Goal: Information Seeking & Learning: Learn about a topic

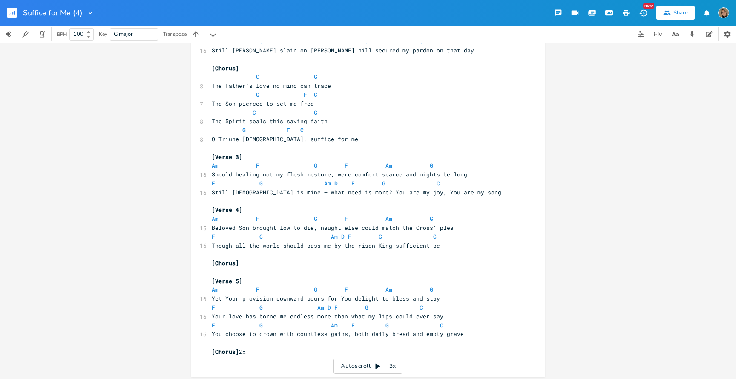
scroll to position [109, 0]
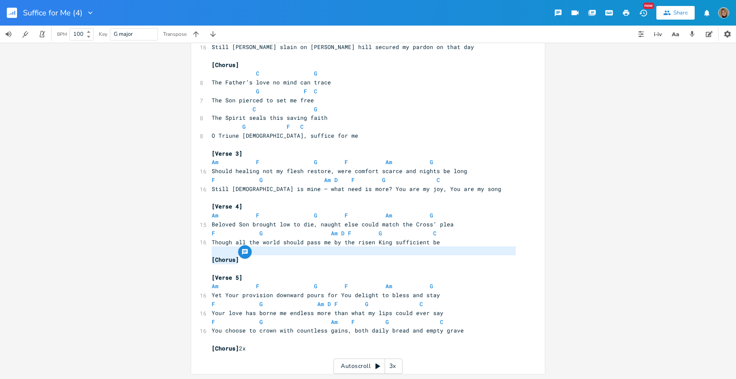
type textarea "[Cho"
drag, startPoint x: 241, startPoint y: 256, endPoint x: 224, endPoint y: 257, distance: 17.5
click at [223, 257] on pre "[Chorus]" at bounding box center [364, 259] width 308 height 9
click at [244, 263] on pre "[Chorus]" at bounding box center [364, 259] width 308 height 9
type textarea "[Chorus]"
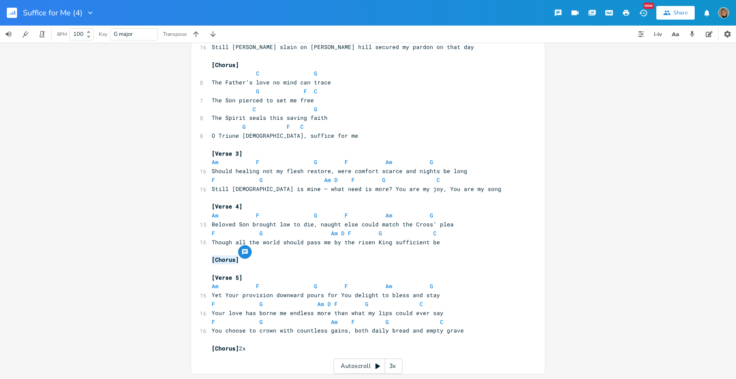
drag, startPoint x: 268, startPoint y: 263, endPoint x: 199, endPoint y: 263, distance: 69.5
click at [199, 263] on div "[Chorus] x [Verse 1] Am F G F Am G 17 Were You to close Your giving hand and we…" at bounding box center [368, 156] width 354 height 435
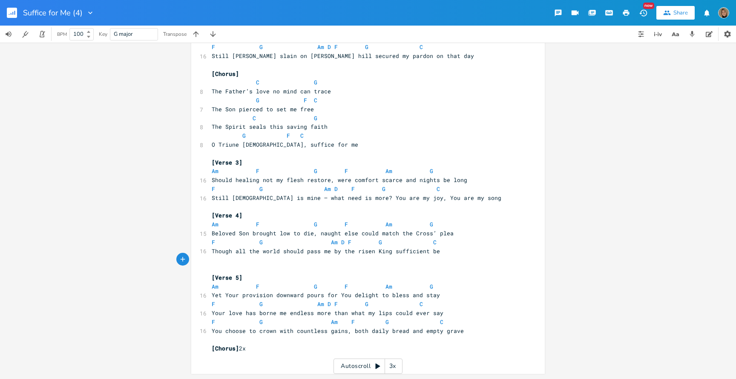
click at [223, 210] on pre "​" at bounding box center [364, 206] width 308 height 9
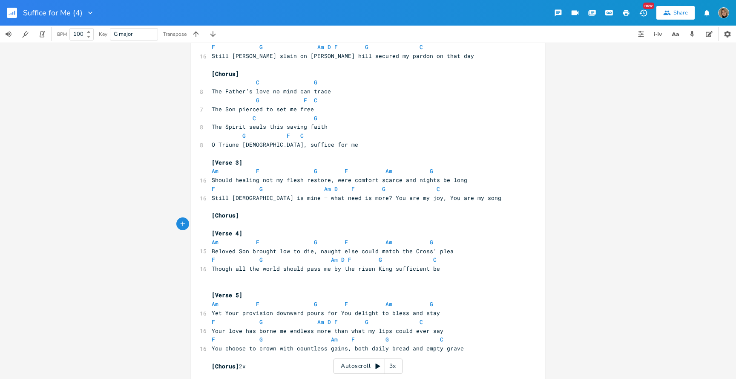
click at [229, 286] on pre "​" at bounding box center [364, 286] width 308 height 9
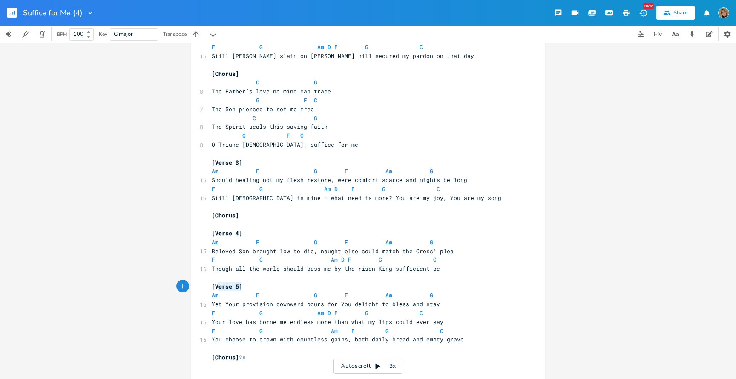
type textarea "[Verse 5]"
drag, startPoint x: 245, startPoint y: 286, endPoint x: 204, endPoint y: 284, distance: 41.4
click at [204, 284] on div "[Verse 5] x [Verse 1] Am F G F Am G 17 Were You to close Your giving hand and w…" at bounding box center [368, 165] width 354 height 435
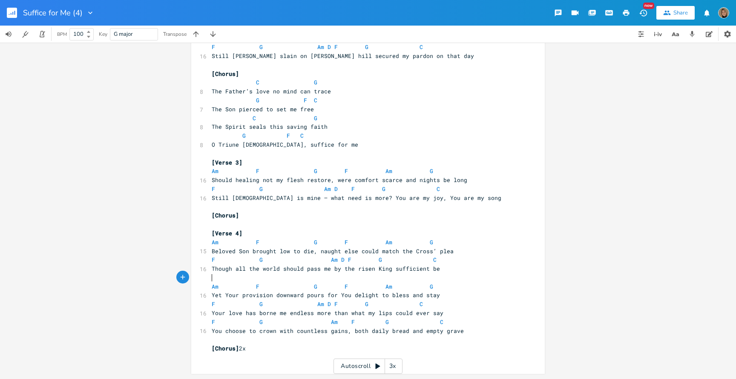
scroll to position [0, 0]
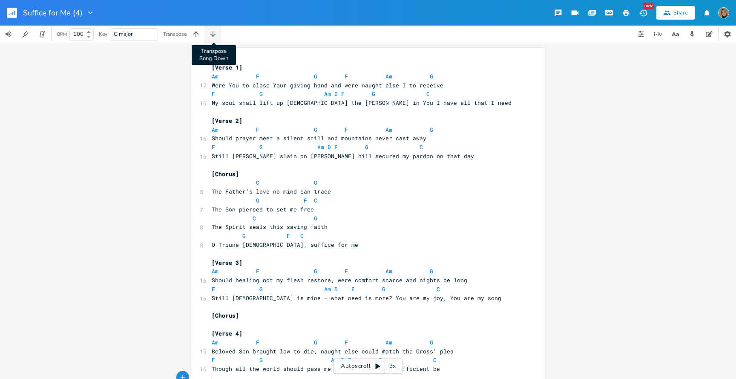
click at [214, 37] on icon "button" at bounding box center [213, 34] width 9 height 9
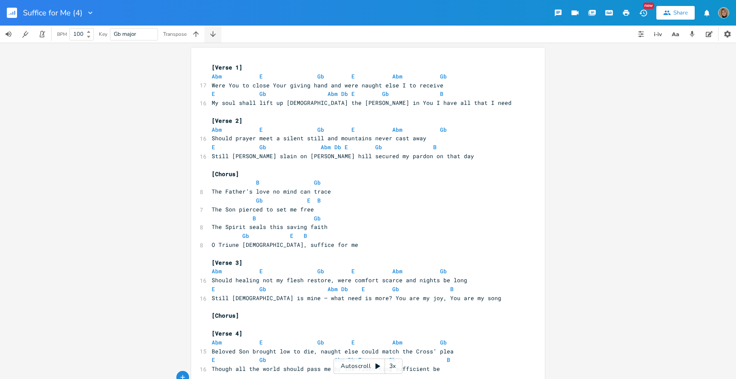
scroll to position [25, 0]
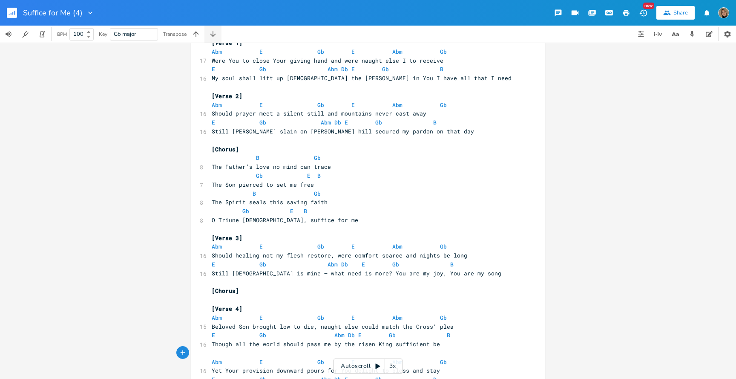
click at [214, 37] on icon "button" at bounding box center [213, 34] width 9 height 9
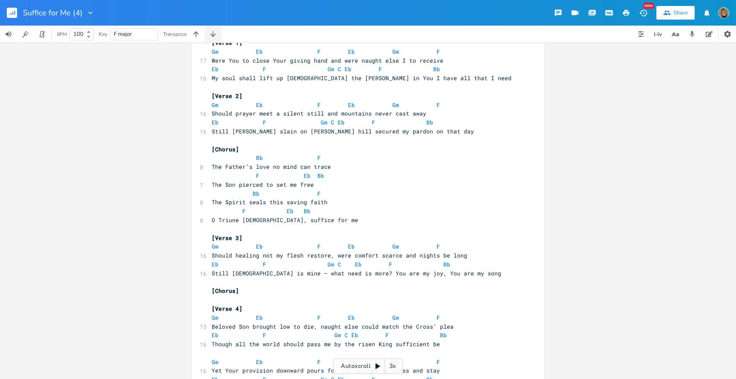
click at [214, 37] on icon "button" at bounding box center [213, 34] width 9 height 9
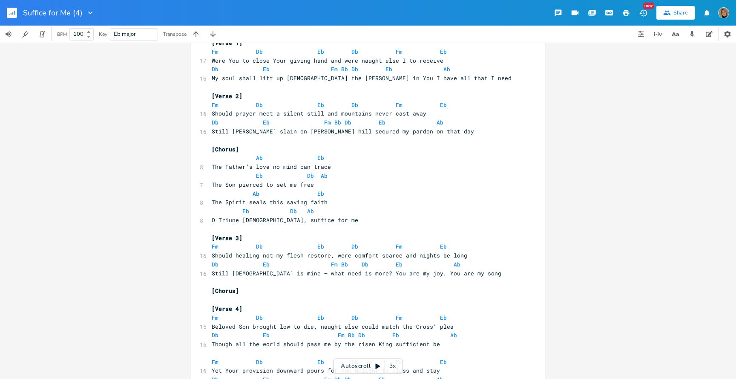
scroll to position [0, 0]
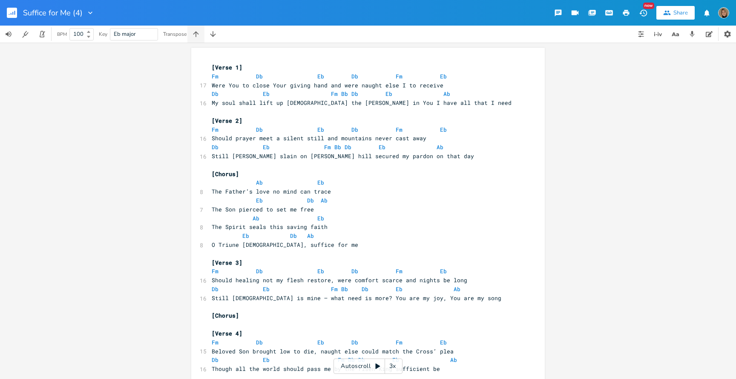
click at [198, 34] on icon "button" at bounding box center [196, 34] width 9 height 9
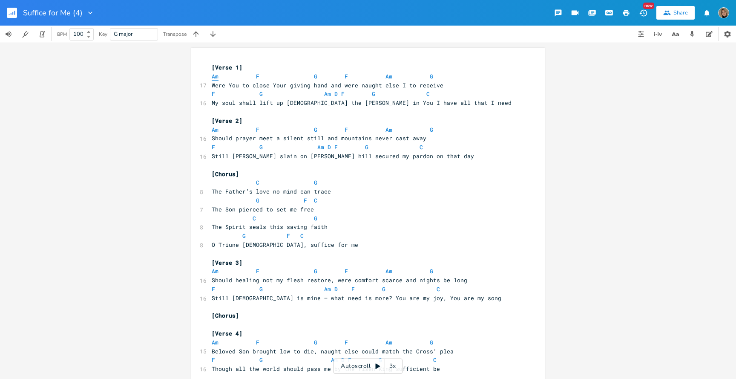
click at [212, 77] on span "Am" at bounding box center [215, 76] width 7 height 8
type textarea "Am"
click at [212, 77] on span "Am" at bounding box center [215, 76] width 7 height 8
type textarea "Am"
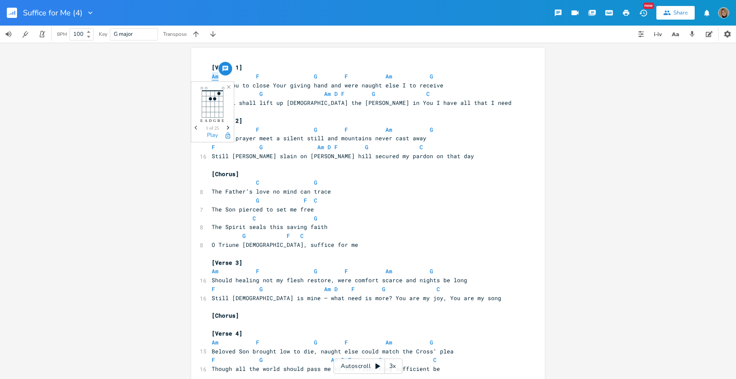
click at [212, 77] on span "Am" at bounding box center [215, 76] width 7 height 8
click at [198, 34] on icon "button" at bounding box center [196, 34] width 9 height 9
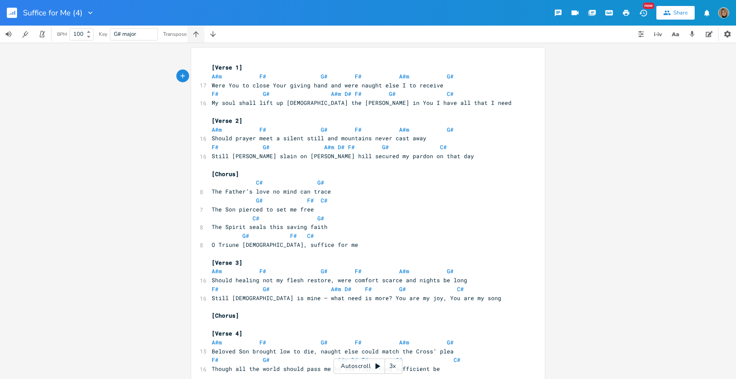
click at [198, 34] on icon "button" at bounding box center [196, 34] width 9 height 9
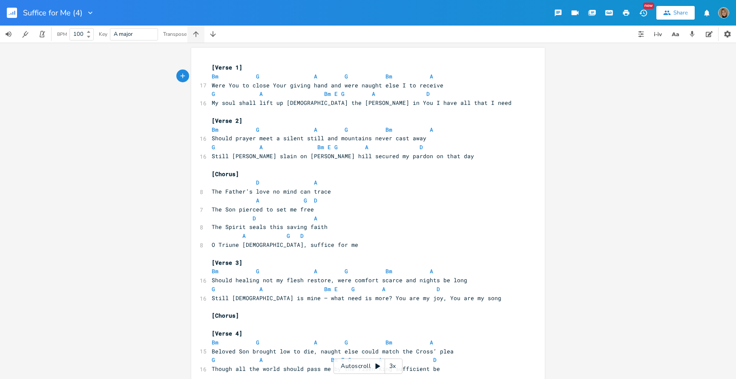
click at [198, 34] on icon "button" at bounding box center [196, 34] width 9 height 9
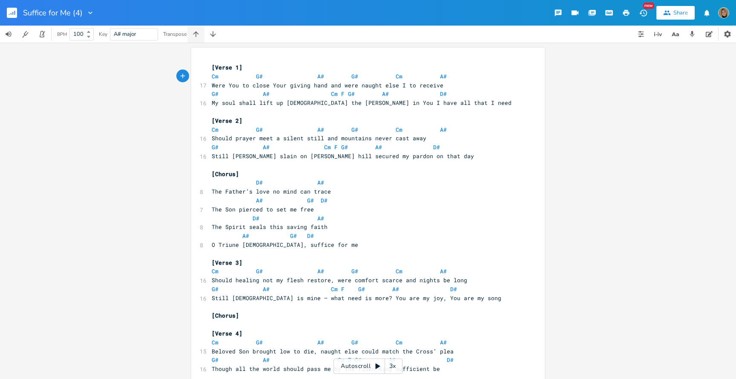
click at [198, 34] on icon "button" at bounding box center [196, 34] width 9 height 9
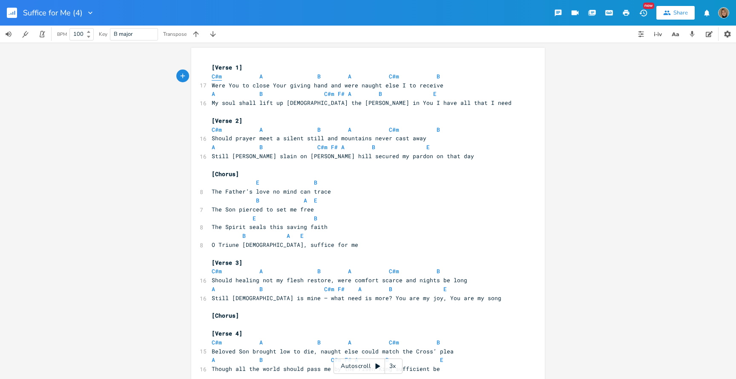
click at [214, 78] on span "C#m" at bounding box center [217, 76] width 10 height 8
type textarea "#"
click at [214, 78] on span "C#m" at bounding box center [217, 76] width 10 height 8
click at [260, 75] on span "A" at bounding box center [261, 76] width 3 height 8
type textarea "A"
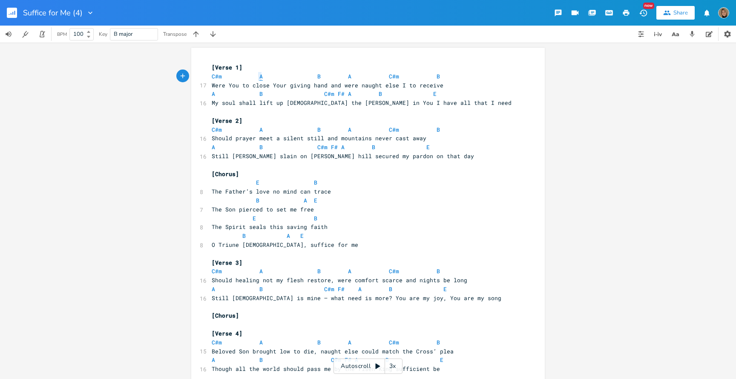
click at [260, 75] on span "A" at bounding box center [261, 76] width 3 height 8
click at [317, 78] on span "B" at bounding box center [318, 76] width 3 height 8
type textarea "B"
click at [317, 78] on span "B" at bounding box center [318, 76] width 3 height 8
click at [348, 77] on span "A" at bounding box center [349, 76] width 3 height 8
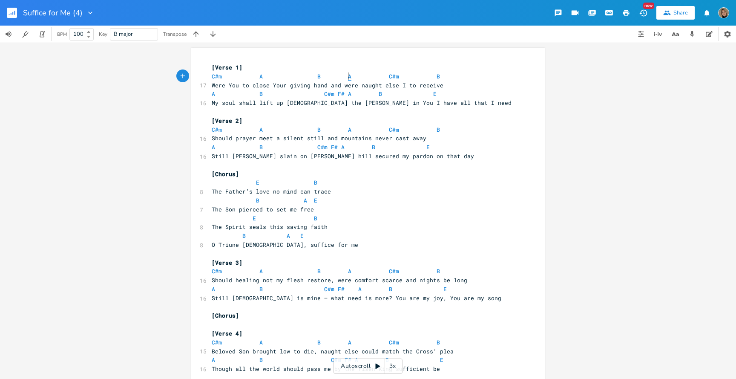
click at [348, 77] on span "A" at bounding box center [349, 76] width 3 height 8
click at [389, 77] on span "C#m" at bounding box center [394, 76] width 10 height 8
type textarea "#"
click at [389, 77] on span "C#m" at bounding box center [394, 76] width 10 height 8
click at [437, 76] on span "B" at bounding box center [438, 76] width 3 height 8
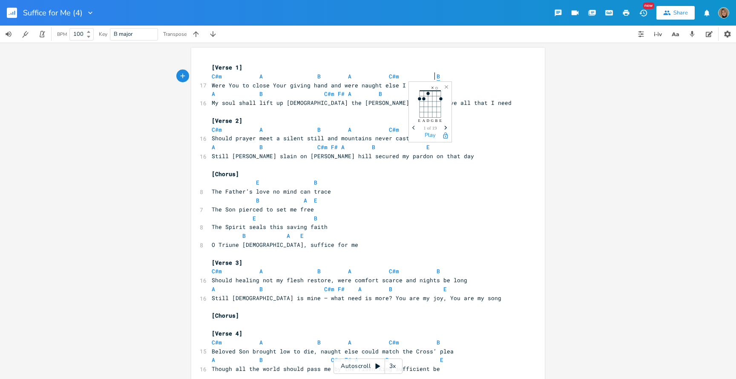
type textarea "B"
click at [437, 76] on span "B" at bounding box center [438, 76] width 3 height 8
click at [212, 94] on span "A" at bounding box center [213, 94] width 3 height 8
type textarea "A"
click at [212, 94] on span "A" at bounding box center [213, 94] width 3 height 8
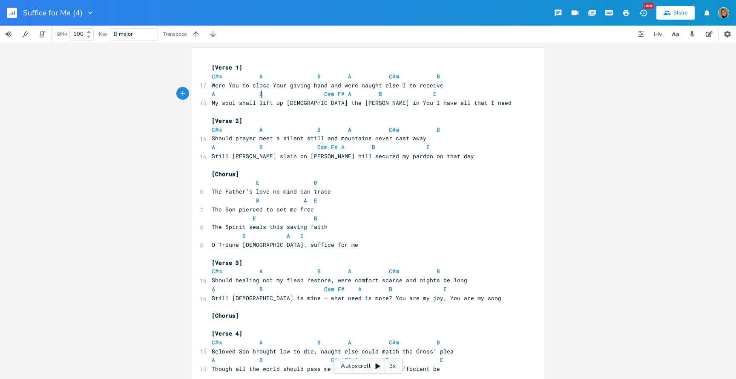
click at [260, 94] on span "B" at bounding box center [261, 94] width 3 height 8
type textarea "B"
click at [260, 94] on span "B" at bounding box center [261, 94] width 3 height 8
click at [324, 95] on span "C#m" at bounding box center [329, 94] width 10 height 8
type textarea "C"
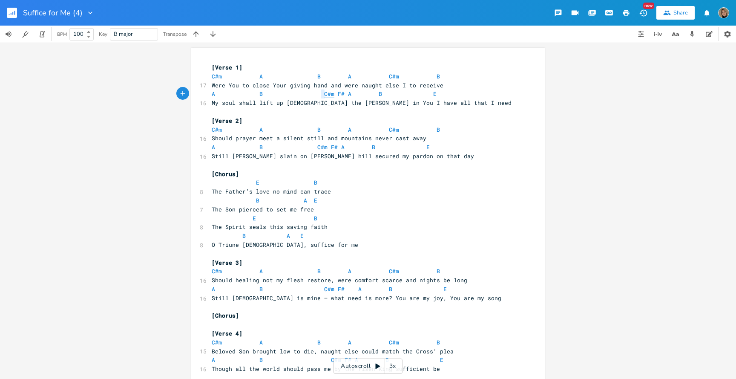
click at [324, 95] on span "C#m" at bounding box center [329, 94] width 10 height 8
click at [338, 93] on span "F#" at bounding box center [341, 94] width 7 height 8
type textarea "F"
click at [338, 93] on span "F#" at bounding box center [341, 94] width 7 height 8
click at [348, 94] on span "A" at bounding box center [349, 94] width 3 height 8
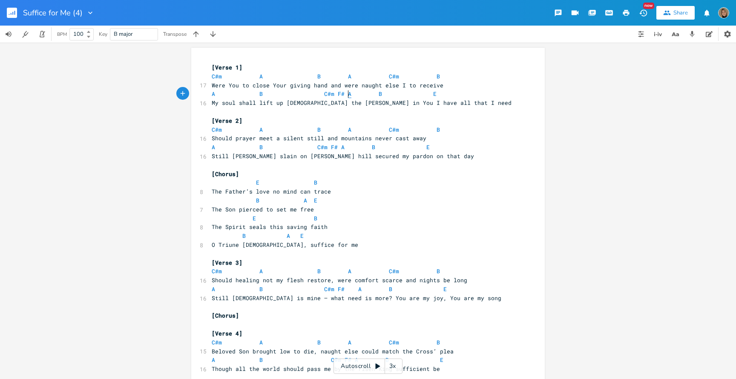
type textarea "A"
click at [348, 94] on span "A" at bounding box center [349, 94] width 3 height 8
click at [379, 97] on span "B" at bounding box center [380, 94] width 3 height 8
type textarea "B"
click at [379, 97] on span "B" at bounding box center [380, 94] width 3 height 8
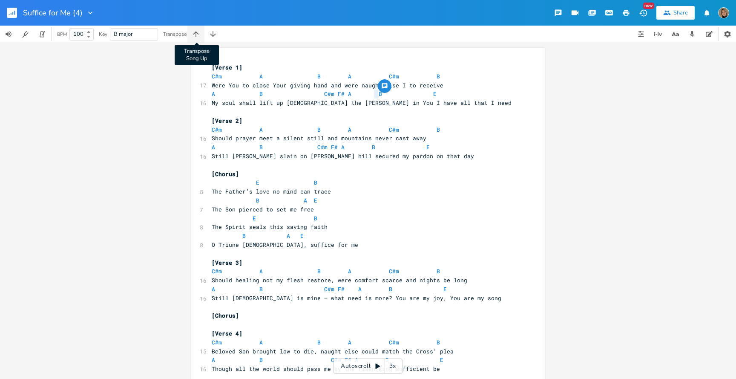
click at [197, 36] on icon "button" at bounding box center [196, 34] width 9 height 9
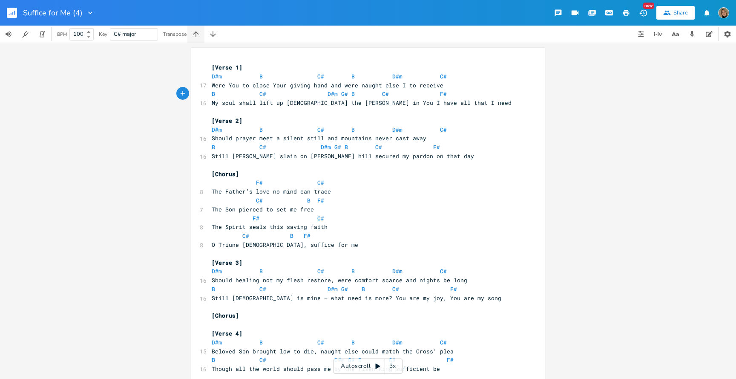
click at [197, 36] on icon "button" at bounding box center [196, 34] width 9 height 9
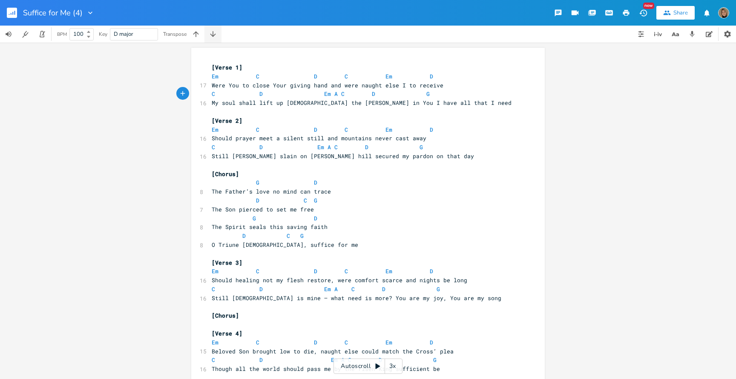
click at [209, 32] on icon "button" at bounding box center [213, 34] width 9 height 9
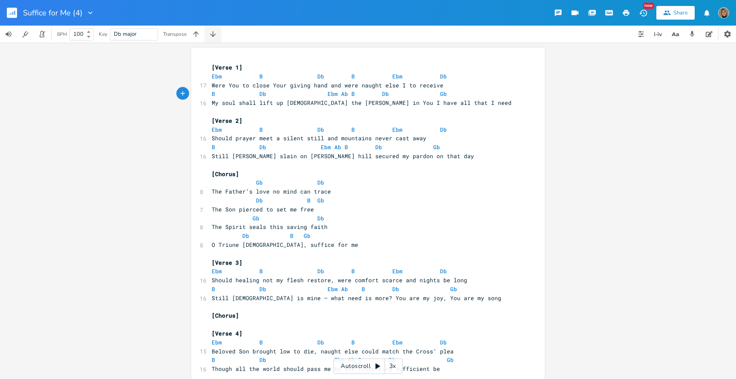
click at [209, 32] on icon "button" at bounding box center [213, 34] width 9 height 9
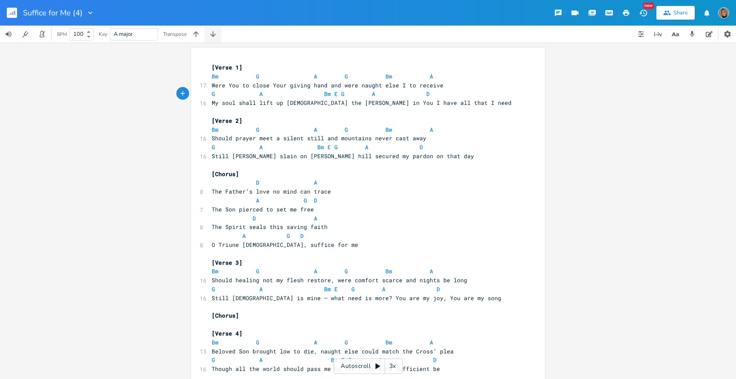
click at [209, 32] on icon "button" at bounding box center [213, 34] width 9 height 9
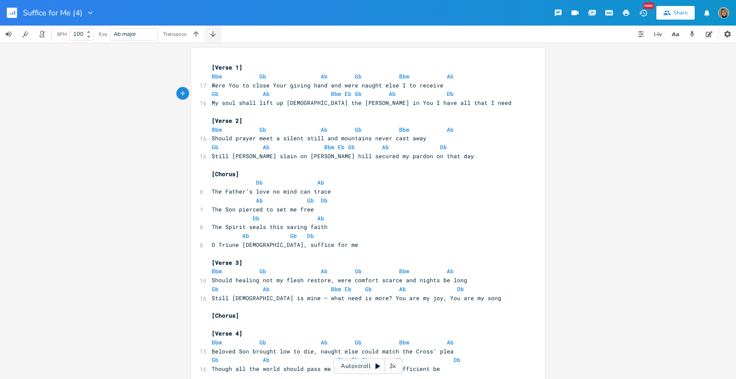
click at [209, 32] on icon "button" at bounding box center [213, 34] width 9 height 9
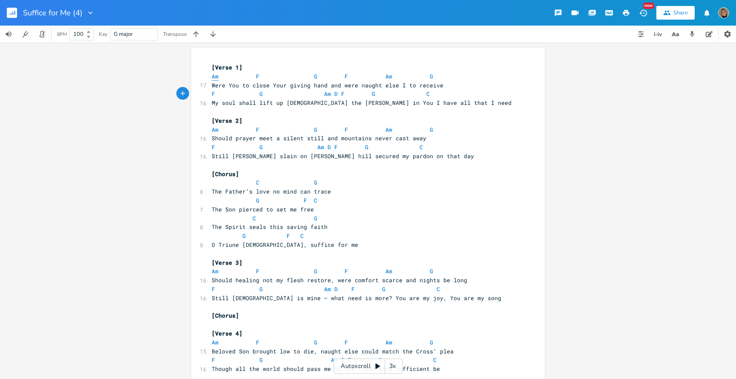
click at [214, 76] on span "Am" at bounding box center [215, 76] width 7 height 8
type textarea "Am"
click at [214, 76] on span "Am" at bounding box center [215, 76] width 7 height 8
click at [200, 32] on icon "button" at bounding box center [196, 34] width 9 height 9
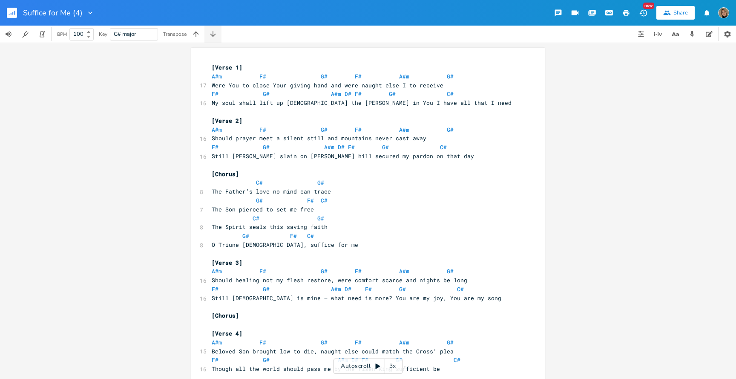
click at [211, 36] on icon "button" at bounding box center [213, 34] width 9 height 9
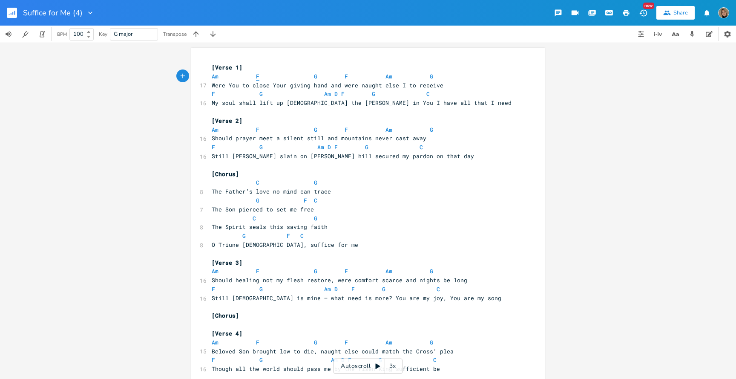
click at [256, 75] on span "F" at bounding box center [257, 76] width 3 height 8
type textarea "F"
click at [256, 75] on span "F" at bounding box center [257, 76] width 3 height 8
click at [314, 78] on span "G" at bounding box center [315, 76] width 3 height 8
type textarea "G"
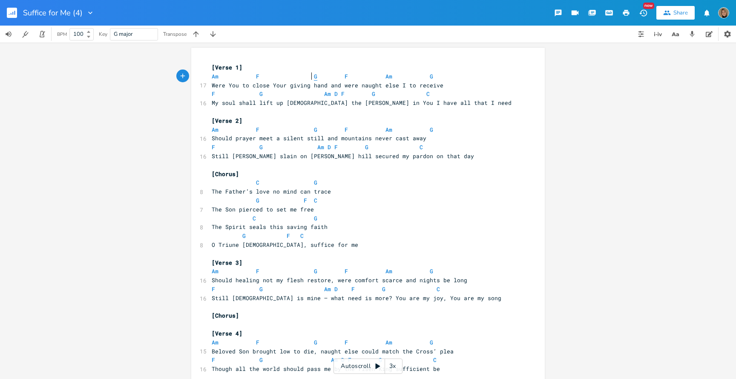
click at [314, 78] on span "G" at bounding box center [315, 76] width 3 height 8
click at [627, 14] on icon "button" at bounding box center [627, 13] width 8 height 8
click at [18, 16] on button "button" at bounding box center [15, 13] width 17 height 20
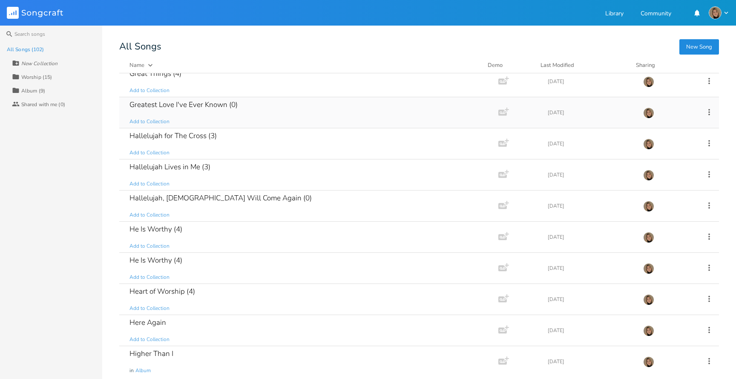
scroll to position [972, 0]
click at [204, 107] on div "Greatest Love I've Ever Known (0)" at bounding box center [184, 104] width 108 height 7
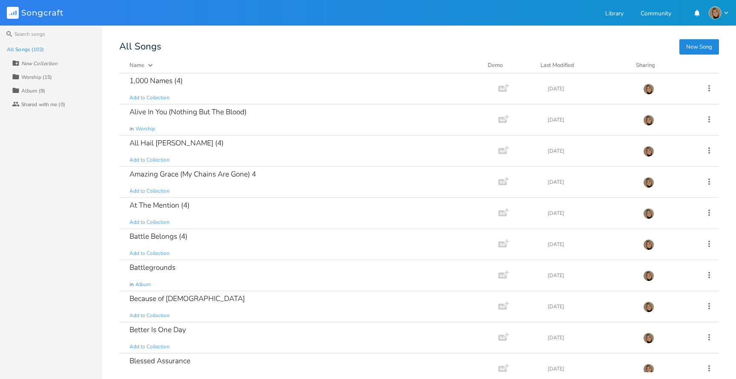
click at [701, 47] on button "New Song" at bounding box center [700, 46] width 40 height 15
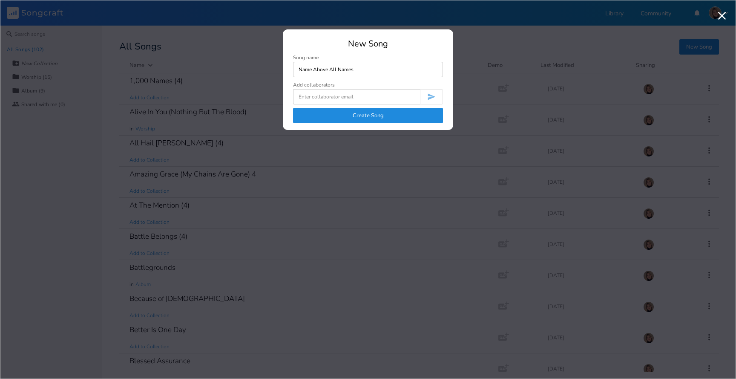
type input "Name Above All Names"
click at [393, 115] on button "Create Song" at bounding box center [368, 115] width 150 height 15
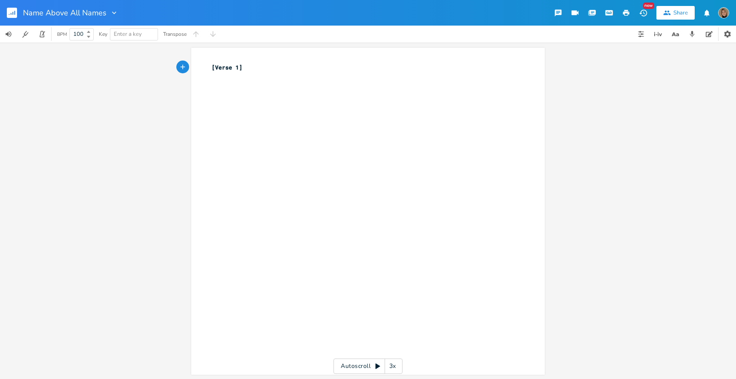
type textarea "[Verse 1]"
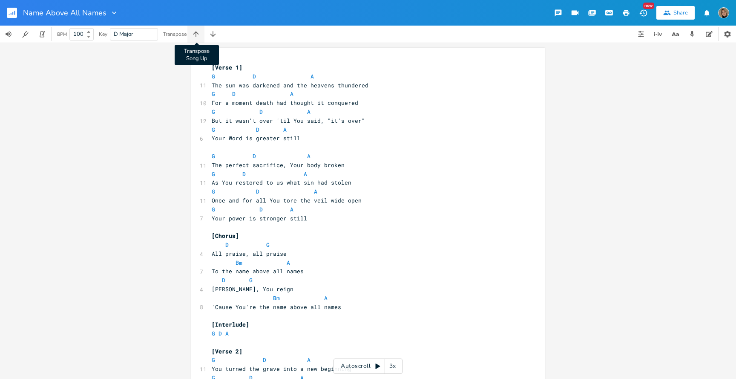
click at [198, 32] on icon "button" at bounding box center [196, 34] width 9 height 9
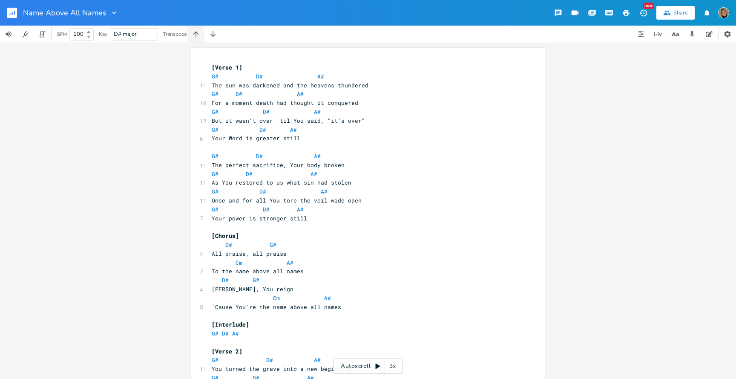
click at [198, 32] on icon "button" at bounding box center [196, 34] width 9 height 9
click at [212, 76] on span "C" at bounding box center [213, 76] width 3 height 8
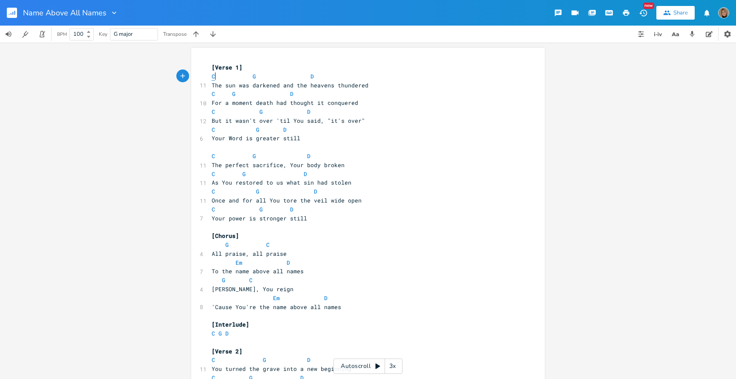
type textarea "C"
click at [212, 76] on span "C" at bounding box center [213, 76] width 3 height 8
click at [253, 77] on span "G" at bounding box center [254, 76] width 3 height 8
type textarea "G"
click at [253, 77] on span "G" at bounding box center [254, 76] width 3 height 8
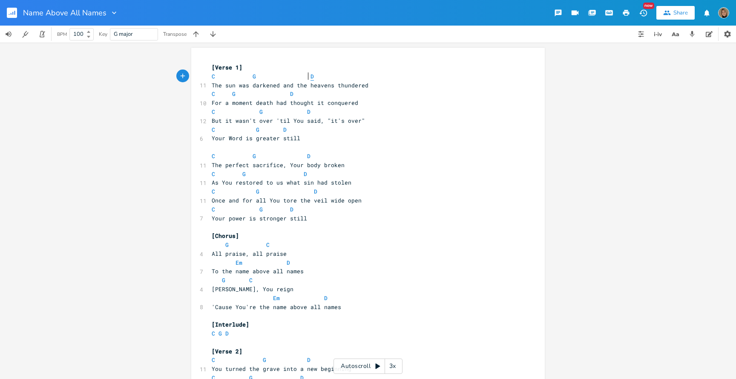
click at [311, 76] on span "D" at bounding box center [312, 76] width 3 height 8
type textarea "D"
click at [311, 76] on span "D" at bounding box center [312, 76] width 3 height 8
click at [212, 94] on span "C" at bounding box center [213, 94] width 3 height 8
type textarea "C"
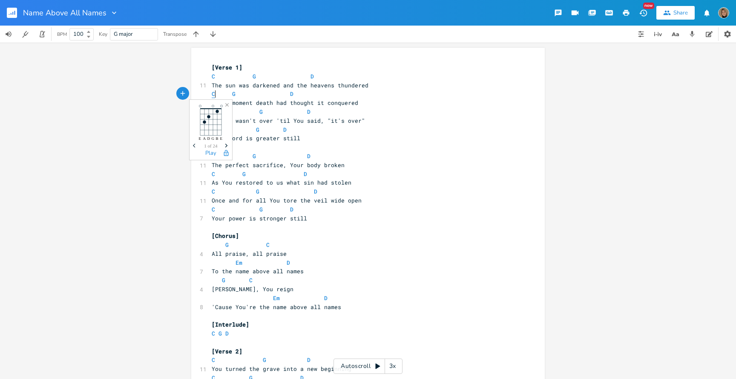
click at [212, 94] on span "C" at bounding box center [213, 94] width 3 height 8
click at [232, 93] on span "G" at bounding box center [233, 94] width 3 height 8
type textarea "G"
click at [232, 93] on span "G" at bounding box center [233, 94] width 3 height 8
click at [290, 94] on span "D" at bounding box center [291, 94] width 3 height 8
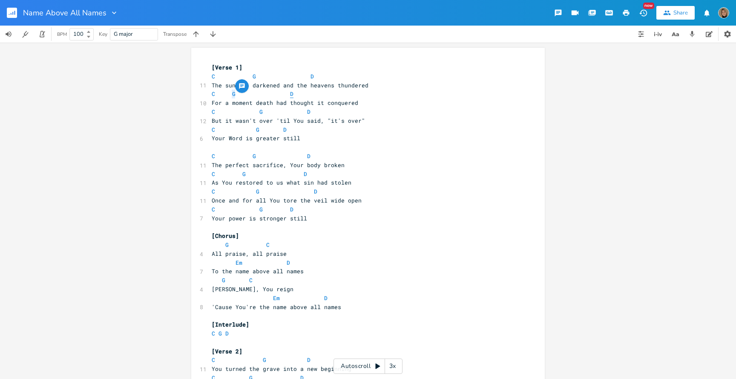
type textarea "D"
click at [290, 94] on span "D" at bounding box center [291, 94] width 3 height 8
click at [212, 112] on span "C" at bounding box center [213, 112] width 3 height 8
type textarea "C"
click at [212, 112] on span "C" at bounding box center [213, 112] width 3 height 8
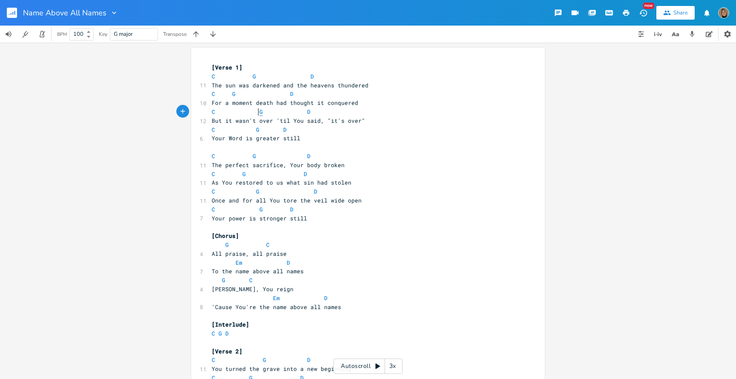
click at [260, 110] on span "G" at bounding box center [261, 112] width 3 height 8
type textarea "G"
click at [260, 110] on span "G" at bounding box center [261, 112] width 3 height 8
click at [307, 111] on span "D" at bounding box center [308, 112] width 3 height 8
type textarea "D"
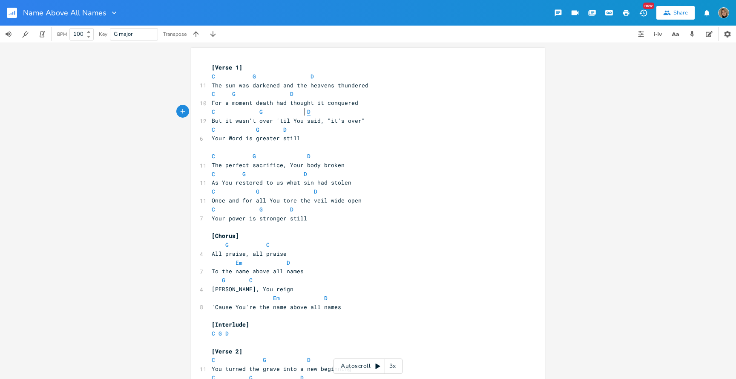
click at [307, 111] on span "D" at bounding box center [308, 112] width 3 height 8
click at [212, 128] on span "C" at bounding box center [213, 130] width 3 height 8
type textarea "C"
click at [212, 128] on span "C" at bounding box center [213, 130] width 3 height 8
click at [256, 128] on span "G" at bounding box center [257, 130] width 3 height 8
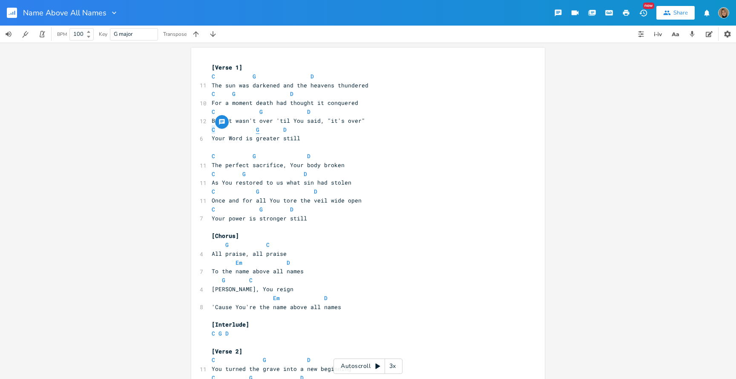
type textarea "G"
click at [256, 128] on span "G" at bounding box center [257, 130] width 3 height 8
click at [283, 129] on span "D" at bounding box center [284, 130] width 3 height 8
type textarea "D"
click at [283, 129] on span "D" at bounding box center [284, 130] width 3 height 8
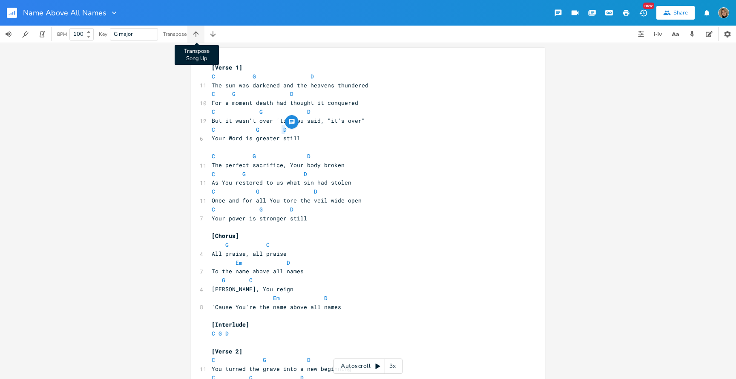
click at [200, 34] on icon "button" at bounding box center [196, 34] width 9 height 9
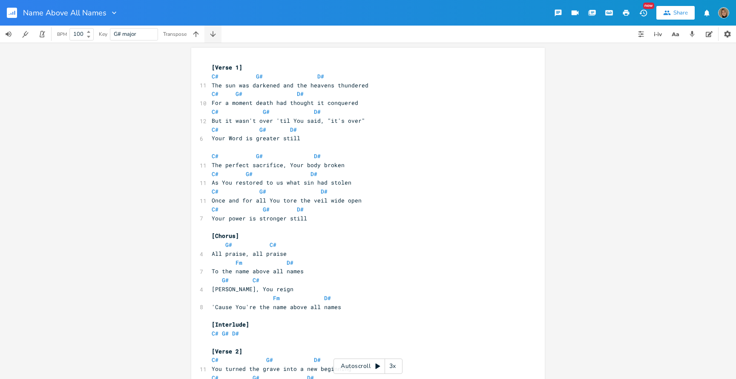
click at [219, 35] on button "button" at bounding box center [213, 34] width 17 height 17
click at [200, 33] on icon "button" at bounding box center [196, 34] width 9 height 9
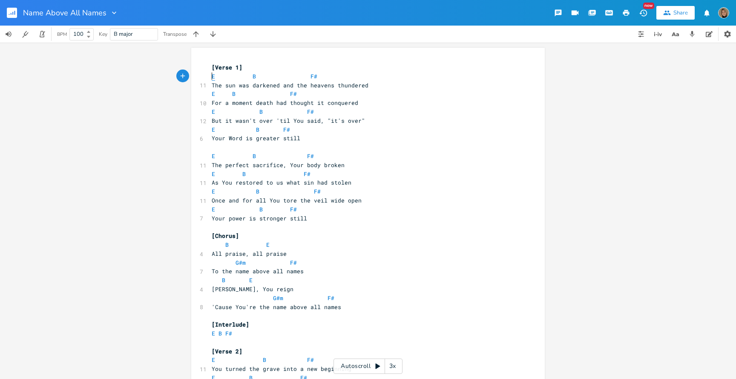
click at [212, 76] on span "E" at bounding box center [213, 76] width 3 height 8
type textarea "E"
click at [212, 76] on span "E" at bounding box center [213, 76] width 3 height 8
click at [253, 78] on span "B" at bounding box center [254, 76] width 3 height 8
type textarea "B"
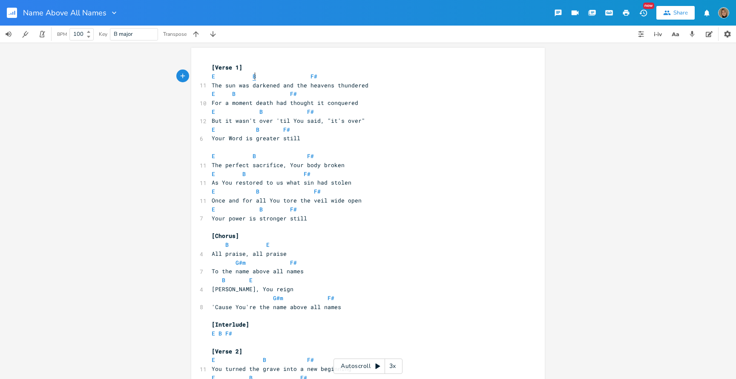
click at [253, 78] on span "B" at bounding box center [254, 76] width 3 height 8
click at [311, 76] on span "F#" at bounding box center [314, 76] width 7 height 8
type textarea "#"
click at [311, 76] on span "F#" at bounding box center [314, 76] width 7 height 8
click at [212, 93] on span "E" at bounding box center [213, 94] width 3 height 8
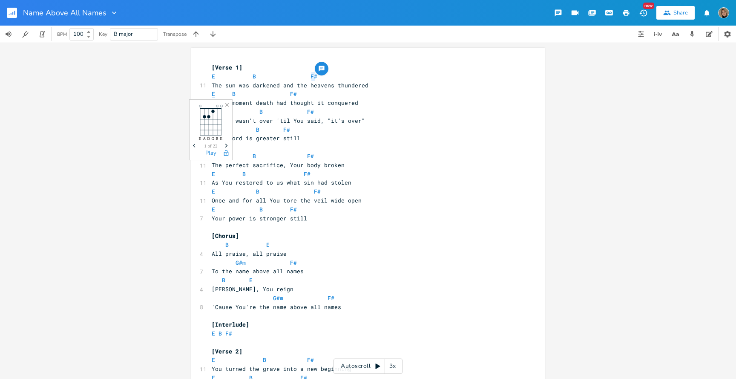
type textarea "E"
click at [212, 93] on span "E" at bounding box center [213, 94] width 3 height 8
click at [232, 94] on span "B" at bounding box center [233, 94] width 3 height 8
type textarea "B"
click at [232, 94] on span "B" at bounding box center [233, 94] width 3 height 8
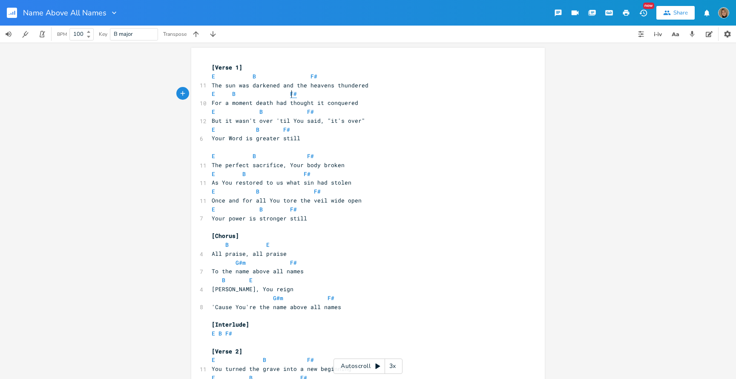
click at [290, 92] on span "F#" at bounding box center [293, 94] width 7 height 8
type textarea "#"
click at [290, 92] on span "F#" at bounding box center [293, 94] width 7 height 8
click at [212, 111] on span "E" at bounding box center [213, 112] width 3 height 8
type textarea "E"
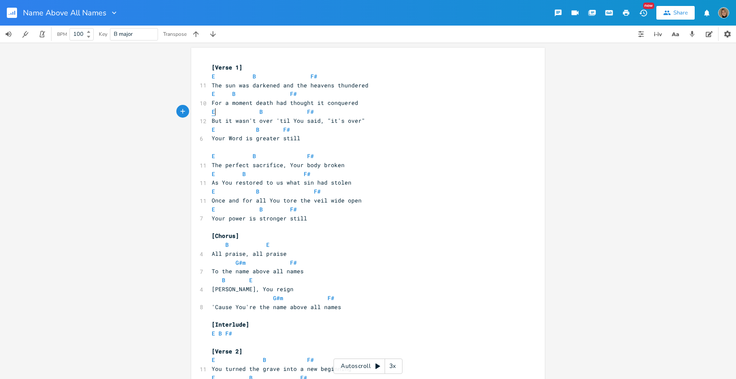
click at [212, 111] on span "E" at bounding box center [213, 112] width 3 height 8
click at [260, 112] on span "B" at bounding box center [261, 112] width 3 height 8
type textarea "B"
click at [260, 112] on span "B" at bounding box center [261, 112] width 3 height 8
click at [307, 110] on span "F#" at bounding box center [310, 112] width 7 height 8
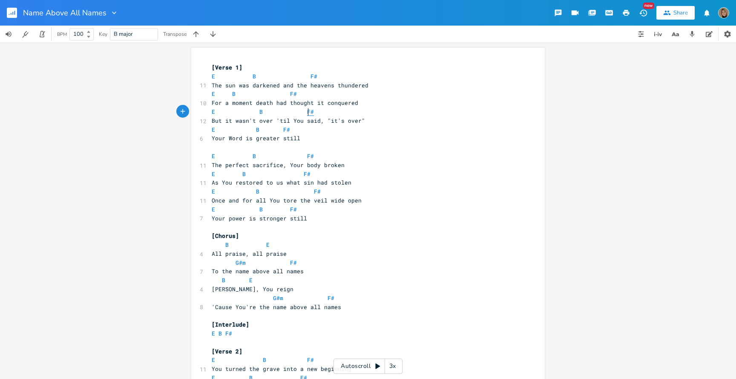
type textarea "#"
click at [307, 110] on span "F#" at bounding box center [310, 112] width 7 height 8
click at [212, 130] on span "E" at bounding box center [213, 130] width 3 height 8
type textarea "E"
click at [212, 130] on span "E" at bounding box center [213, 130] width 3 height 8
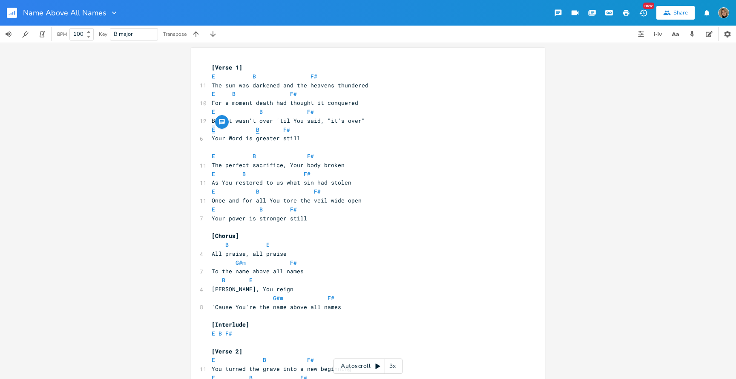
click at [256, 130] on span "B" at bounding box center [257, 130] width 3 height 8
type textarea "B"
click at [256, 130] on span "B" at bounding box center [257, 130] width 3 height 8
click at [283, 129] on span "F#" at bounding box center [286, 130] width 7 height 8
type textarea "#"
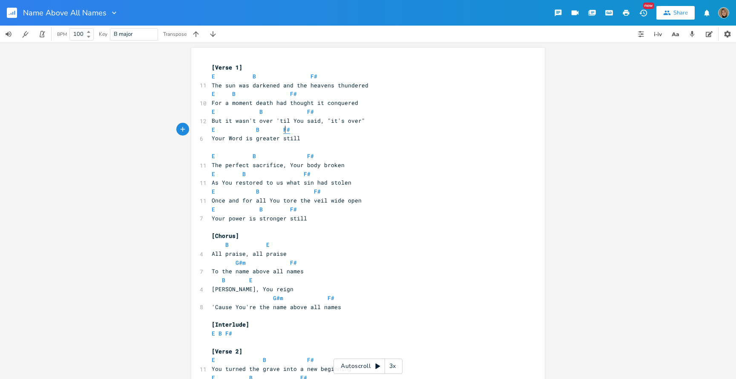
click at [283, 129] on span "F#" at bounding box center [286, 130] width 7 height 8
click at [225, 245] on span "B" at bounding box center [226, 245] width 3 height 8
type textarea "B"
click at [225, 245] on span "B" at bounding box center [226, 245] width 3 height 8
click at [266, 243] on span "E" at bounding box center [267, 245] width 3 height 8
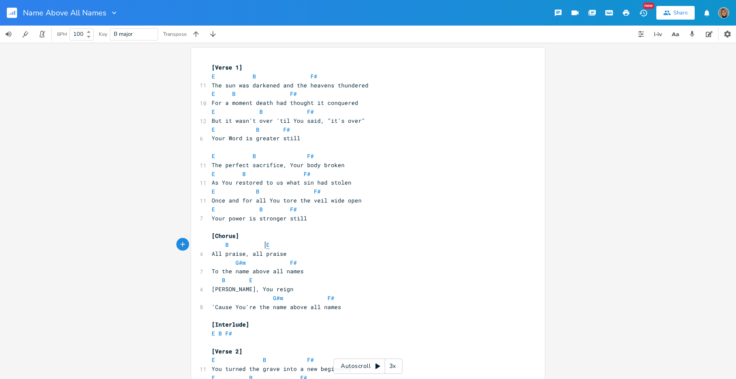
type textarea "E"
click at [266, 243] on span "E" at bounding box center [267, 245] width 3 height 8
click at [238, 262] on span "G#m" at bounding box center [241, 263] width 10 height 8
type textarea "#"
click at [238, 262] on span "G#m" at bounding box center [241, 263] width 10 height 8
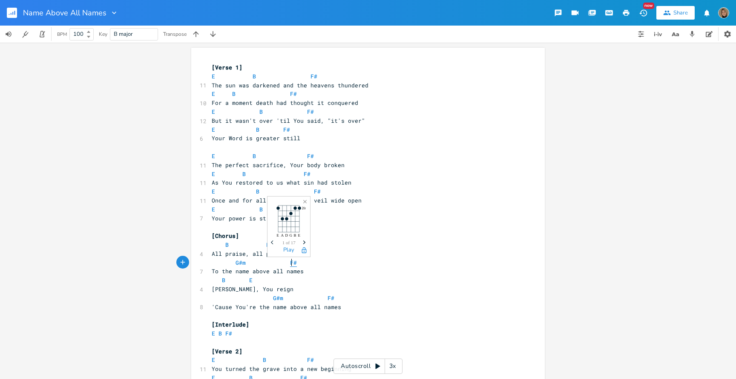
click at [290, 260] on span "F#" at bounding box center [293, 263] width 7 height 8
type textarea "F"
click at [290, 260] on span "F#" at bounding box center [293, 263] width 7 height 8
click at [222, 280] on span "B" at bounding box center [223, 280] width 3 height 8
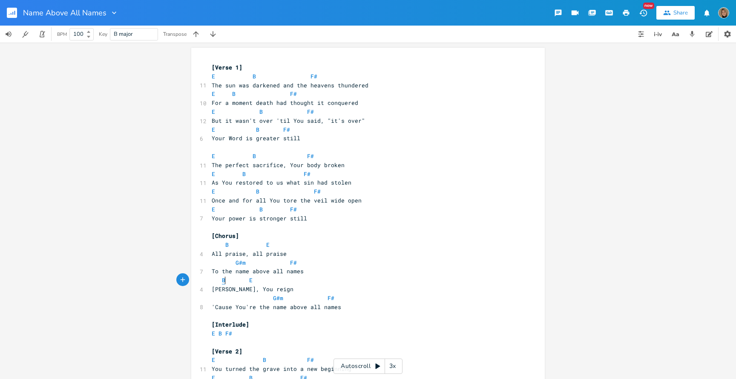
type textarea "B"
click at [222, 280] on span "B" at bounding box center [223, 280] width 3 height 8
click at [249, 281] on span "E" at bounding box center [250, 280] width 3 height 8
type textarea "E"
click at [249, 281] on span "E" at bounding box center [250, 280] width 3 height 8
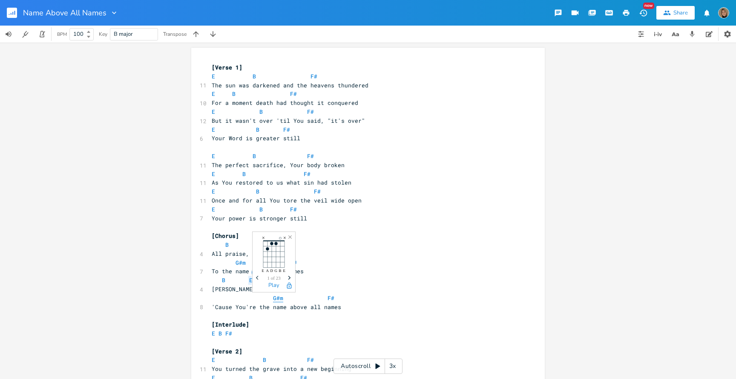
click at [273, 298] on span "G#m" at bounding box center [278, 298] width 10 height 8
type textarea "G"
click at [273, 298] on span "G#m" at bounding box center [278, 298] width 10 height 8
click at [328, 298] on span "F#" at bounding box center [331, 298] width 7 height 8
type textarea "F"
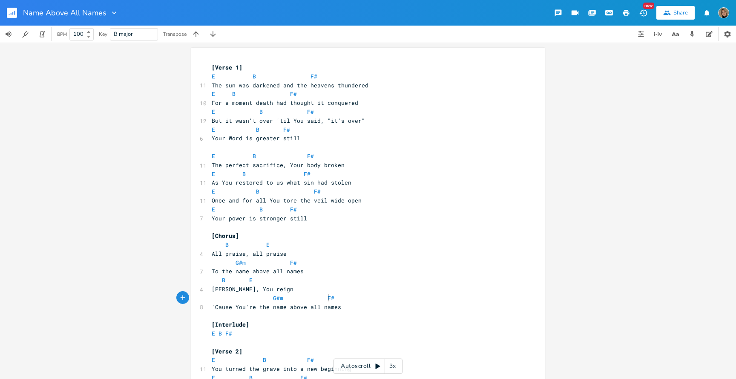
click at [328, 298] on span "F#" at bounding box center [331, 298] width 7 height 8
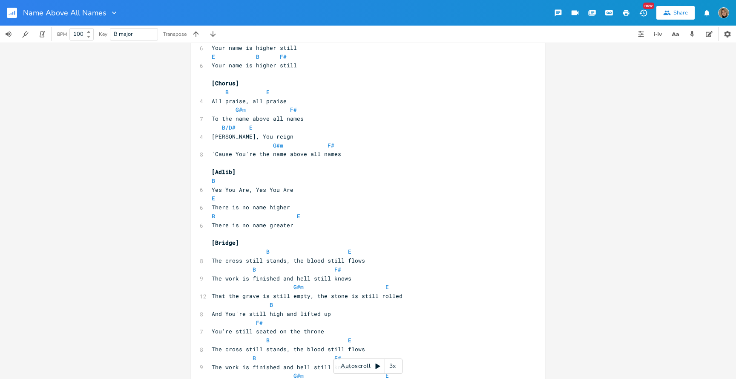
scroll to position [391, 0]
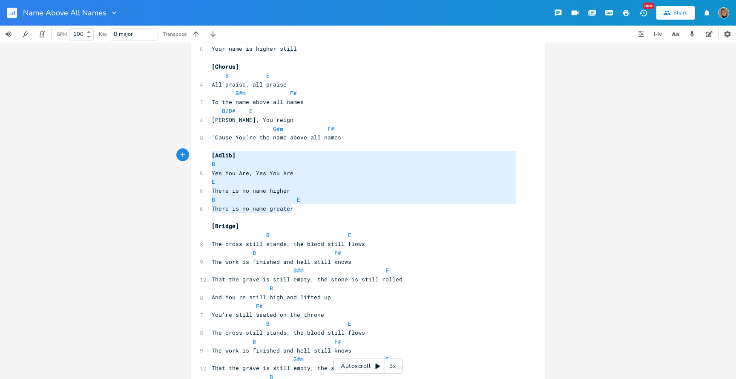
type textarea "[Adlib] B Yes You Are, Yes You Are E There is no name higher B E There is no na…"
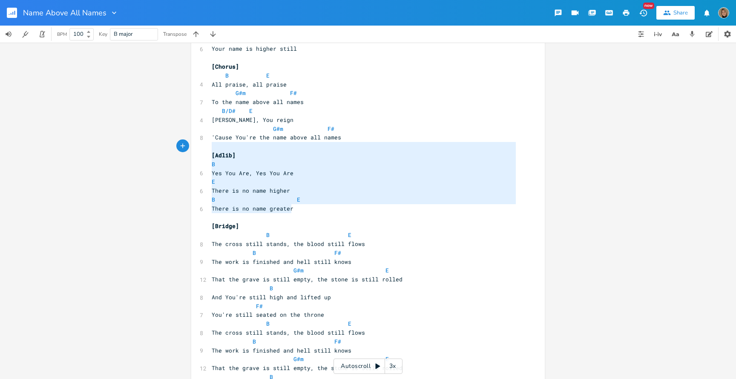
drag, startPoint x: 293, startPoint y: 209, endPoint x: 202, endPoint y: 147, distance: 110.7
click at [202, 147] on div "[Adlib] B Yes You Are, Yes You Are E There is no name higher B E There is no na…" at bounding box center [368, 255] width 354 height 1197
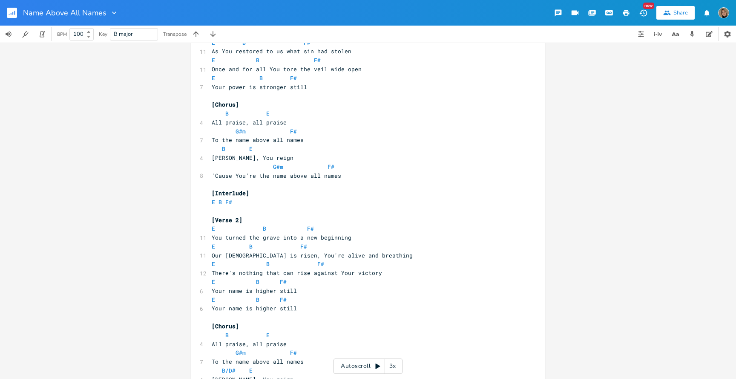
scroll to position [152, 0]
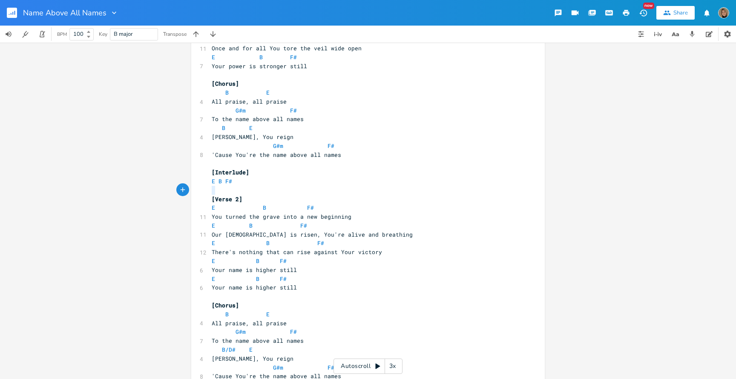
type textarea "[Interlude] E B F#"
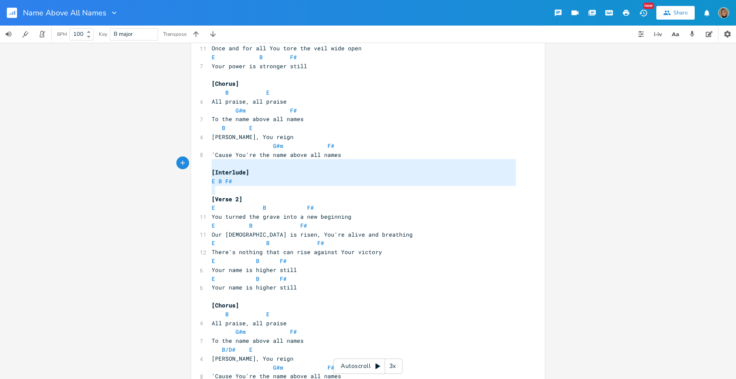
drag, startPoint x: 211, startPoint y: 191, endPoint x: 202, endPoint y: 164, distance: 29.4
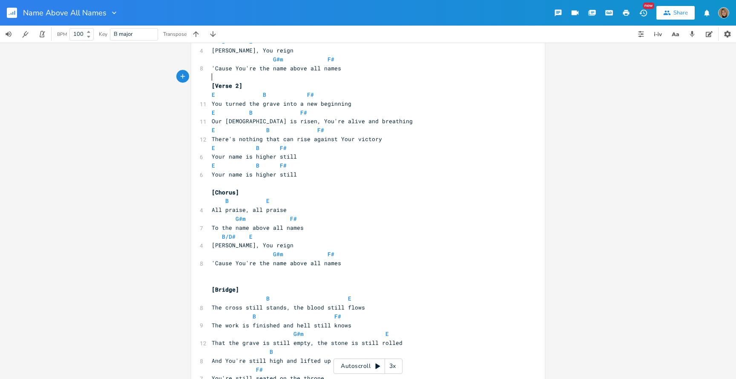
scroll to position [240, 0]
type textarea "E B F# Your name is higher still"
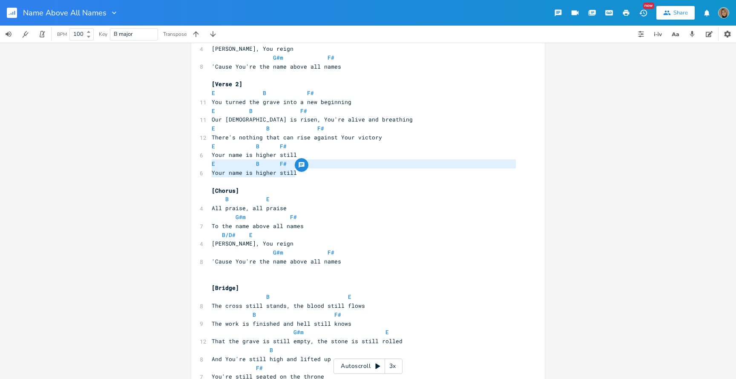
drag, startPoint x: 291, startPoint y: 171, endPoint x: 196, endPoint y: 163, distance: 95.4
click at [196, 163] on div "E B F# Your name is higher still x [Verse 1] E B F# 11 The sun was darkened and…" at bounding box center [368, 361] width 354 height 1109
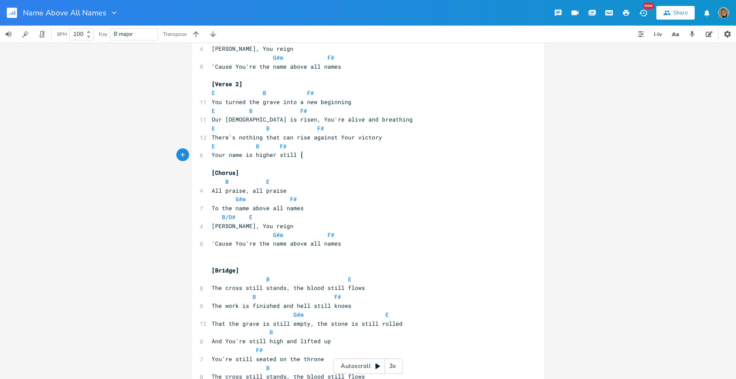
type textarea "(2"
type textarea "//"
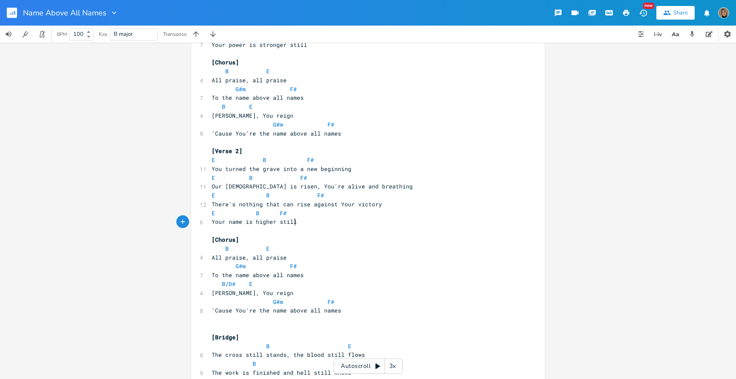
scroll to position [178, 0]
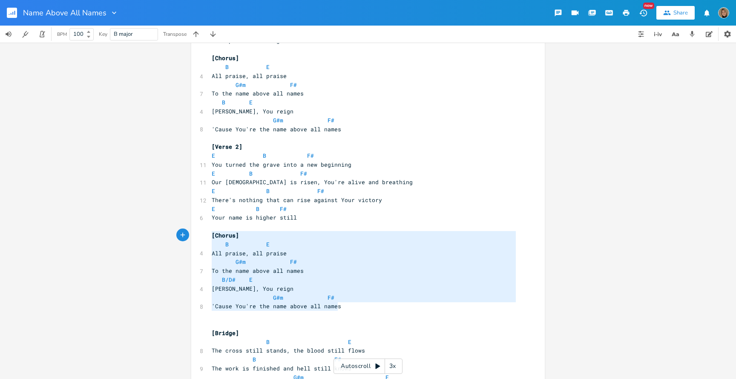
drag, startPoint x: 341, startPoint y: 302, endPoint x: 194, endPoint y: 239, distance: 160.1
type textarea "[Chorus] B E All praise, all praise G#m F# To the name above all names B/D# E […"
click at [255, 250] on span "All praise, all praise" at bounding box center [249, 253] width 75 height 8
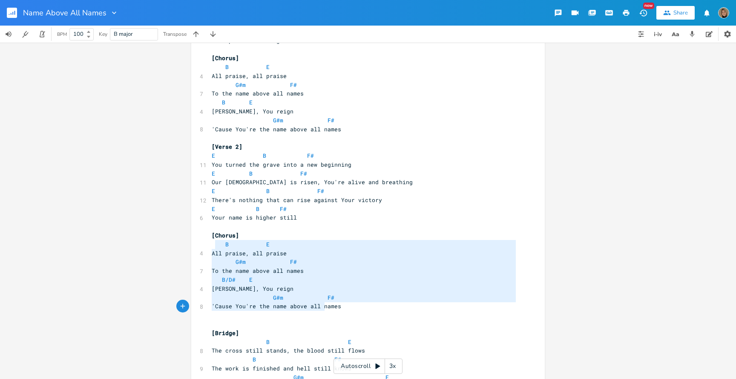
type textarea "B E All praise, all praise G#m F# To the name above all names B/D# E [PERSON_NA…"
drag, startPoint x: 211, startPoint y: 244, endPoint x: 335, endPoint y: 311, distance: 140.4
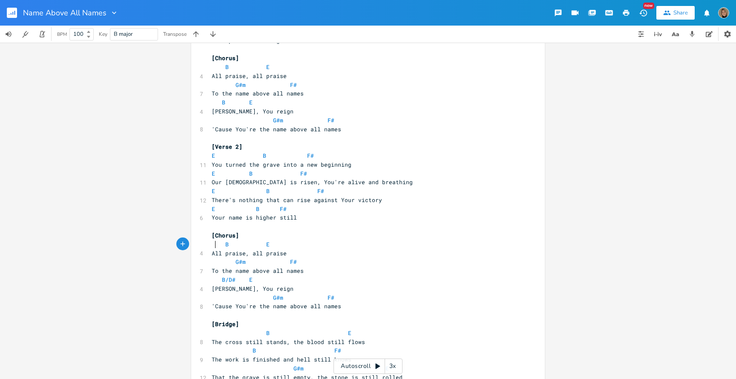
type textarea "B E All praise, all praise G#m F# To the name above all names B/D# E [PERSON_NA…"
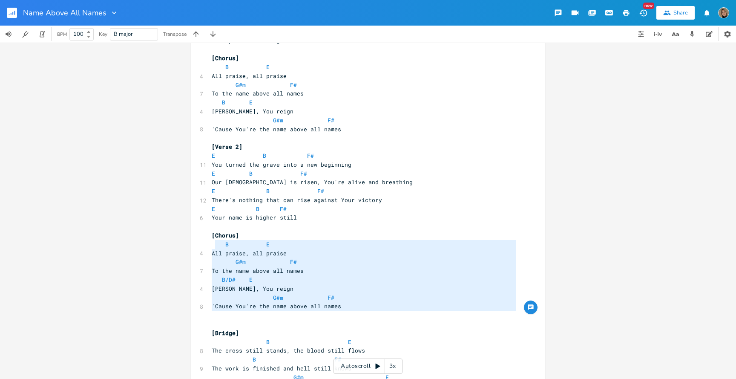
click at [438, 214] on pre "Your name is higher still" at bounding box center [364, 217] width 308 height 9
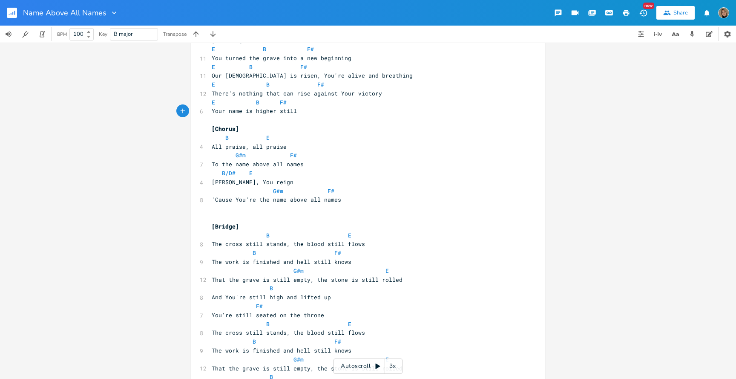
scroll to position [288, 0]
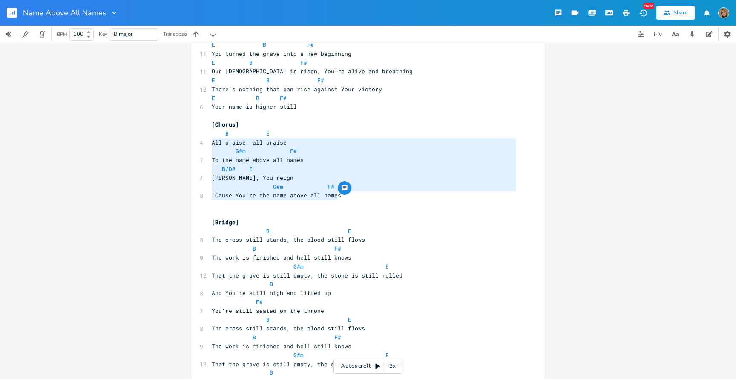
type textarea "B E All praise, all praise G#m F# To the name above all names B/D# E [PERSON_NA…"
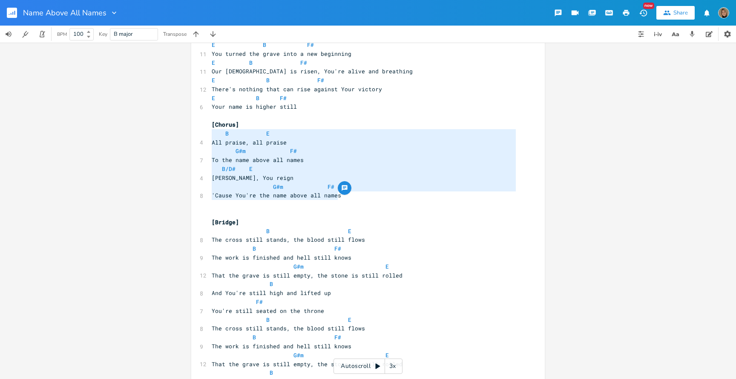
drag, startPoint x: 346, startPoint y: 195, endPoint x: 204, endPoint y: 134, distance: 154.8
click at [204, 134] on div "B E All praise, all praise G#m F# To the name above all names B/D# E [PERSON_NA…" at bounding box center [368, 304] width 354 height 1091
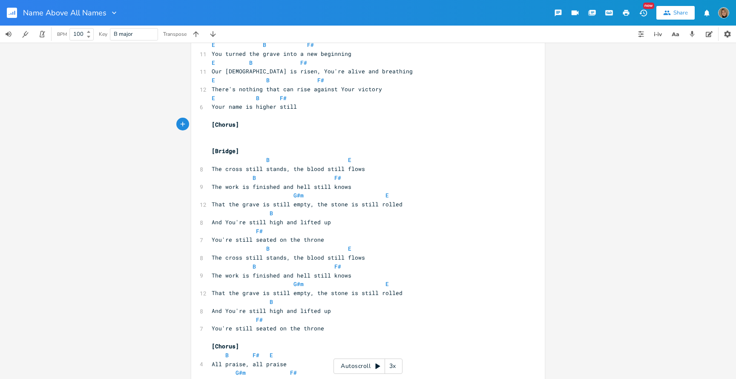
click at [219, 143] on pre at bounding box center [364, 142] width 308 height 9
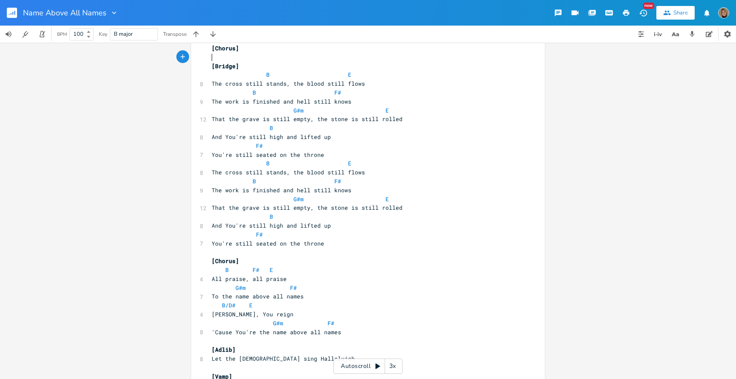
scroll to position [360, 0]
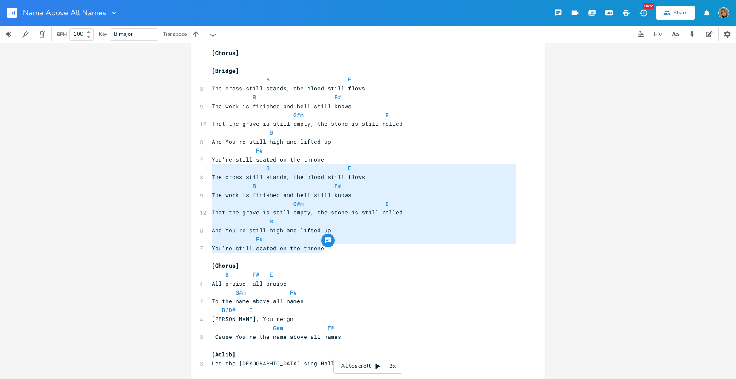
type textarea "B E The cross still stands, the blood still flows B F# The work is finished and…"
drag, startPoint x: 325, startPoint y: 250, endPoint x: 209, endPoint y: 169, distance: 141.6
click at [210, 169] on div "[Verse 1] E B F# 11 The sun was darkened and the heavens thundered E B F# 10 Fo…" at bounding box center [364, 195] width 308 height 984
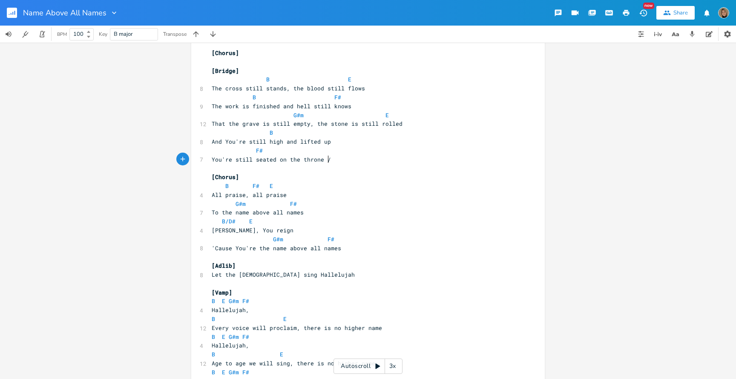
scroll to position [0, 4]
type textarea "//"
click at [210, 87] on pre "The cross still stands, the blood still flows" at bounding box center [364, 88] width 308 height 9
type textarea "//"
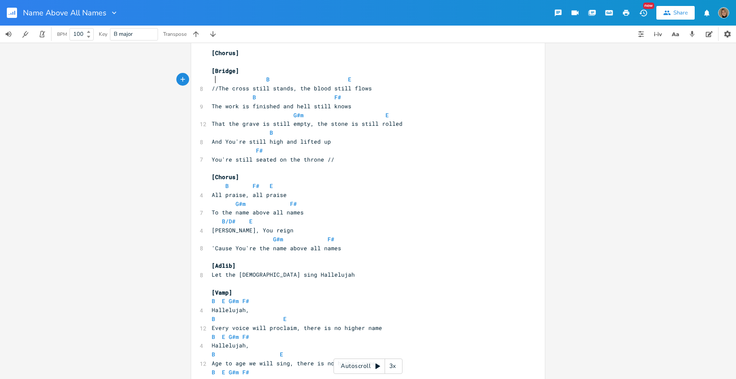
click at [213, 80] on span "B E" at bounding box center [282, 79] width 140 height 8
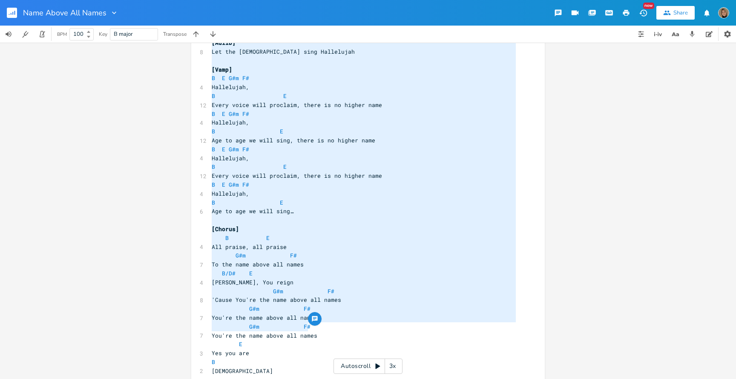
scroll to position [597, 0]
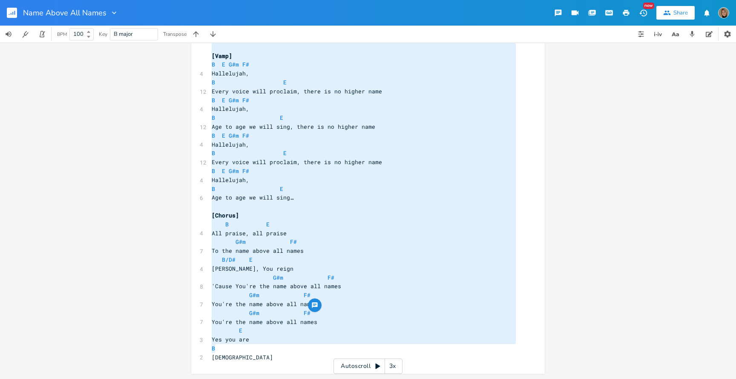
type textarea "B F# E All praise, all praise G#m F# To the name above all names B/D# E [PERSON…"
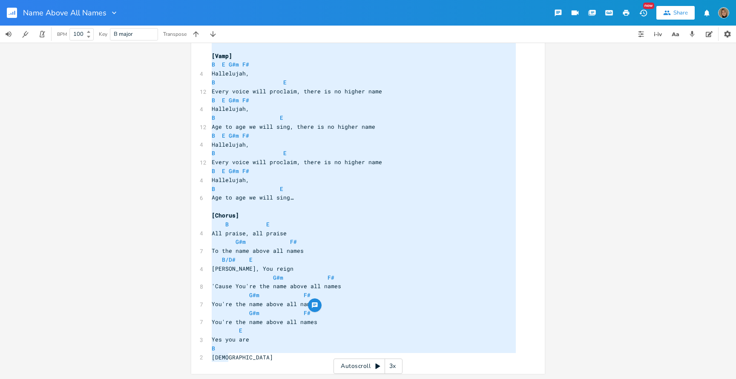
drag, startPoint x: 216, startPoint y: 167, endPoint x: 293, endPoint y: 362, distance: 210.3
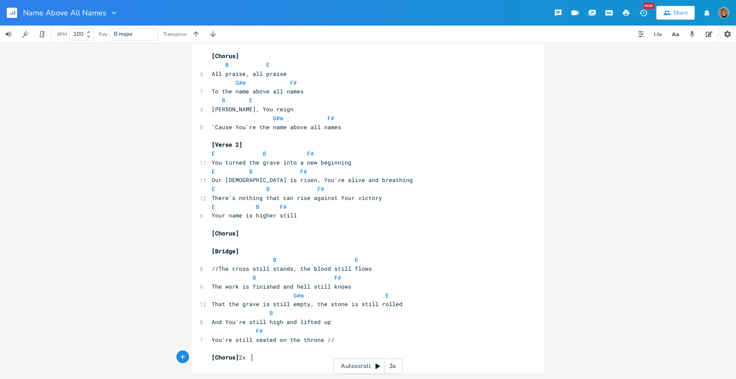
scroll to position [0, 9]
type textarea "2x and tag"
click at [429, 291] on pre "G#m E" at bounding box center [364, 295] width 308 height 9
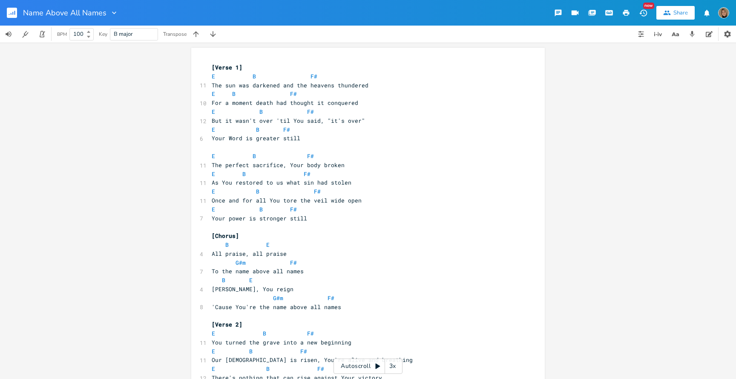
click at [623, 14] on icon "button" at bounding box center [626, 13] width 6 height 6
type textarea "E B F#"
drag, startPoint x: 289, startPoint y: 129, endPoint x: 199, endPoint y: 127, distance: 90.8
click at [199, 127] on div "E B F# x [Verse 1] E B F# 11 The sun was darkened and the heavens thundered E B…" at bounding box center [368, 301] width 354 height 506
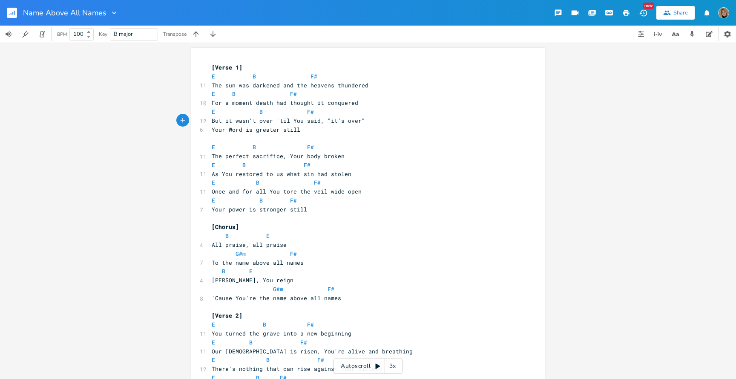
click at [212, 129] on span "Your Word is greater still" at bounding box center [256, 130] width 89 height 8
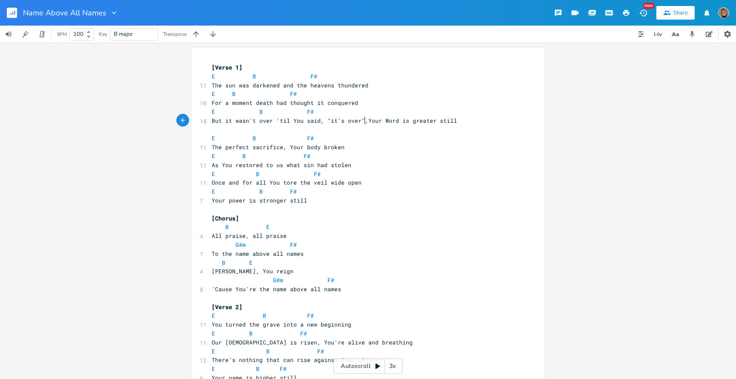
type textarea ","
click at [369, 111] on pre "E B F#" at bounding box center [364, 111] width 308 height 9
paste textarea
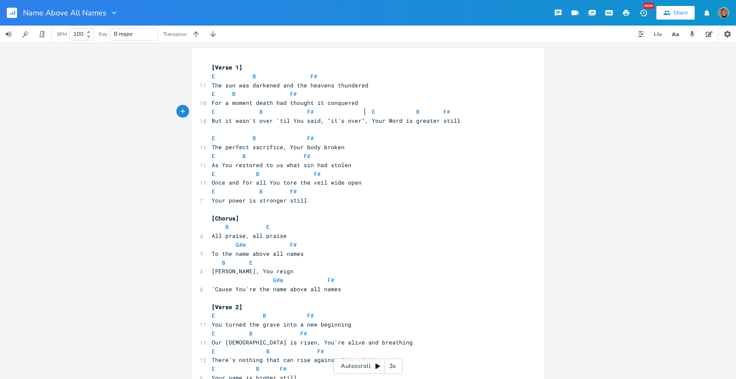
click at [362, 114] on span "E B F# E B F#" at bounding box center [331, 112] width 239 height 8
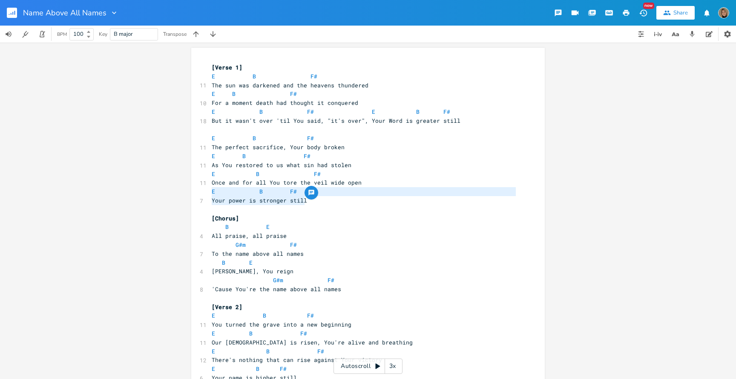
drag, startPoint x: 313, startPoint y: 198, endPoint x: 190, endPoint y: 189, distance: 123.5
click at [191, 189] on div "E B F# Your power is stronger still x [Verse 1] E B F# 11 The sun was darkened …" at bounding box center [368, 292] width 354 height 488
type textarea "E B F# Your power is stronger still"
click at [212, 200] on span "Your power is stronger still" at bounding box center [259, 200] width 95 height 8
drag, startPoint x: 208, startPoint y: 200, endPoint x: 208, endPoint y: 193, distance: 6.4
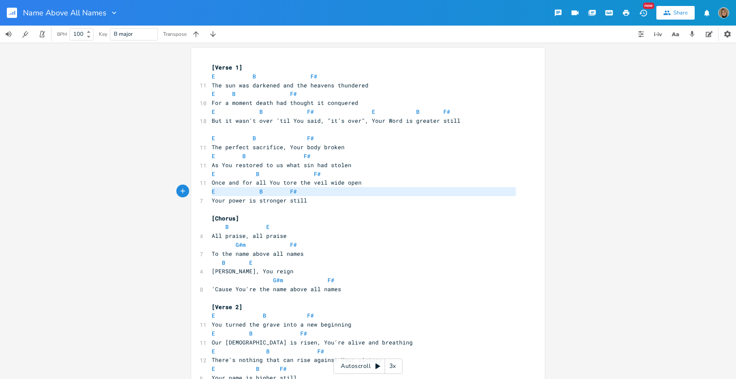
click at [210, 193] on div "[Verse 1] E B F# 11 The sun was darkened and the heavens thundered E B F# 10 Fo…" at bounding box center [364, 293] width 308 height 461
type textarea "]"
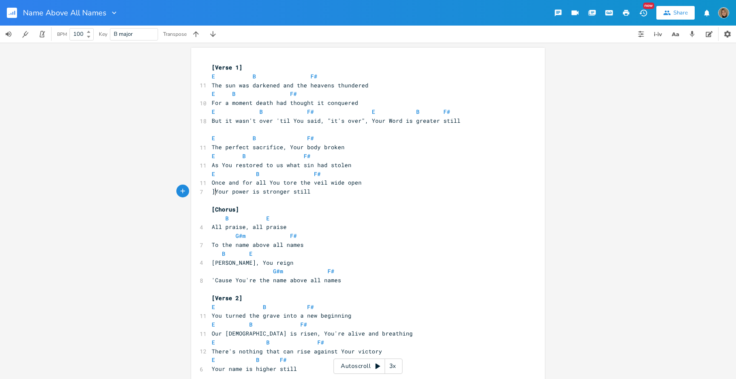
scroll to position [0, 2]
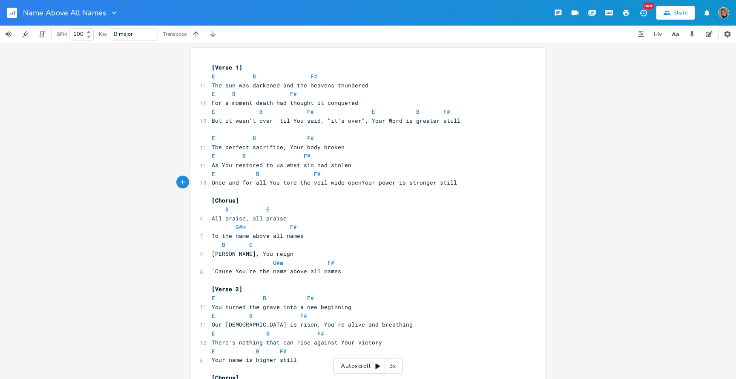
type textarea ","
click at [356, 173] on pre "E B F#" at bounding box center [364, 174] width 308 height 9
paste textarea
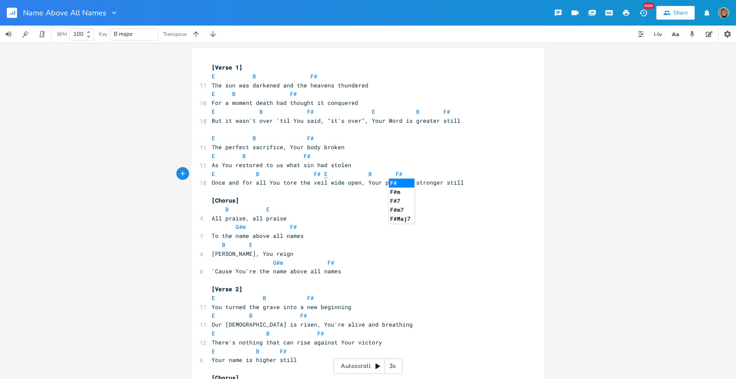
click at [324, 176] on span "E" at bounding box center [325, 174] width 3 height 8
click at [400, 176] on span "E B F# E B F#" at bounding box center [329, 174] width 235 height 8
click at [429, 172] on span "E B F# E B F#" at bounding box center [329, 174] width 235 height 8
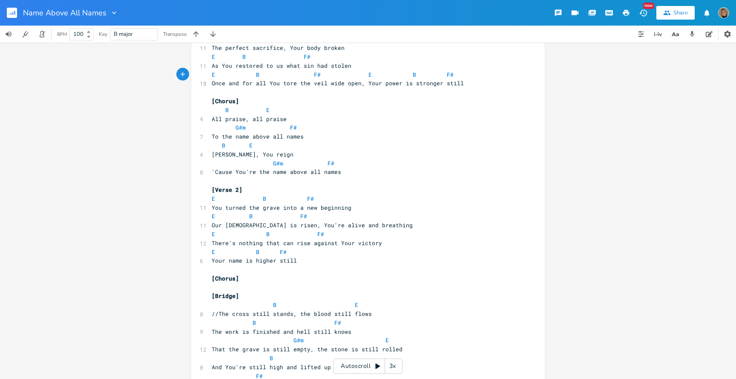
scroll to position [109, 0]
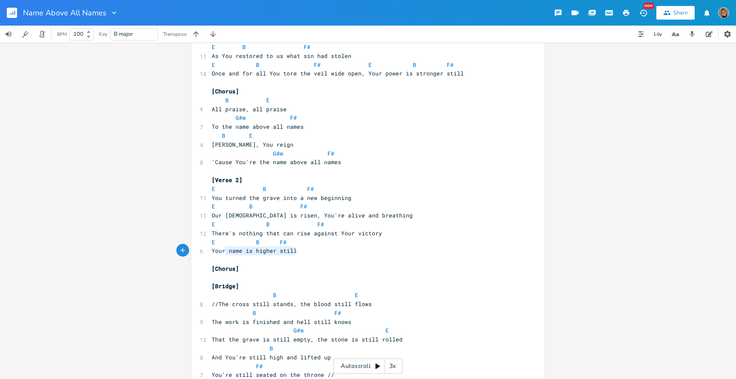
type textarea "Your name is higher still"
drag, startPoint x: 297, startPoint y: 253, endPoint x: 204, endPoint y: 252, distance: 93.3
click at [204, 252] on div "Your name is higher still x [Verse 1] E B F# 11 The sun was darkened and the he…" at bounding box center [368, 174] width 354 height 470
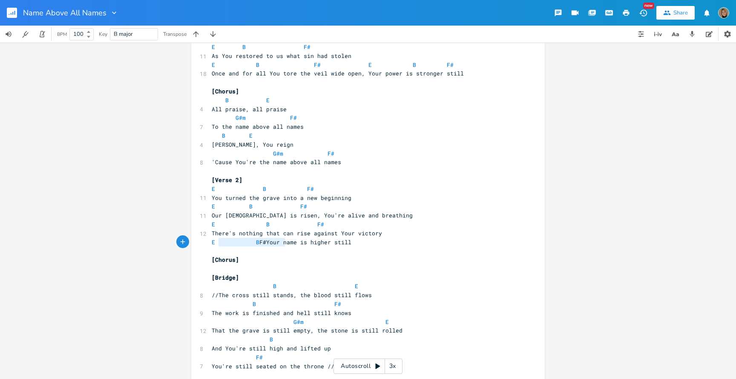
type textarea "E B F#"
drag, startPoint x: 283, startPoint y: 242, endPoint x: 206, endPoint y: 242, distance: 76.3
click at [206, 242] on div "E B F# x [Verse 1] E B F# 11 The sun was darkened and the heavens thundered E B…" at bounding box center [368, 169] width 354 height 461
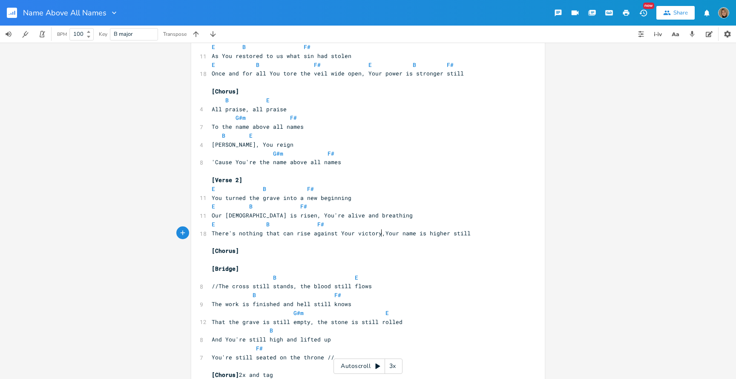
type textarea ","
click at [377, 222] on pre "E B F#" at bounding box center [364, 224] width 308 height 9
paste textarea
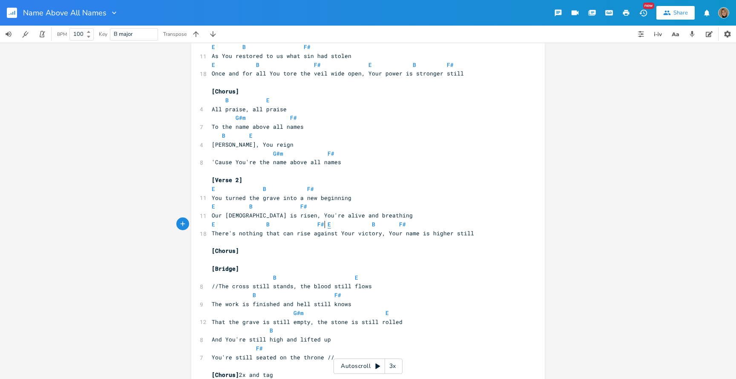
click at [328, 225] on span "E" at bounding box center [329, 224] width 3 height 8
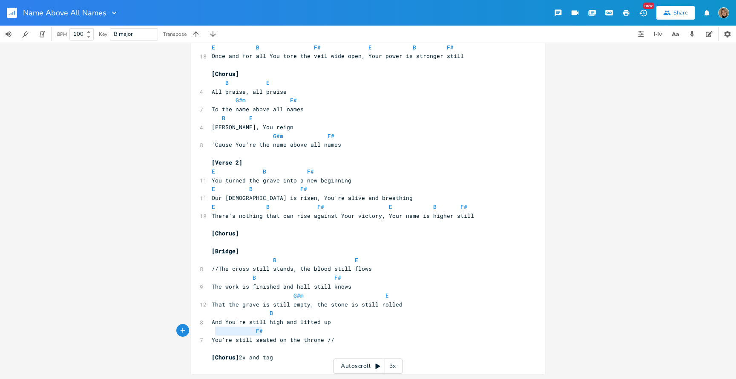
type textarea "F#"
drag, startPoint x: 275, startPoint y: 330, endPoint x: 190, endPoint y: 330, distance: 85.2
click at [191, 330] on div "F# x [Verse 1] E B F# 11 The sun was darkened and the heavens thundered E B F# …" at bounding box center [368, 147] width 354 height 453
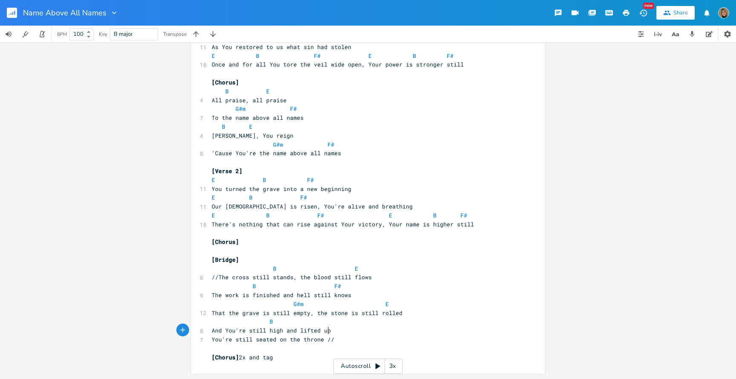
scroll to position [118, 0]
click at [212, 339] on span "You're still seated on the throne //" at bounding box center [273, 340] width 123 height 8
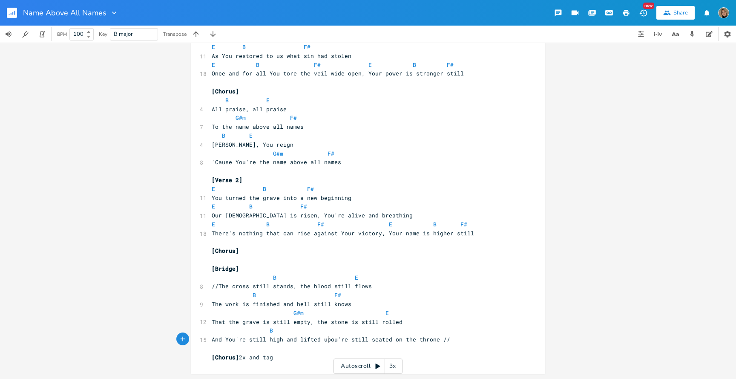
scroll to position [109, 0]
type textarea ","
type textarea ", Y"
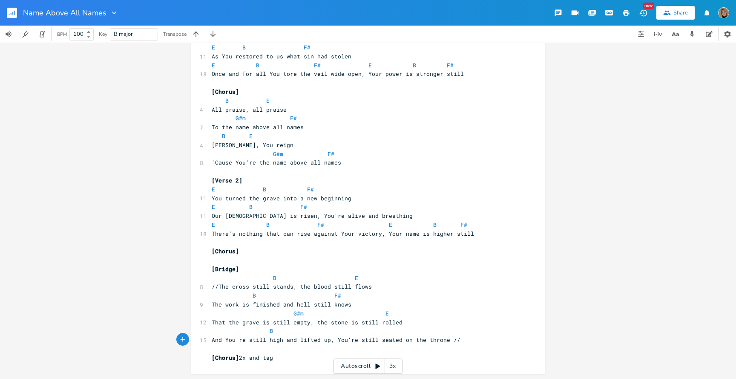
click at [308, 336] on span "And You're still high and lifted up, You're still seated on the throne //" at bounding box center [336, 340] width 249 height 8
click at [308, 334] on pre "B" at bounding box center [364, 330] width 308 height 9
paste textarea
click at [308, 336] on span "And You're still high and lifted up, You're still seated on the throne //" at bounding box center [336, 340] width 249 height 8
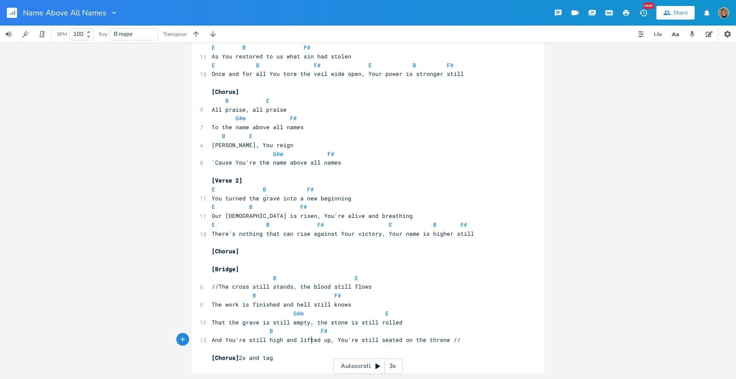
scroll to position [0, 1]
click at [311, 332] on span "B F#" at bounding box center [270, 331] width 116 height 8
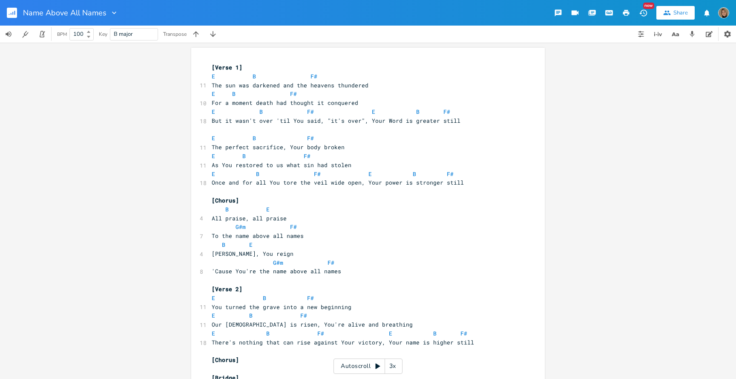
click at [626, 9] on icon "button" at bounding box center [627, 13] width 8 height 8
click at [214, 30] on icon "button" at bounding box center [213, 34] width 9 height 9
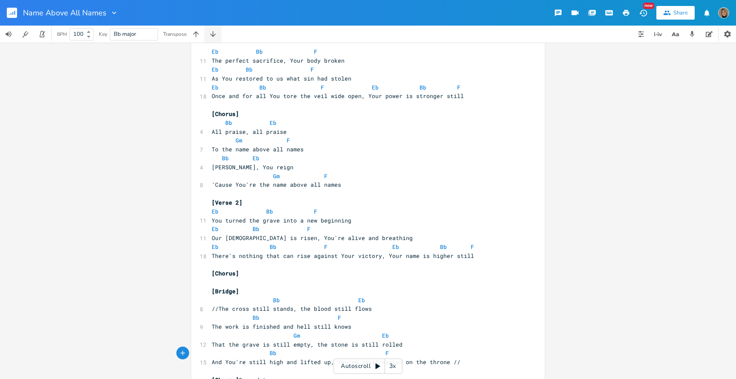
click at [214, 30] on icon "button" at bounding box center [213, 34] width 9 height 9
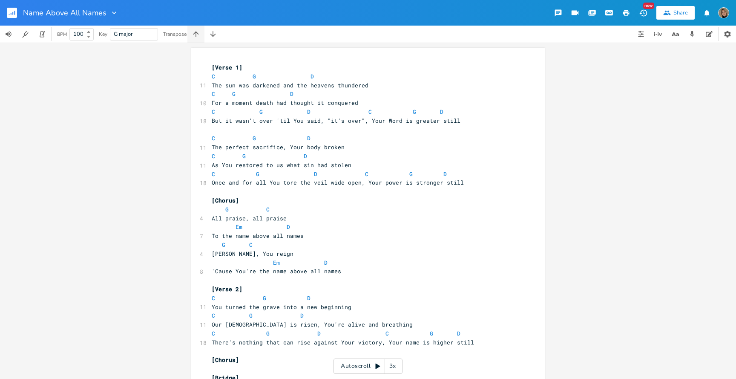
click at [196, 36] on icon "button" at bounding box center [196, 34] width 9 height 9
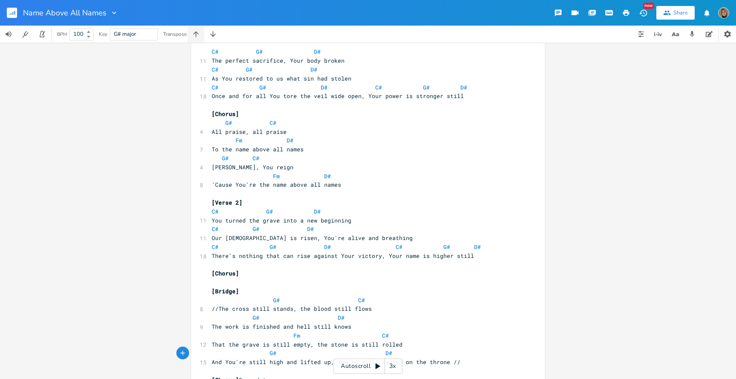
click at [196, 36] on icon "button" at bounding box center [196, 34] width 9 height 9
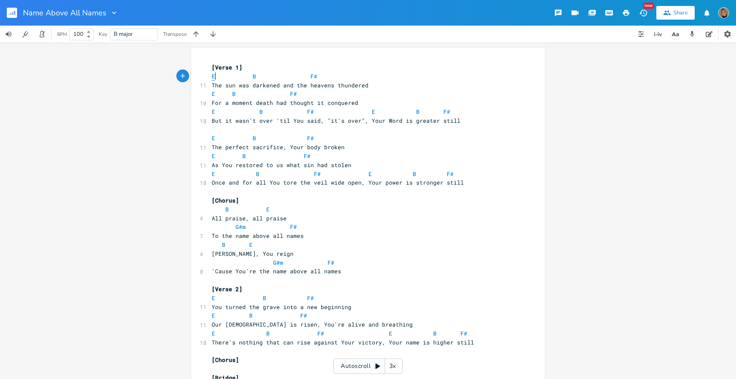
click at [212, 76] on span "E" at bounding box center [213, 76] width 3 height 8
type textarea "E"
click at [212, 76] on span "E" at bounding box center [213, 76] width 3 height 8
click at [253, 75] on span "B" at bounding box center [254, 76] width 3 height 8
type textarea "B"
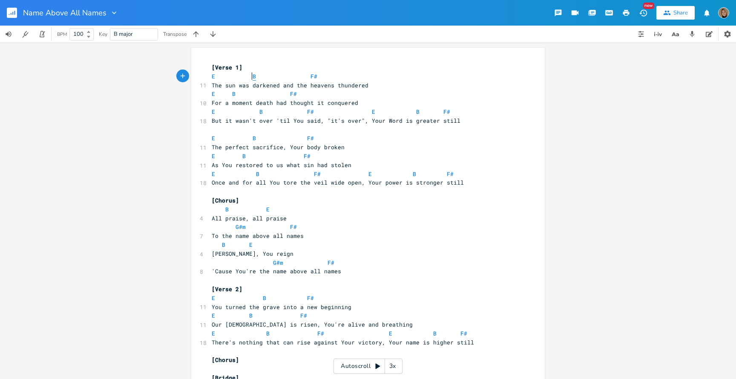
click at [253, 75] on span "B" at bounding box center [254, 76] width 3 height 8
click at [198, 30] on icon "button" at bounding box center [196, 34] width 9 height 9
click at [219, 37] on button "button" at bounding box center [213, 34] width 17 height 17
click at [212, 75] on span "F" at bounding box center [213, 76] width 3 height 8
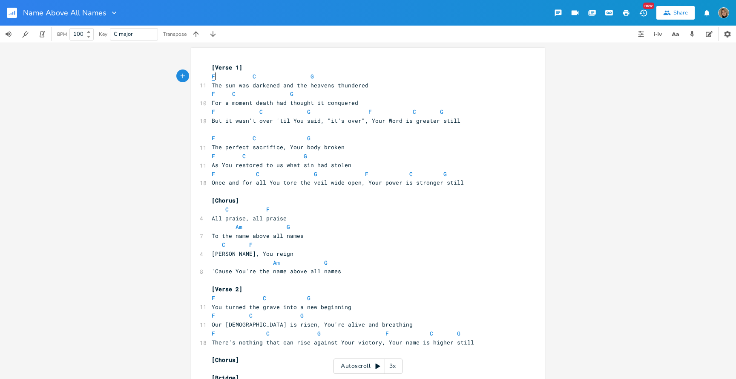
click at [212, 75] on span "F" at bounding box center [213, 76] width 3 height 8
type textarea "F"
click at [212, 75] on span "F" at bounding box center [213, 76] width 3 height 8
click at [253, 76] on span "C" at bounding box center [254, 76] width 3 height 8
type textarea "C"
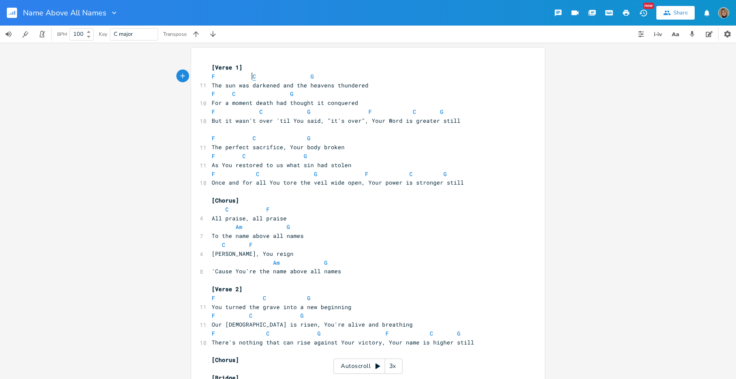
click at [253, 76] on span "C" at bounding box center [254, 76] width 3 height 8
click at [311, 76] on span "G" at bounding box center [312, 76] width 3 height 8
type textarea "G"
click at [311, 76] on span "G" at bounding box center [312, 76] width 3 height 8
click at [212, 95] on span "F" at bounding box center [213, 94] width 3 height 8
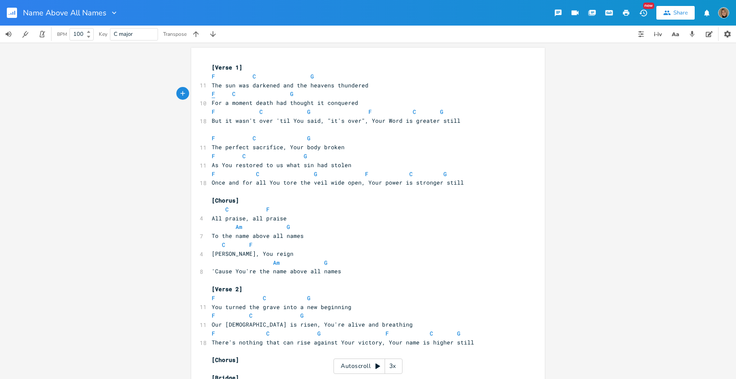
click at [212, 95] on span "F" at bounding box center [213, 94] width 3 height 8
type textarea "F"
click at [212, 95] on span "F" at bounding box center [213, 94] width 3 height 8
click at [232, 92] on span "C" at bounding box center [233, 94] width 3 height 8
type textarea "C"
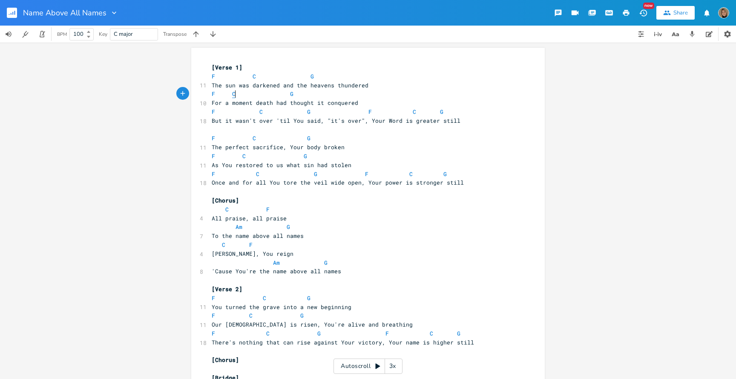
click at [232, 92] on span "C" at bounding box center [233, 94] width 3 height 8
click at [290, 95] on span "G" at bounding box center [291, 94] width 3 height 8
type textarea "G"
click at [290, 95] on span "G" at bounding box center [291, 94] width 3 height 8
click at [212, 112] on span "F" at bounding box center [213, 112] width 3 height 8
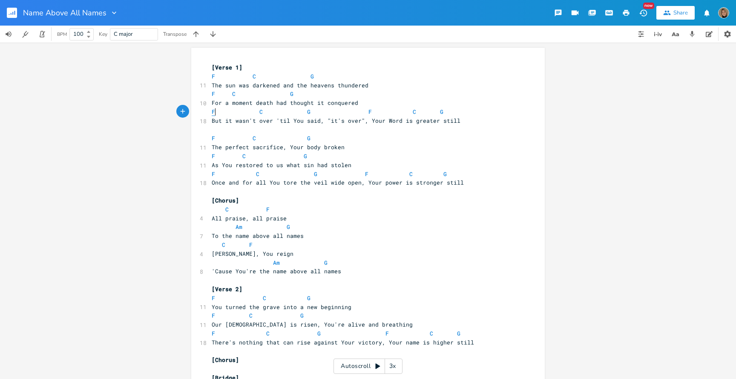
type textarea "F"
click at [212, 112] on span "F" at bounding box center [213, 112] width 3 height 8
click at [260, 110] on span "C" at bounding box center [261, 112] width 3 height 8
type textarea "C"
click at [260, 110] on span "C" at bounding box center [261, 112] width 3 height 8
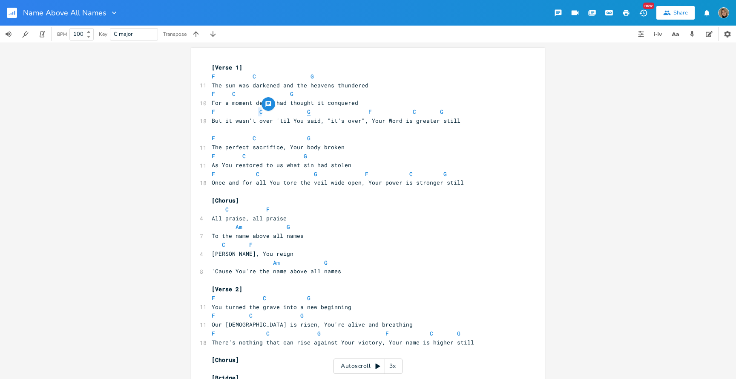
click at [307, 113] on span "G" at bounding box center [308, 112] width 3 height 8
type textarea "G"
click at [307, 113] on span "G" at bounding box center [308, 112] width 3 height 8
click at [369, 112] on span "F" at bounding box center [370, 112] width 3 height 8
type textarea "F"
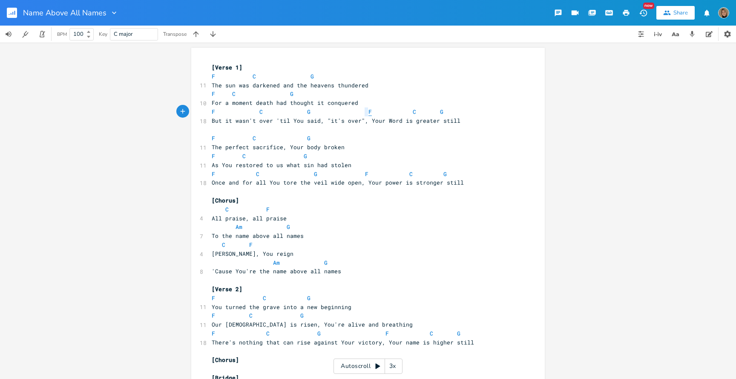
click at [369, 112] on span "F" at bounding box center [370, 112] width 3 height 8
click at [413, 111] on span "C" at bounding box center [414, 112] width 3 height 8
type textarea "C"
click at [413, 111] on span "C" at bounding box center [414, 112] width 3 height 8
click at [438, 111] on pre "F C G F C G" at bounding box center [364, 111] width 308 height 9
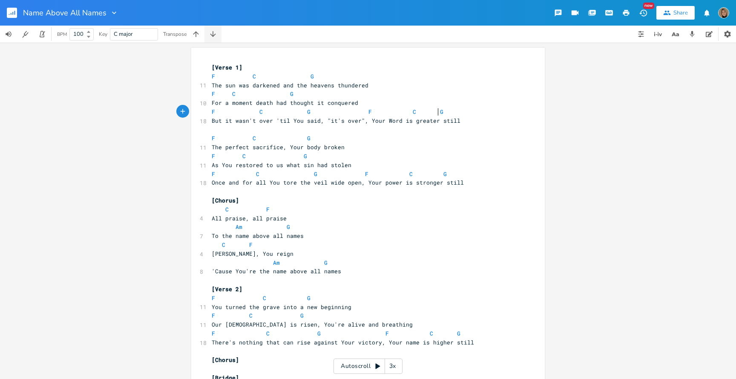
click at [215, 35] on icon "button" at bounding box center [213, 34] width 6 height 6
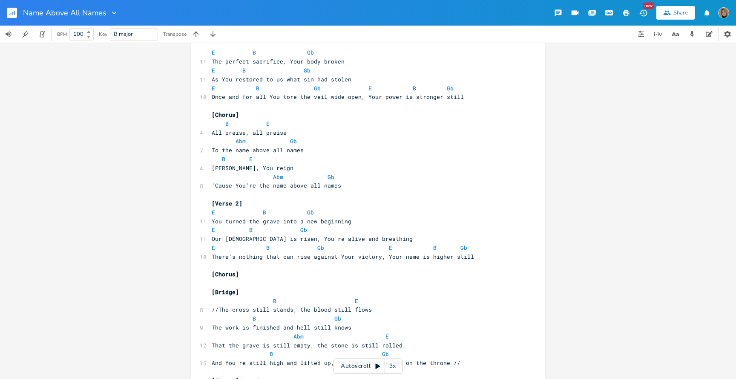
scroll to position [109, 0]
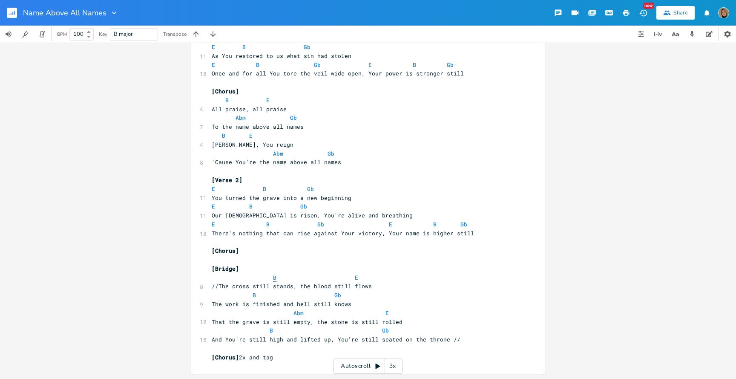
click at [273, 277] on span "B" at bounding box center [274, 278] width 3 height 8
type textarea "B"
click at [273, 277] on span "B" at bounding box center [274, 278] width 3 height 8
click at [355, 275] on span "E" at bounding box center [356, 278] width 3 height 8
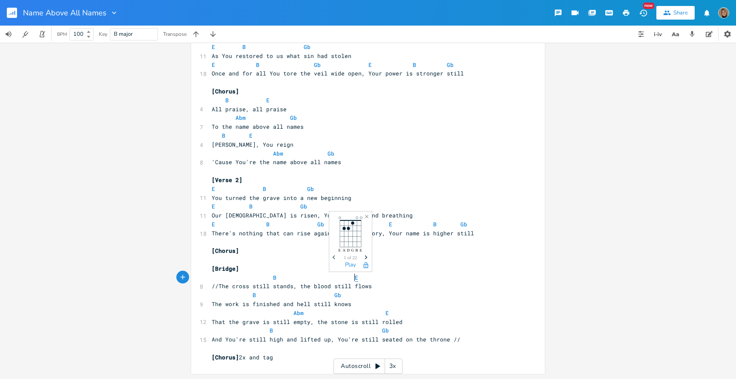
type textarea "E"
click at [355, 275] on span "E" at bounding box center [356, 278] width 3 height 8
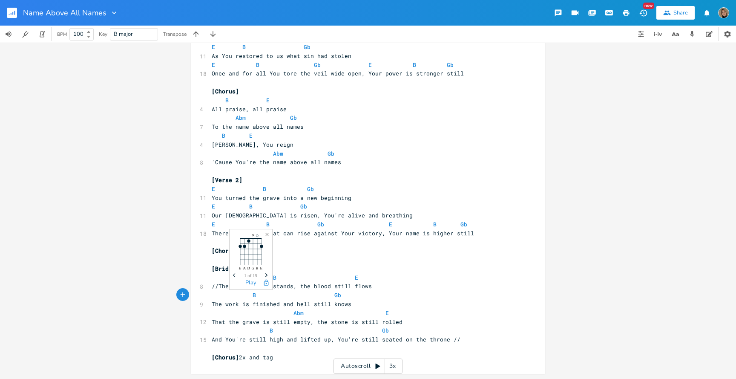
click at [253, 294] on span "B" at bounding box center [254, 295] width 3 height 8
type textarea "B"
click at [253, 294] on span "B" at bounding box center [254, 295] width 3 height 8
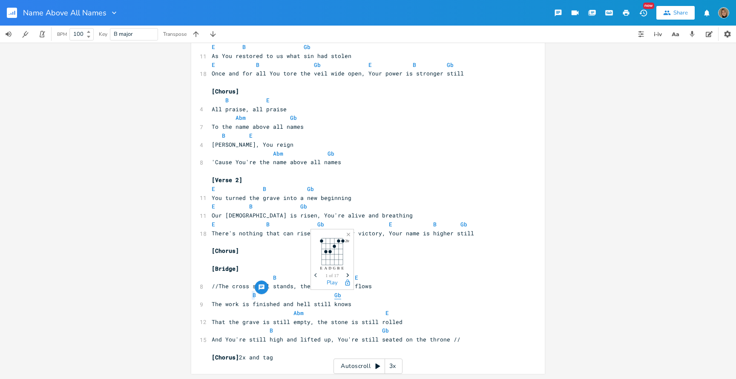
click at [335, 295] on span "Gb" at bounding box center [338, 295] width 7 height 8
type textarea "Gb"
click at [335, 295] on span "Gb" at bounding box center [338, 295] width 7 height 8
click at [297, 313] on span "Abm" at bounding box center [299, 313] width 10 height 8
type textarea "Abm"
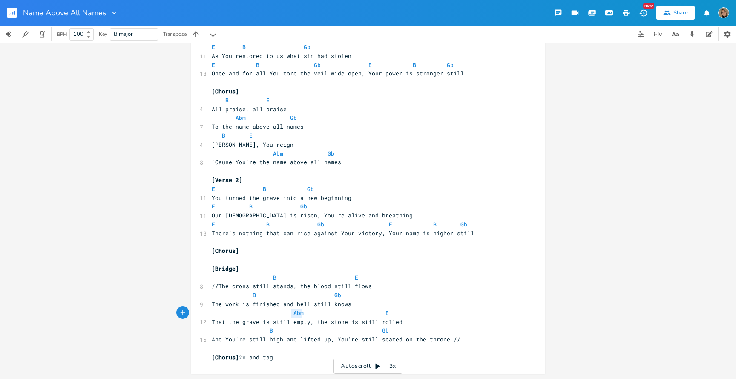
click at [297, 313] on span "Abm" at bounding box center [299, 313] width 10 height 8
click at [386, 311] on span "E" at bounding box center [387, 313] width 3 height 8
type textarea "E"
click at [386, 311] on span "E" at bounding box center [387, 313] width 3 height 8
click at [270, 330] on span "B" at bounding box center [271, 330] width 3 height 8
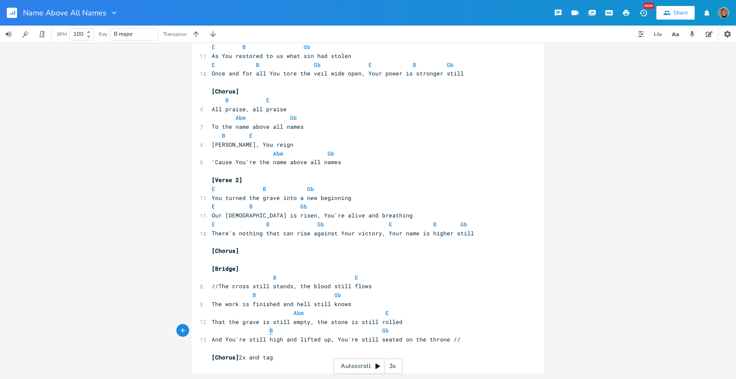
click at [270, 330] on span "B" at bounding box center [271, 330] width 3 height 8
type textarea "B Gb"
click at [270, 330] on span "B" at bounding box center [271, 330] width 3 height 8
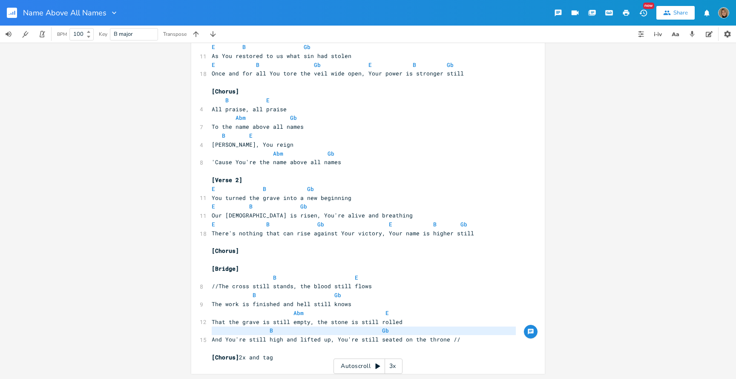
click at [362, 336] on span "And You're still high and lifted up, You're still seated on the throne //" at bounding box center [336, 339] width 249 height 8
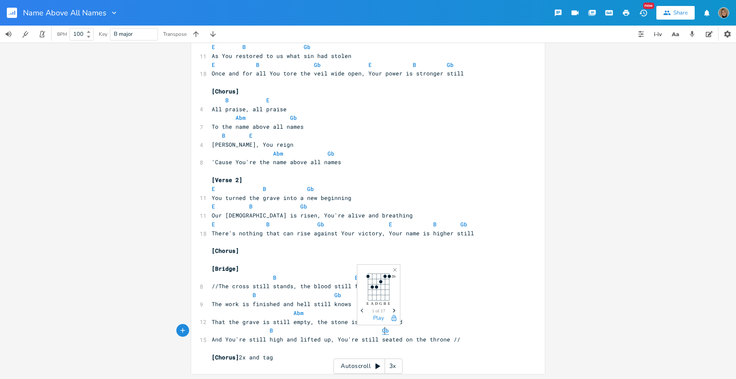
click at [382, 330] on span "Gb" at bounding box center [385, 330] width 7 height 8
type textarea "Gb"
click at [382, 330] on span "Gb" at bounding box center [385, 330] width 7 height 8
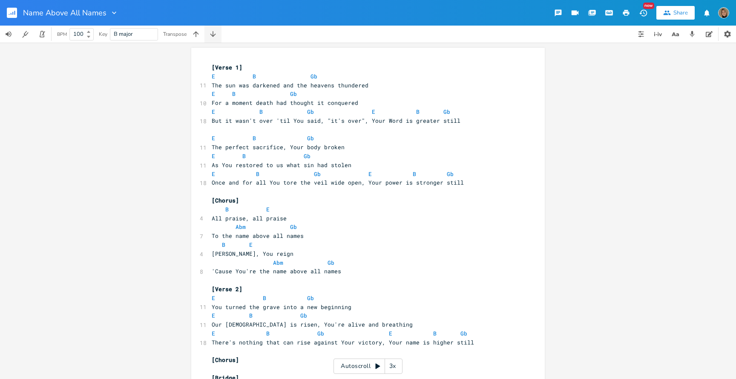
click at [214, 32] on icon "button" at bounding box center [213, 34] width 9 height 9
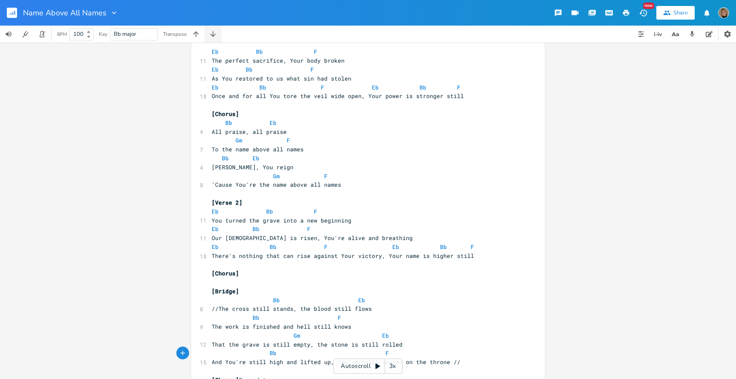
click at [214, 32] on icon "button" at bounding box center [213, 34] width 9 height 9
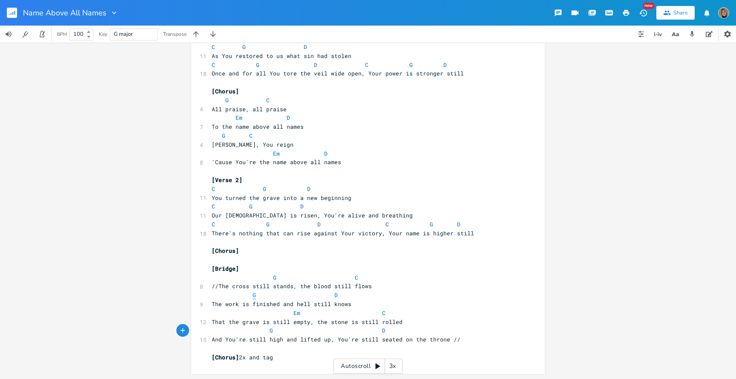
click at [253, 294] on span "G" at bounding box center [254, 295] width 3 height 8
type textarea "G"
click at [253, 294] on span "G" at bounding box center [254, 295] width 3 height 8
click at [333, 295] on pre "G D" at bounding box center [364, 295] width 308 height 9
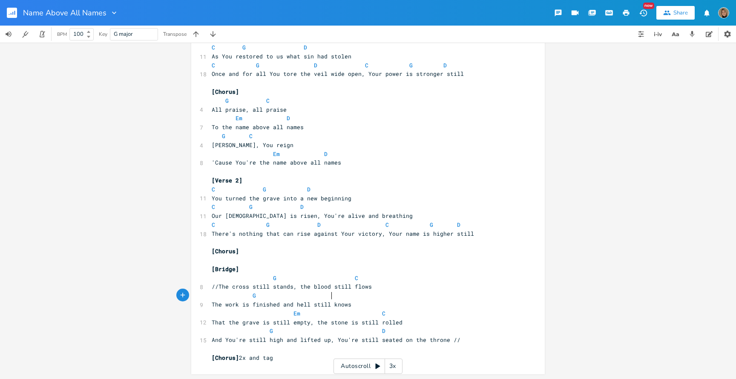
type textarea "Am"
click at [362, 297] on pre "G Am" at bounding box center [364, 295] width 308 height 9
click at [335, 296] on span "Am" at bounding box center [338, 295] width 7 height 8
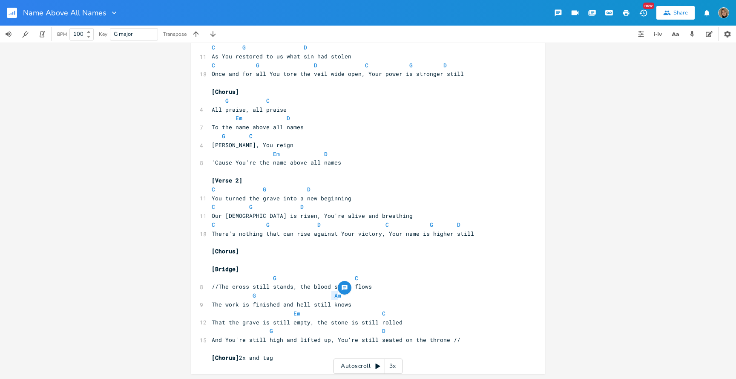
type textarea "D"
click at [354, 297] on pre "G D" at bounding box center [364, 295] width 308 height 9
click at [317, 297] on span "G D" at bounding box center [275, 295] width 126 height 8
click at [335, 296] on span "D" at bounding box center [336, 295] width 3 height 8
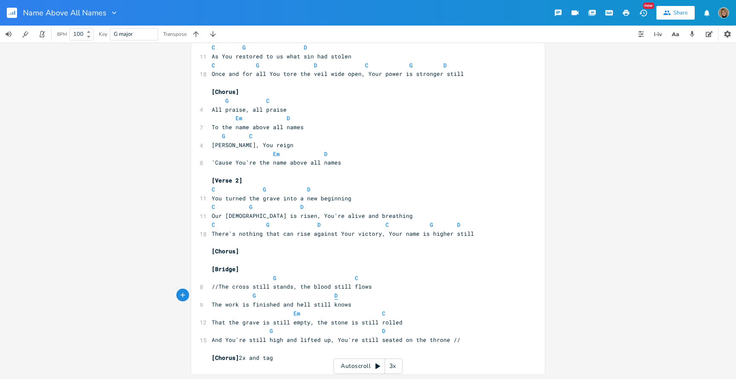
type textarea "D"
click at [335, 296] on span "D" at bounding box center [336, 295] width 3 height 8
click at [294, 314] on span "Em" at bounding box center [297, 313] width 7 height 8
type textarea "Em"
click at [294, 314] on span "Em" at bounding box center [297, 313] width 7 height 8
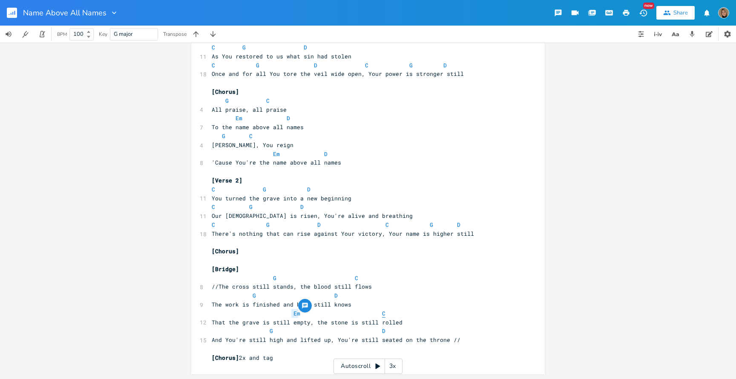
click at [382, 313] on span "C" at bounding box center [383, 313] width 3 height 8
type textarea "C"
click at [382, 313] on span "C" at bounding box center [383, 313] width 3 height 8
click at [410, 263] on pre "​" at bounding box center [364, 260] width 308 height 9
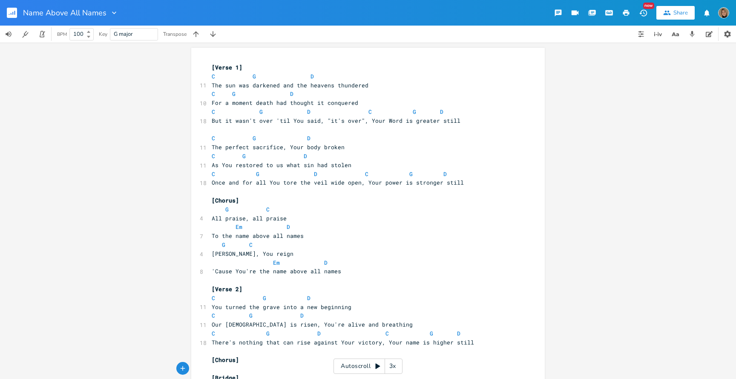
click at [628, 9] on icon "button" at bounding box center [627, 13] width 8 height 8
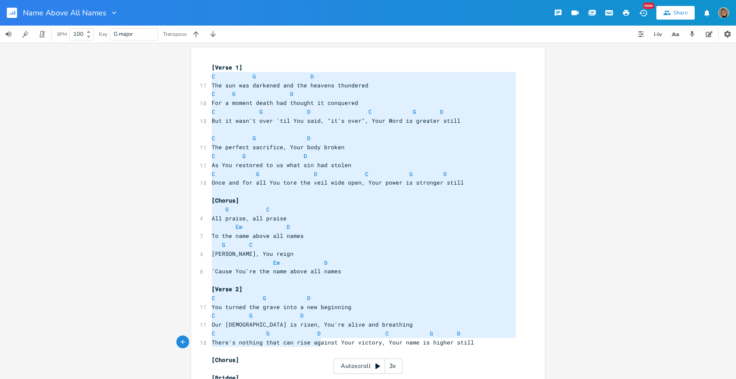
type textarea "C G D The sun was darkened and the heavens thundered C G D For a moment death h…"
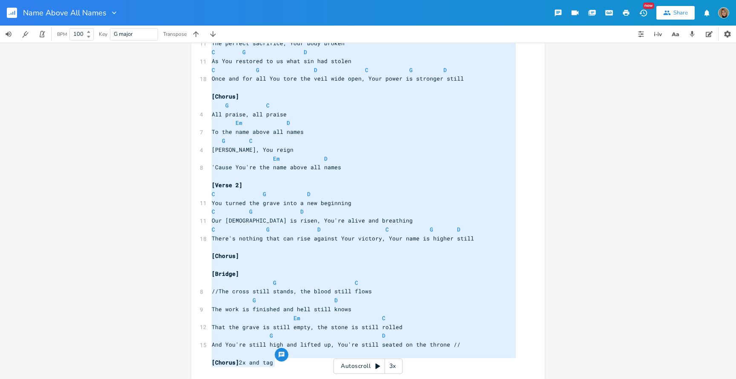
drag, startPoint x: 209, startPoint y: 76, endPoint x: 320, endPoint y: 408, distance: 350.1
click at [320, 378] on html "Name Above All Names New Share BPM 100 Key G major Transpose x [Verse 1] C G D …" at bounding box center [368, 189] width 736 height 379
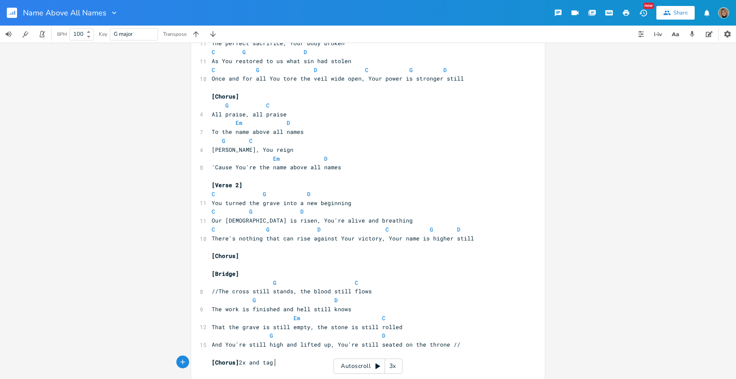
click at [288, 369] on div "x [Verse 1] C G D 11 The sun was darkened and the heavens thundered C G D 10 Fo…" at bounding box center [374, 169] width 329 height 424
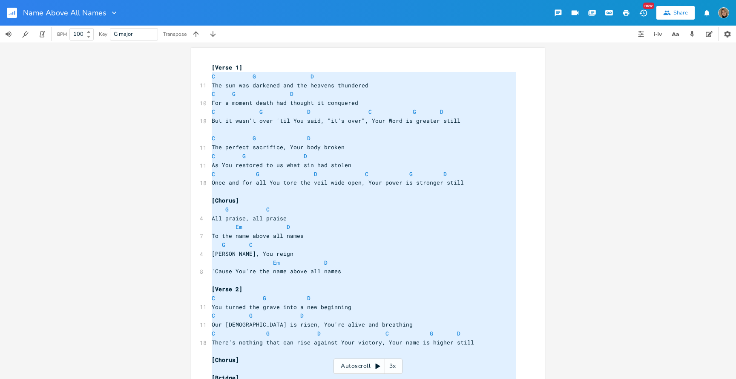
type textarea "[Verse 1] C G D The sun was darkened and the heavens thundered C G D For a mome…"
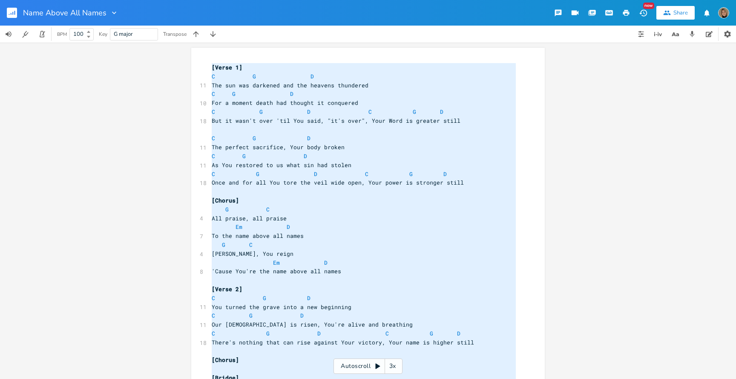
drag, startPoint x: 282, startPoint y: 361, endPoint x: 208, endPoint y: 69, distance: 301.9
click at [210, 69] on div "[Verse 1] C G D 11 The sun was darkened and the heavens thundered C G D 10 For …" at bounding box center [364, 267] width 308 height 408
click at [106, 113] on div "x [Verse 1] C G D 11 The sun was darkened and the heavens thundered C G D 10 Fo…" at bounding box center [368, 211] width 736 height 336
click at [14, 15] on rect "button" at bounding box center [12, 13] width 10 height 10
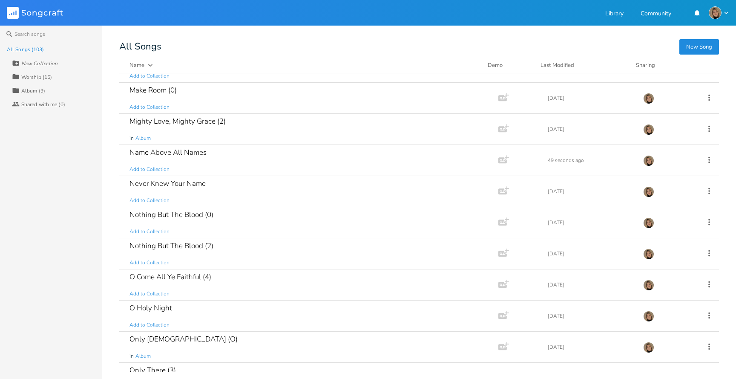
scroll to position [1886, 0]
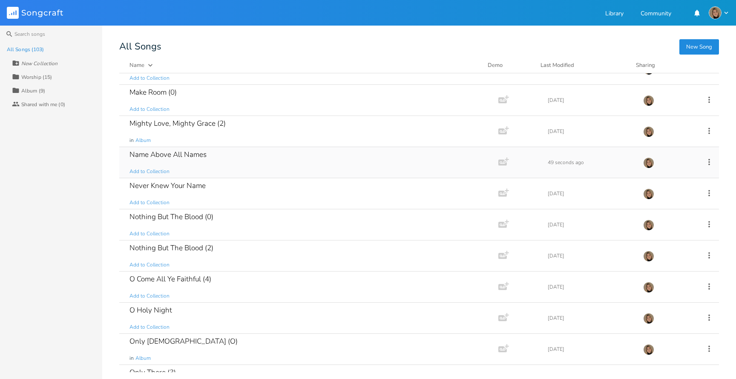
click at [143, 157] on div "Name Above All Names" at bounding box center [168, 154] width 77 height 7
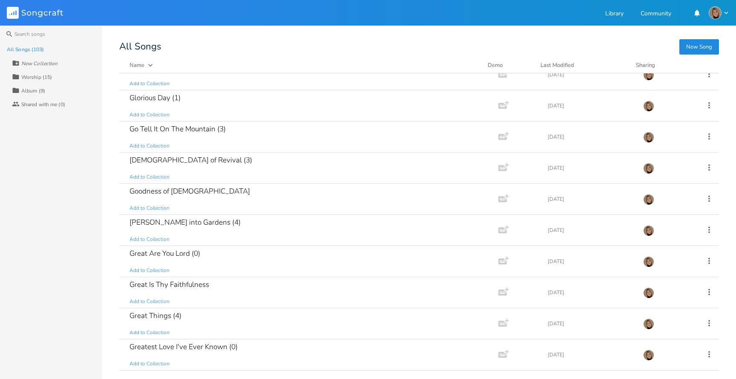
scroll to position [743, 0]
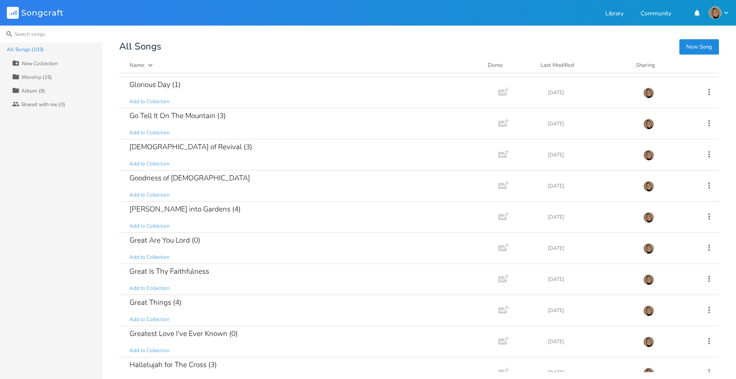
click at [51, 38] on input at bounding box center [51, 34] width 102 height 17
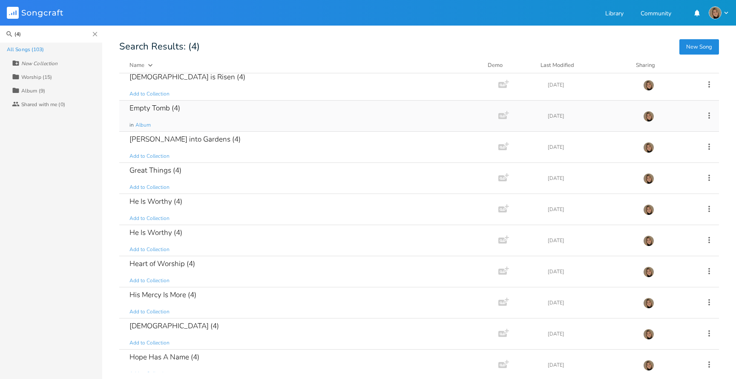
scroll to position [160, 0]
type input "(4)"
click at [681, 47] on button "New Song" at bounding box center [700, 46] width 40 height 15
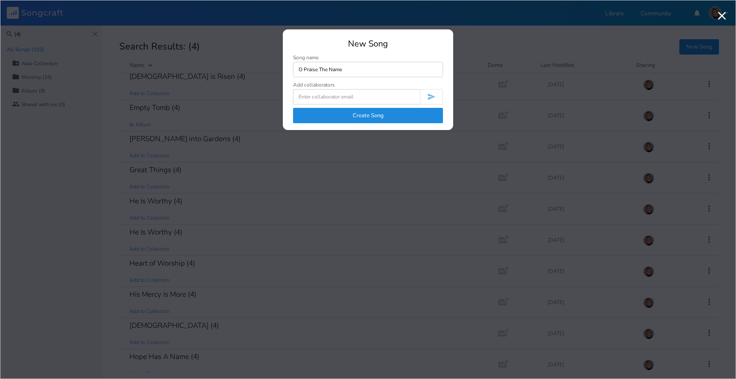
type input "O Praise The Name"
click at [423, 112] on button "Create Song" at bounding box center [368, 115] width 150 height 15
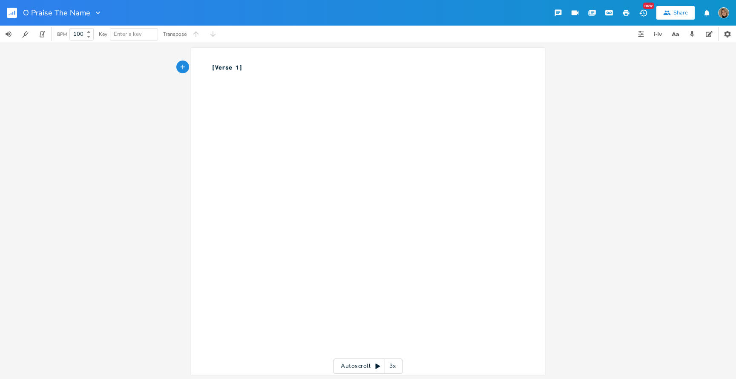
type textarea "[Verse 1]"
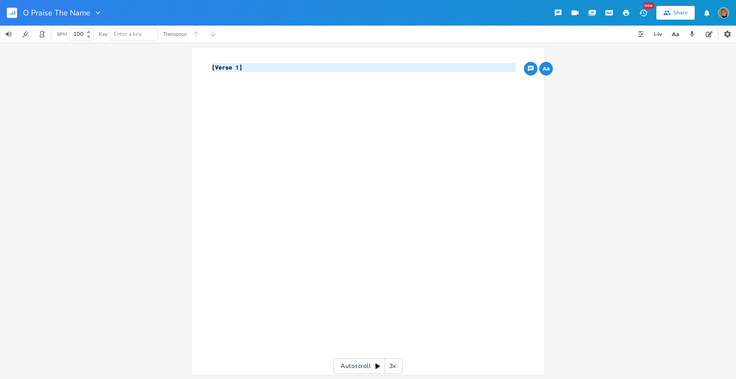
paste textarea
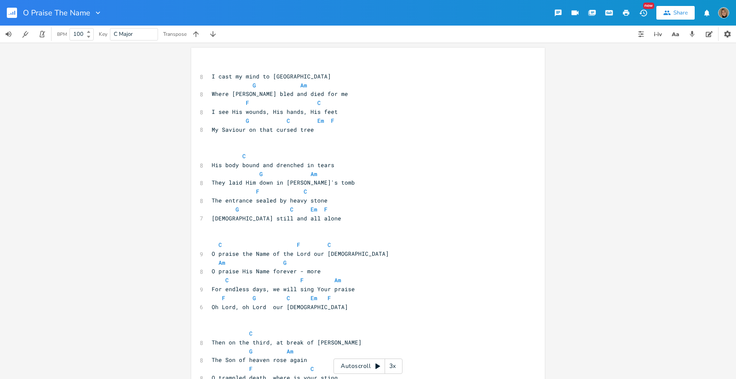
click at [213, 66] on pre "​" at bounding box center [364, 67] width 308 height 9
type textarea "{verse"
type textarea "{"
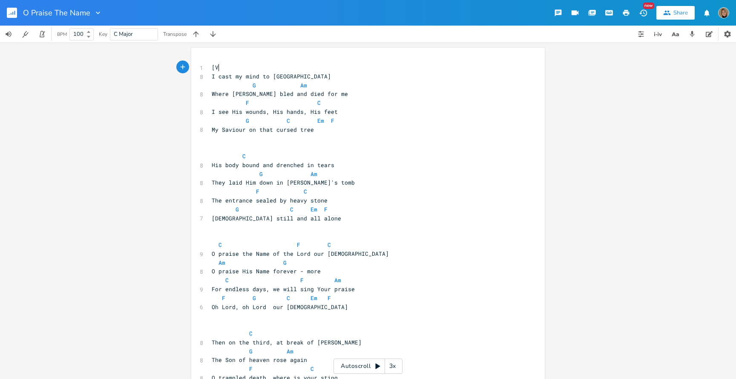
type textarea "[Vs"
type textarea "erse1"
type textarea "1}"
type textarea "]"
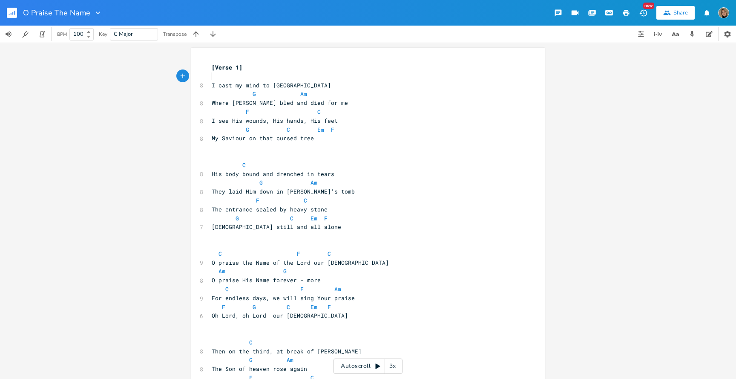
scroll to position [0, 1]
type textarea "C"
click at [246, 158] on pre at bounding box center [364, 156] width 308 height 9
type textarea "[Verse"
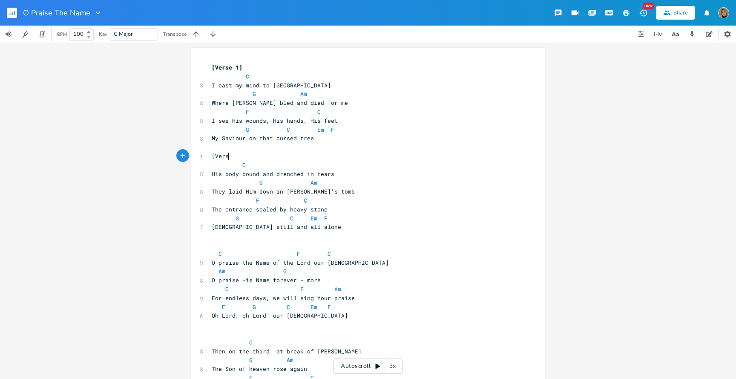
scroll to position [0, 16]
type textarea "Vesrs"
type textarea "rse 2}"
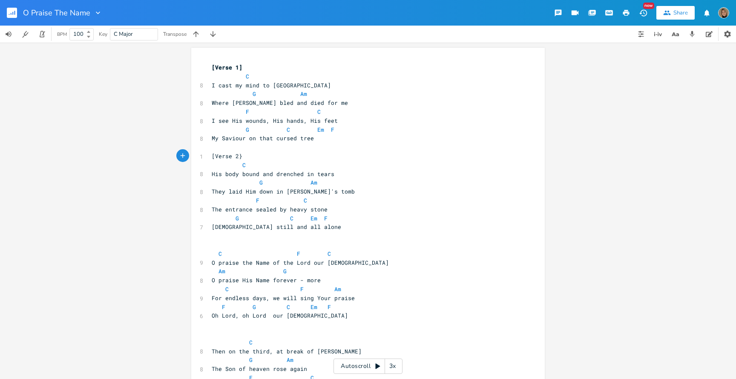
type textarea "]"
click at [210, 241] on pre at bounding box center [364, 244] width 308 height 9
type textarea "[Ve"
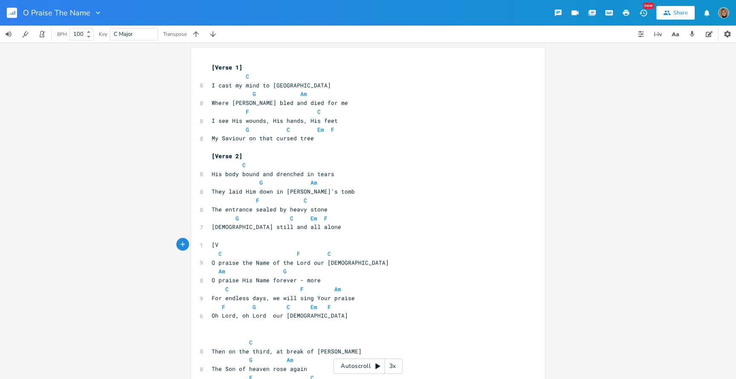
type textarea "Vh"
type textarea "Choti"
type textarea "rus]"
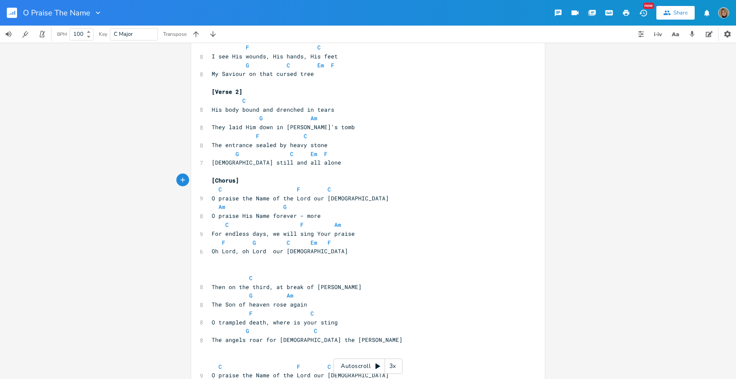
scroll to position [69, 0]
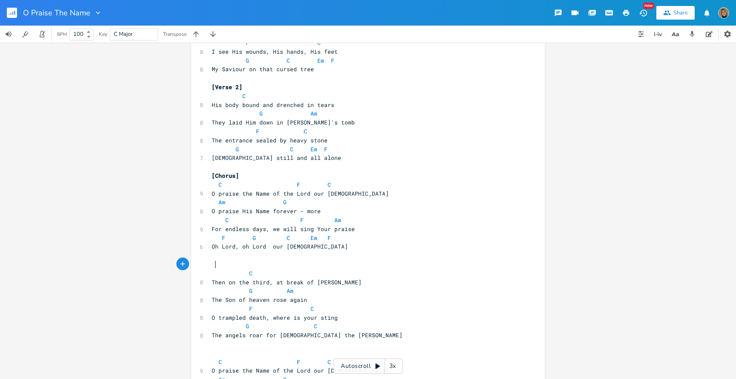
click at [252, 261] on pre at bounding box center [364, 264] width 308 height 9
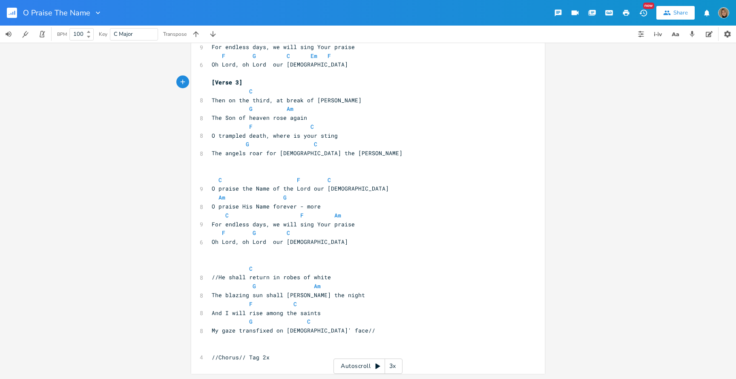
scroll to position [251, 0]
type textarea "[Verse 3] 2x"
click at [210, 170] on pre at bounding box center [364, 171] width 308 height 9
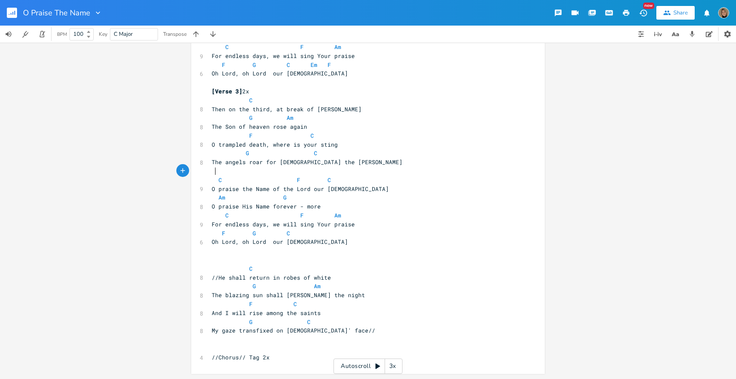
scroll to position [242, 0]
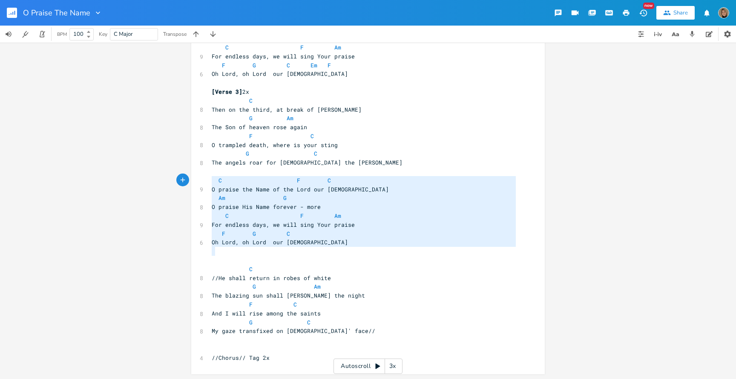
type textarea "C F C O praise the Name of the Lord our [DEMOGRAPHIC_DATA] Am G O praise His Na…"
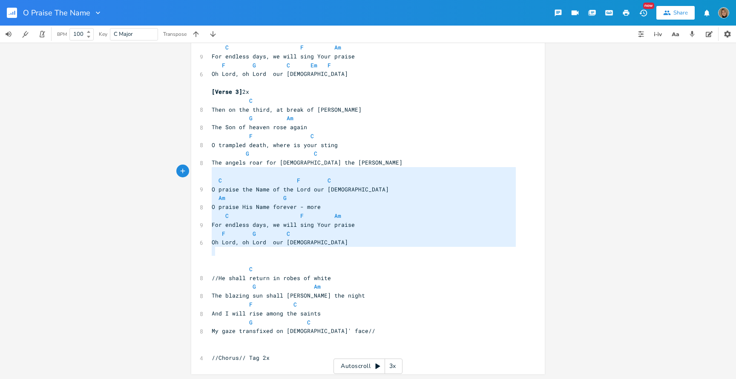
drag, startPoint x: 309, startPoint y: 249, endPoint x: 205, endPoint y: 174, distance: 128.6
click at [205, 174] on div "C F C O praise the Name of the Lord our [DEMOGRAPHIC_DATA] Am G O praise His Na…" at bounding box center [368, 90] width 354 height 568
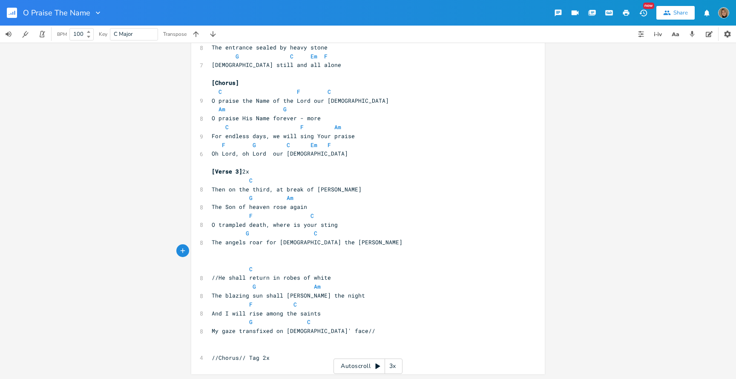
scroll to position [0, 1]
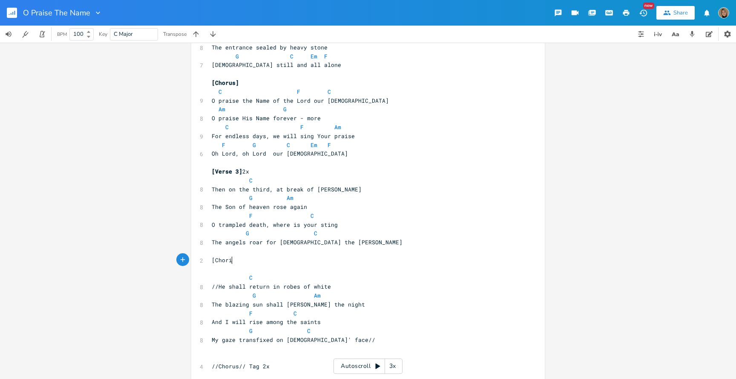
type textarea "[Choris"
type textarea "us]"
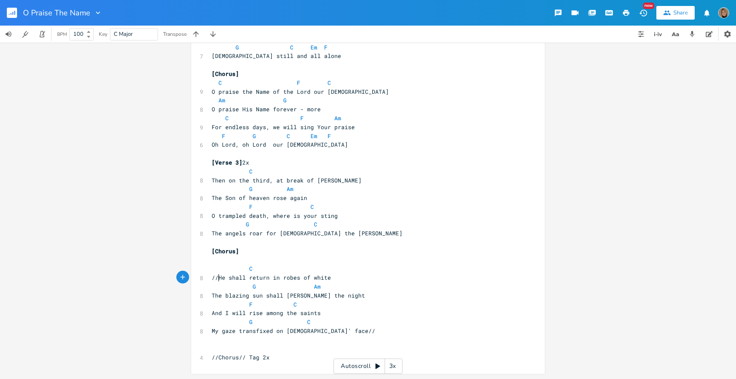
click at [216, 276] on span "//He shall return in robes of white" at bounding box center [271, 278] width 119 height 8
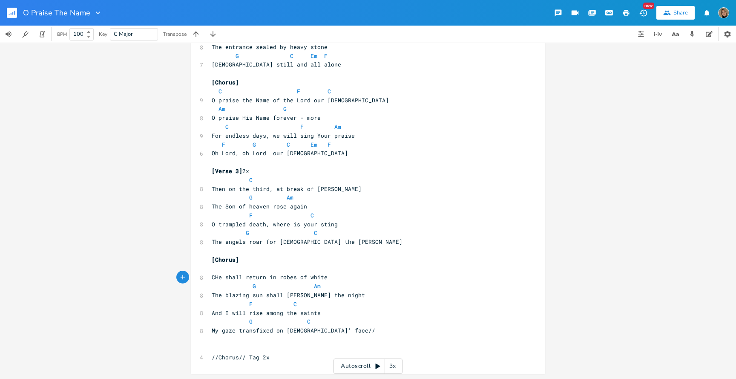
scroll to position [162, 0]
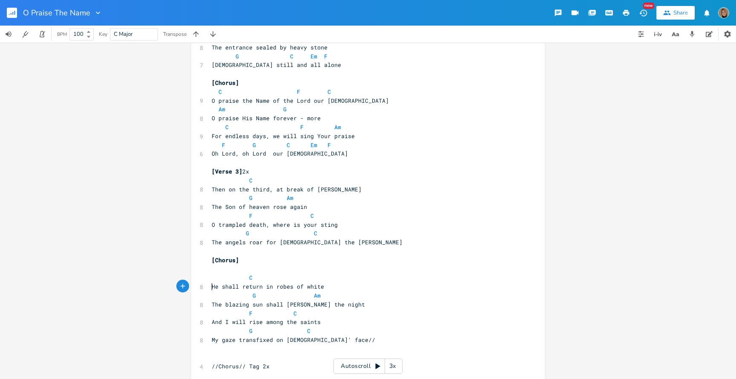
click at [251, 270] on pre at bounding box center [364, 269] width 308 height 9
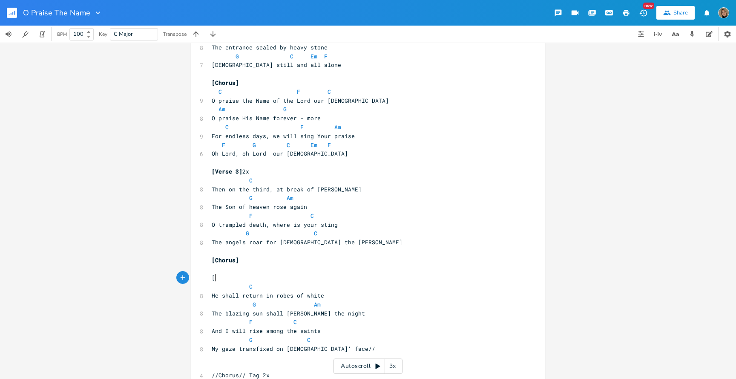
scroll to position [0, 2]
type textarea "[Verse4"
type textarea "4}"
type textarea "]"
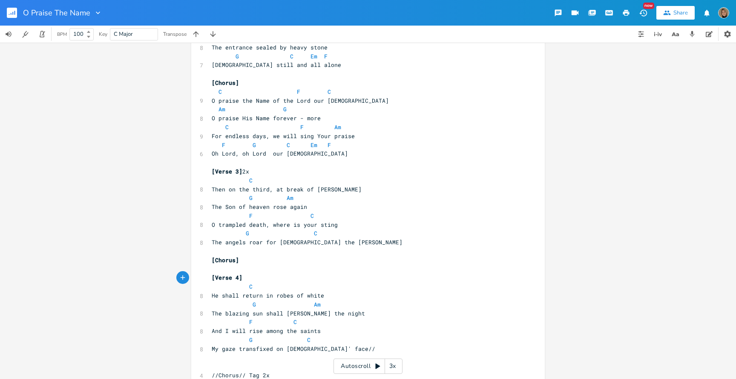
scroll to position [180, 0]
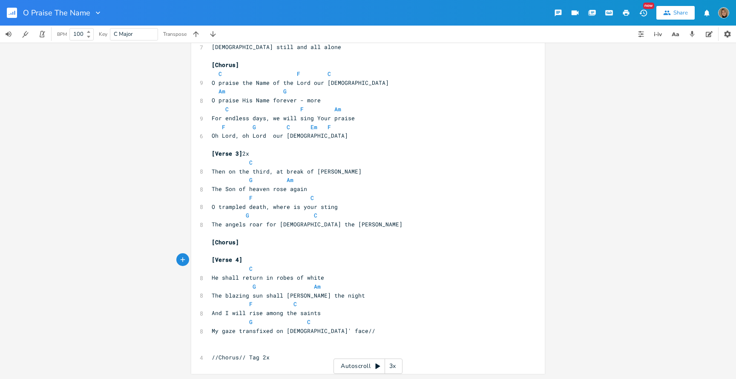
click at [328, 330] on pre "My gaze transfixed on [DEMOGRAPHIC_DATA]' face//" at bounding box center [364, 330] width 308 height 9
type textarea "//Chorus//"
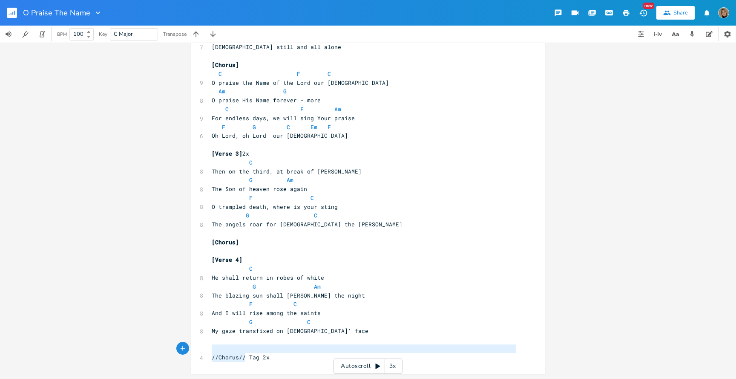
drag, startPoint x: 244, startPoint y: 359, endPoint x: 190, endPoint y: 351, distance: 54.3
click at [191, 351] on div "//Chorus// x [Verse 1] C 8 I cast my mind to Calvary G Am 8 Where [PERSON_NAME]…" at bounding box center [368, 121] width 354 height 506
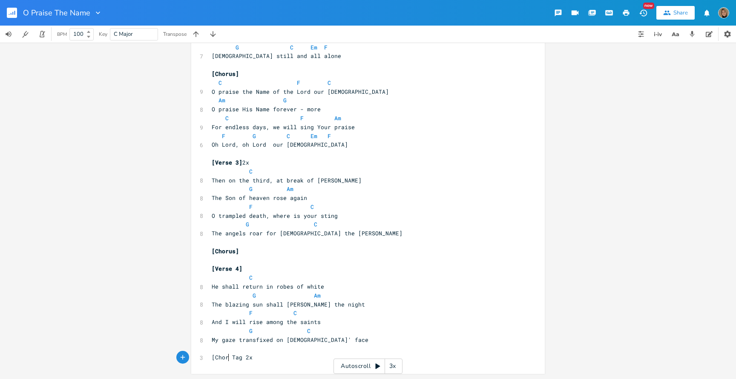
scroll to position [0, 19]
type textarea "[Chorus"
type textarea "] 2x"
click at [251, 357] on span "[Chorus] 2x Tag 2x" at bounding box center [241, 357] width 58 height 8
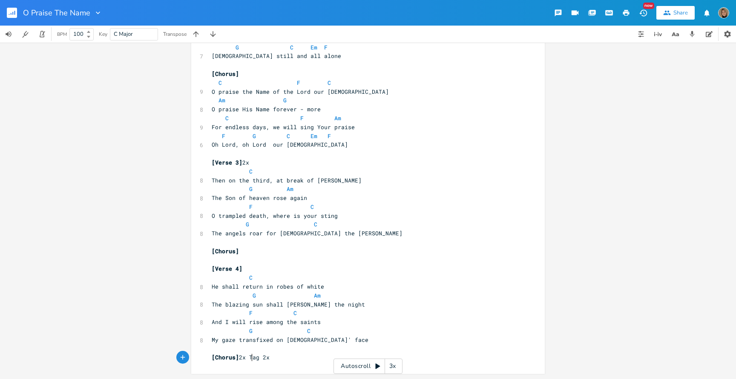
type textarea "{"
type textarea "["
click at [263, 355] on span "[Chorus] 2x [Tag 2x" at bounding box center [242, 357] width 61 height 8
type textarea "]"
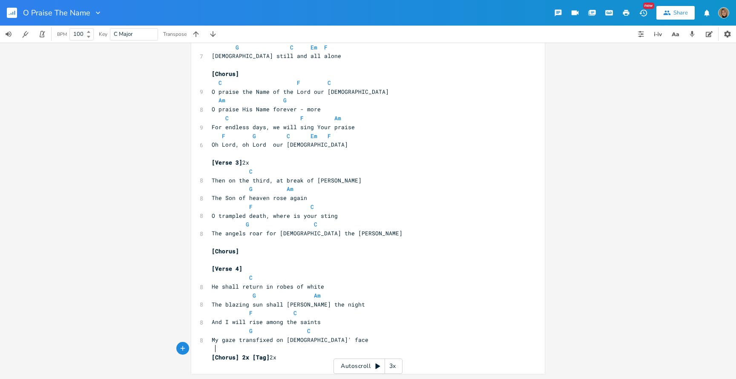
click at [297, 347] on pre at bounding box center [364, 348] width 308 height 9
click at [285, 358] on pre "[Chorus] 2x [Tag] 2x" at bounding box center [364, 357] width 308 height 9
type textarea "2x"
drag, startPoint x: 285, startPoint y: 358, endPoint x: 268, endPoint y: 358, distance: 16.6
click at [268, 358] on pre "[Chorus] 2x [Tag] 2x" at bounding box center [364, 357] width 308 height 9
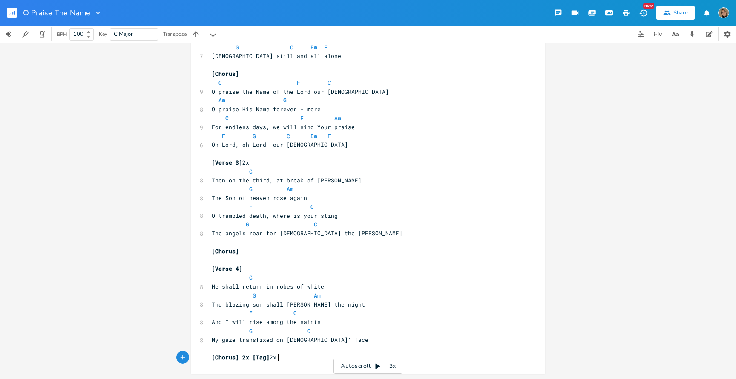
click at [285, 360] on pre "[Chorus] 2x [Tag] 2x" at bounding box center [364, 357] width 308 height 9
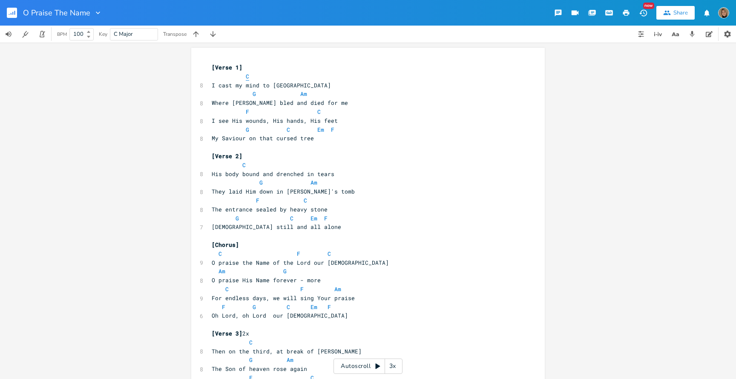
click at [246, 76] on span "C" at bounding box center [247, 76] width 3 height 8
type textarea "C"
click at [246, 76] on span "C" at bounding box center [247, 76] width 3 height 8
click at [370, 76] on pre "C" at bounding box center [364, 76] width 308 height 9
click at [253, 95] on span "G" at bounding box center [254, 94] width 3 height 8
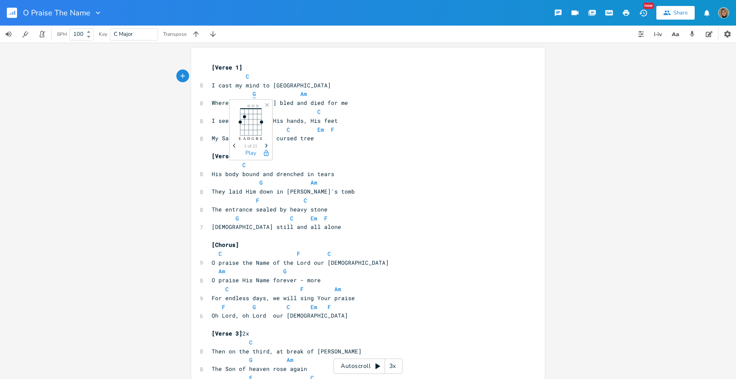
type textarea "G"
click at [253, 95] on span "G" at bounding box center [254, 94] width 3 height 8
click at [300, 94] on span "Am" at bounding box center [303, 94] width 7 height 8
type textarea "Am"
click at [300, 94] on span "Am" at bounding box center [303, 94] width 7 height 8
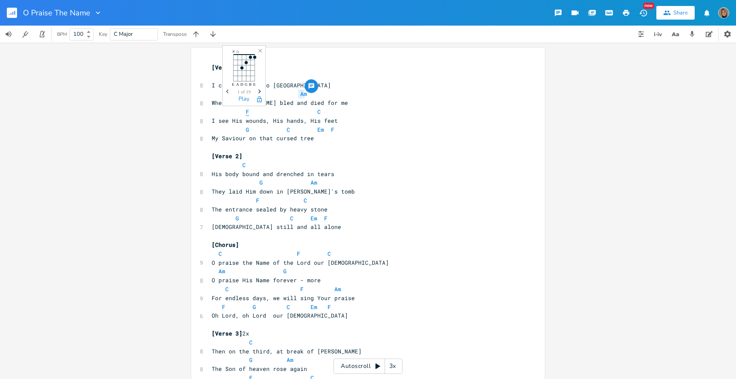
click at [246, 112] on span "F" at bounding box center [247, 112] width 3 height 8
type textarea "F"
click at [246, 112] on span "F" at bounding box center [247, 112] width 3 height 8
click at [317, 112] on span "C" at bounding box center [318, 112] width 3 height 8
type textarea "C"
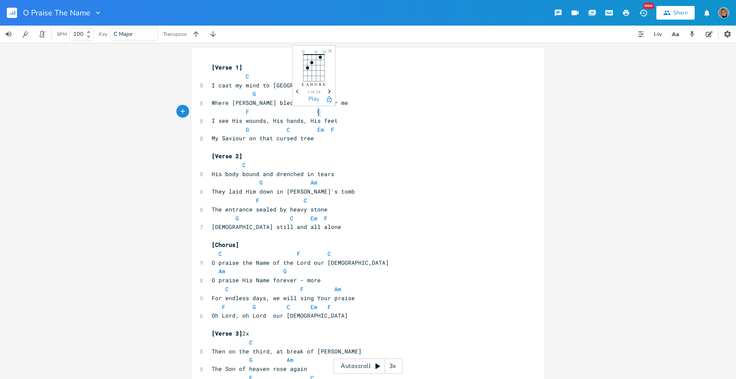
click at [317, 112] on span "C" at bounding box center [318, 112] width 3 height 8
click at [246, 129] on span "G" at bounding box center [247, 130] width 3 height 8
type textarea "G"
click at [246, 129] on span "G" at bounding box center [247, 130] width 3 height 8
click at [287, 129] on span "C" at bounding box center [288, 130] width 3 height 8
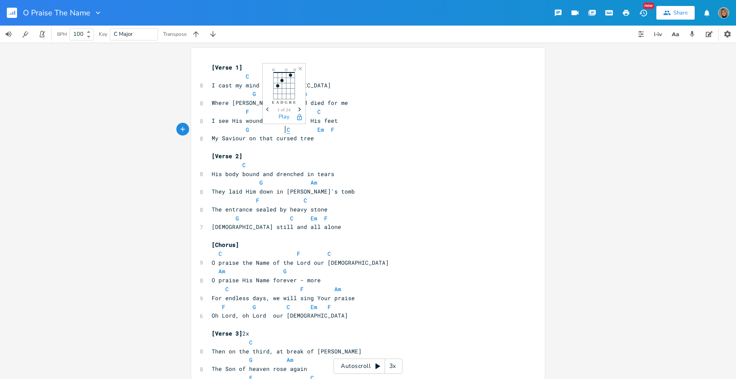
click at [287, 129] on span "C" at bounding box center [288, 130] width 3 height 8
type textarea "C"
click at [193, 33] on icon "button" at bounding box center [196, 34] width 9 height 9
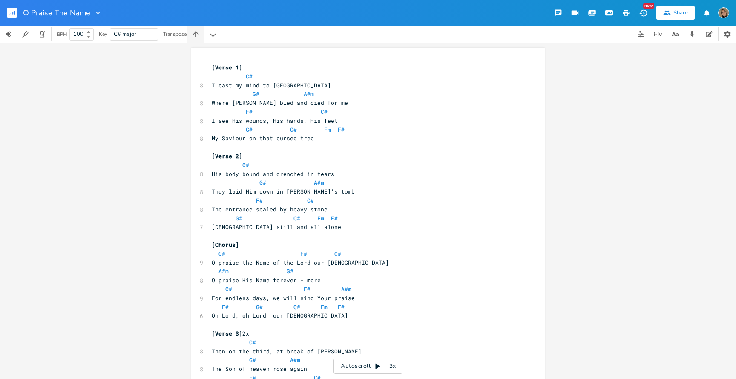
click at [193, 33] on icon "button" at bounding box center [196, 34] width 9 height 9
click at [246, 75] on span "E" at bounding box center [247, 76] width 3 height 8
type textarea "E"
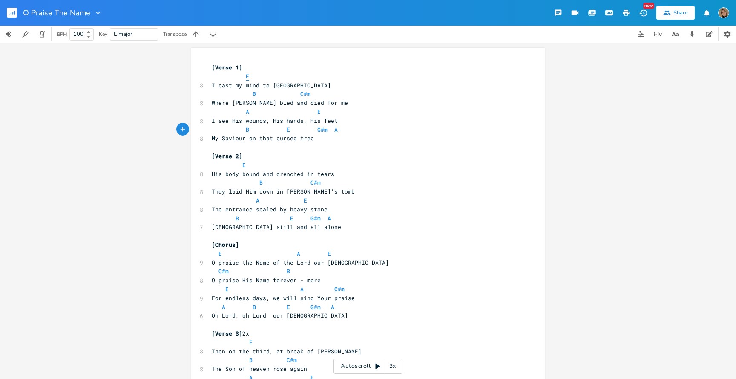
click at [246, 75] on span "E" at bounding box center [247, 76] width 3 height 8
click at [253, 94] on span "B" at bounding box center [254, 94] width 3 height 8
type textarea "B"
click at [253, 94] on span "B" at bounding box center [254, 94] width 3 height 8
click at [303, 93] on span "C#m" at bounding box center [305, 94] width 10 height 8
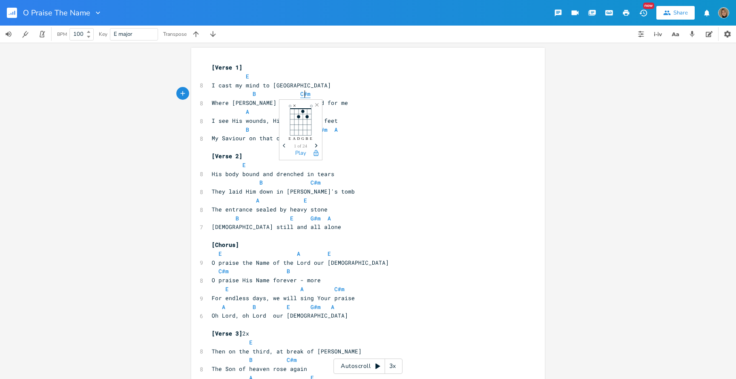
type textarea "m"
click at [303, 93] on span "C#m" at bounding box center [305, 94] width 10 height 8
click at [219, 252] on span "E" at bounding box center [220, 254] width 3 height 8
type textarea "E"
click at [219, 252] on span "E" at bounding box center [220, 254] width 3 height 8
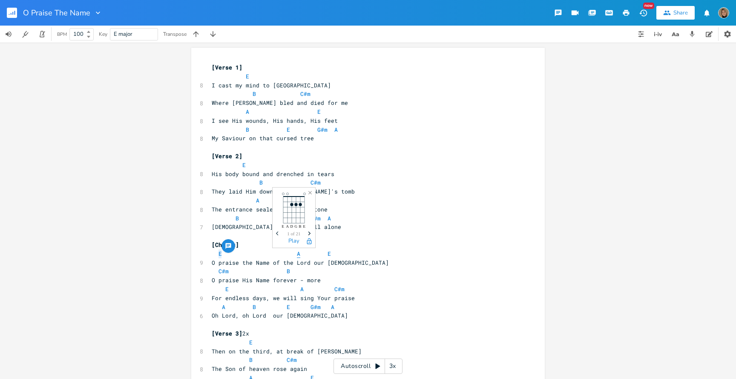
click at [297, 253] on span "A" at bounding box center [298, 254] width 3 height 8
type textarea "A"
click at [297, 253] on span "A" at bounding box center [298, 254] width 3 height 8
click at [328, 253] on span "E" at bounding box center [329, 254] width 3 height 8
type textarea "E"
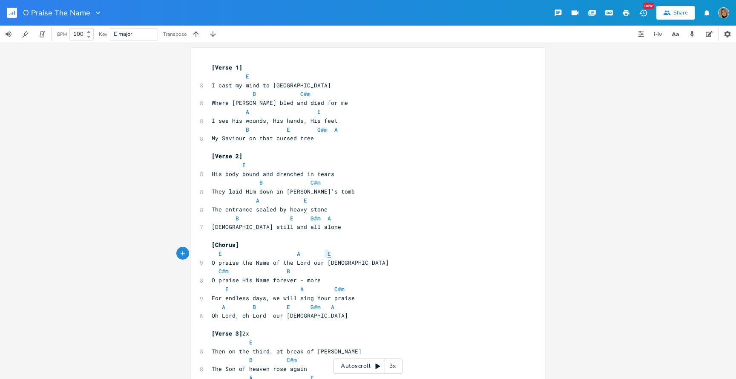
click at [328, 253] on span "E" at bounding box center [329, 254] width 3 height 8
click at [221, 271] on span "C#m" at bounding box center [224, 271] width 10 height 8
type textarea "#"
click at [221, 271] on span "C#m" at bounding box center [224, 271] width 10 height 8
click at [287, 272] on span "B" at bounding box center [288, 271] width 3 height 8
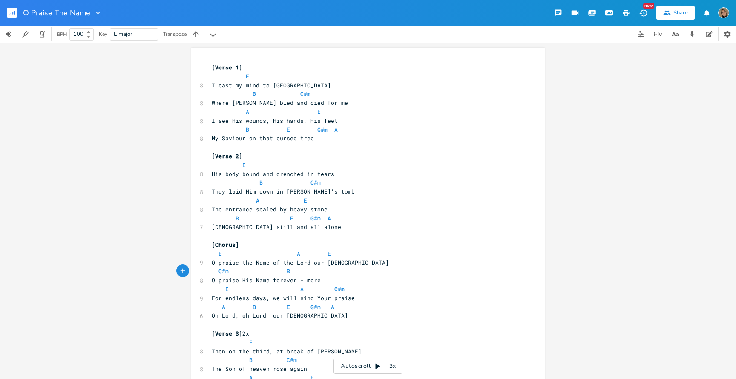
type textarea "B"
click at [287, 272] on span "B" at bounding box center [288, 271] width 3 height 8
click at [225, 289] on span "E" at bounding box center [226, 289] width 3 height 8
type textarea "E"
click at [225, 289] on span "E" at bounding box center [226, 289] width 3 height 8
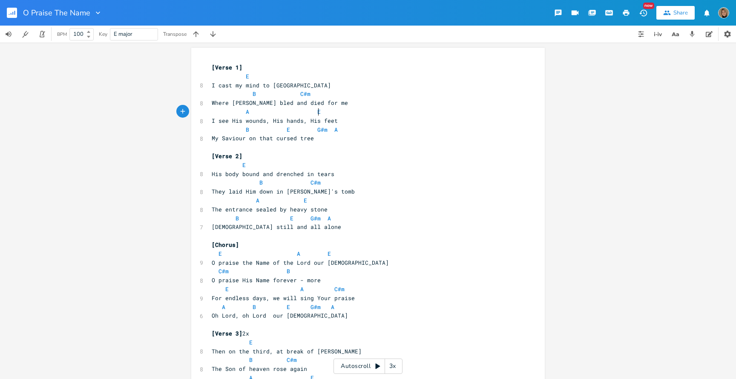
click at [368, 109] on pre "A E" at bounding box center [364, 111] width 308 height 9
click at [219, 36] on button "button" at bounding box center [213, 34] width 17 height 17
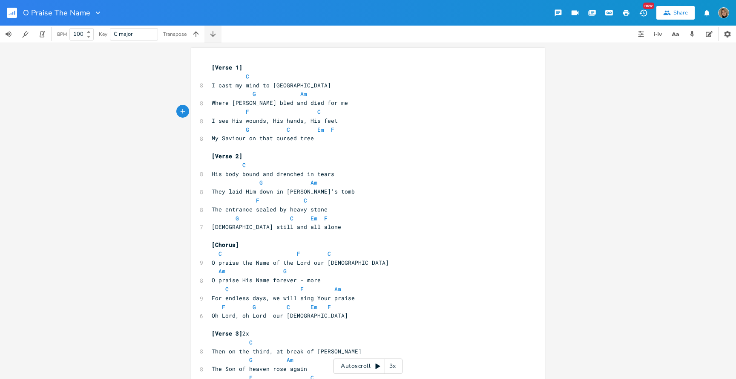
click at [217, 36] on icon "button" at bounding box center [213, 34] width 9 height 9
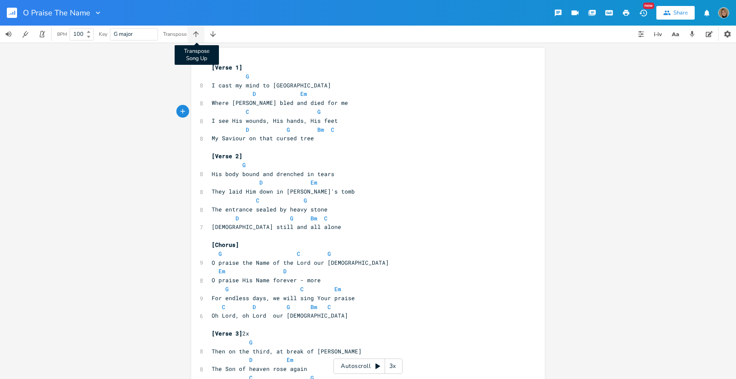
click at [197, 32] on icon "button" at bounding box center [196, 34] width 6 height 6
click at [246, 75] on span "B" at bounding box center [247, 76] width 3 height 8
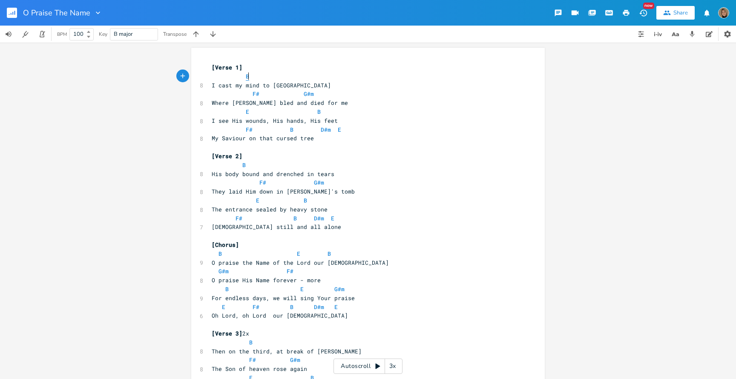
type textarea "B"
click at [246, 75] on span "B" at bounding box center [247, 76] width 3 height 8
click at [253, 93] on span "F#" at bounding box center [256, 94] width 7 height 8
type textarea "#"
click at [253, 93] on span "F#" at bounding box center [256, 94] width 7 height 8
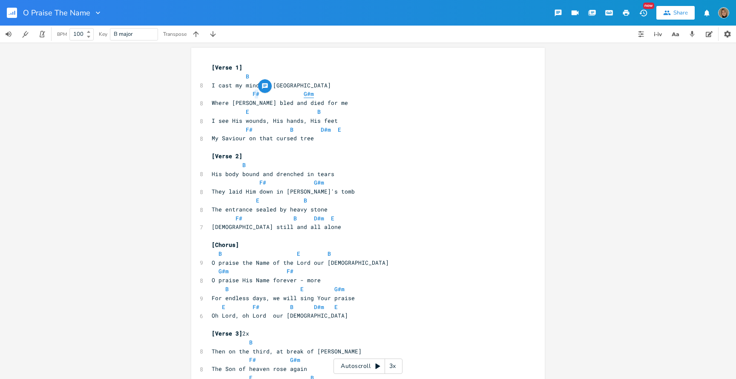
click at [304, 94] on span "G#m" at bounding box center [309, 94] width 10 height 8
type textarea "#"
click at [304, 94] on span "G#m" at bounding box center [309, 94] width 10 height 8
click at [246, 129] on span "F#" at bounding box center [249, 130] width 7 height 8
type textarea "F"
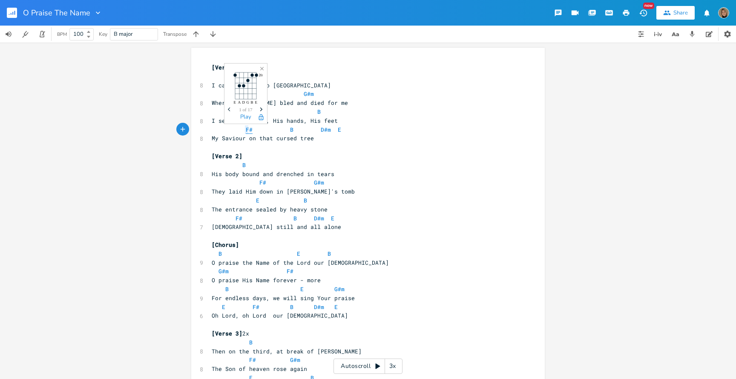
click at [246, 129] on span "F#" at bounding box center [249, 130] width 7 height 8
click at [290, 131] on span "B" at bounding box center [291, 130] width 3 height 8
type textarea "B"
click at [290, 131] on span "B" at bounding box center [291, 130] width 3 height 8
click at [321, 133] on span "D#m" at bounding box center [326, 130] width 10 height 8
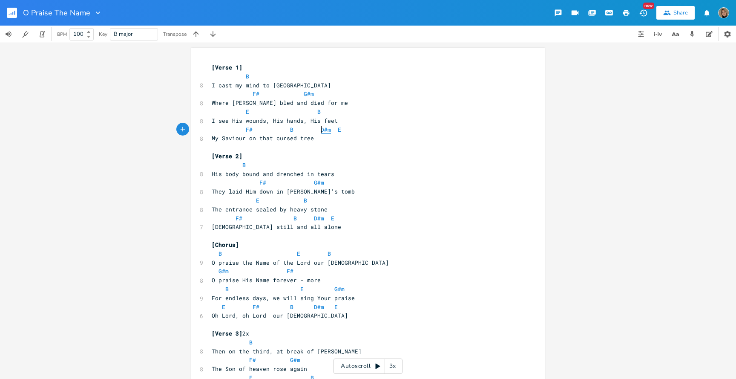
type textarea "#"
click at [321, 133] on span "D#m" at bounding box center [326, 130] width 10 height 8
click at [331, 128] on div "button" at bounding box center [332, 122] width 14 height 14
click at [333, 128] on div at bounding box center [338, 125] width 11 height 11
click at [311, 168] on pre "B" at bounding box center [364, 165] width 308 height 9
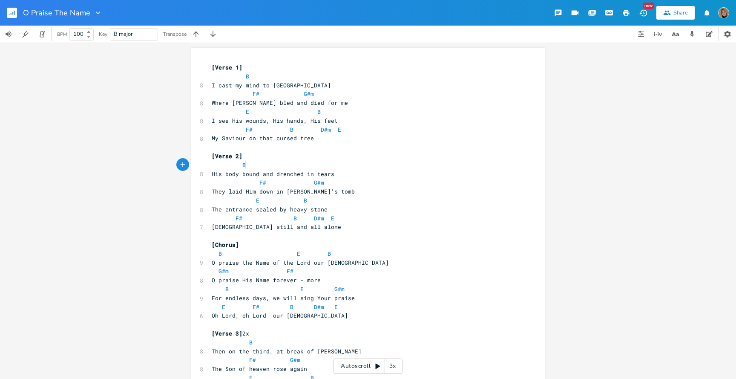
click at [219, 252] on span "B E B" at bounding box center [271, 254] width 119 height 8
click at [219, 252] on span "B" at bounding box center [220, 254] width 3 height 8
type textarea "B"
click at [219, 252] on span "B" at bounding box center [220, 254] width 3 height 8
click at [200, 32] on icon "button" at bounding box center [196, 34] width 9 height 9
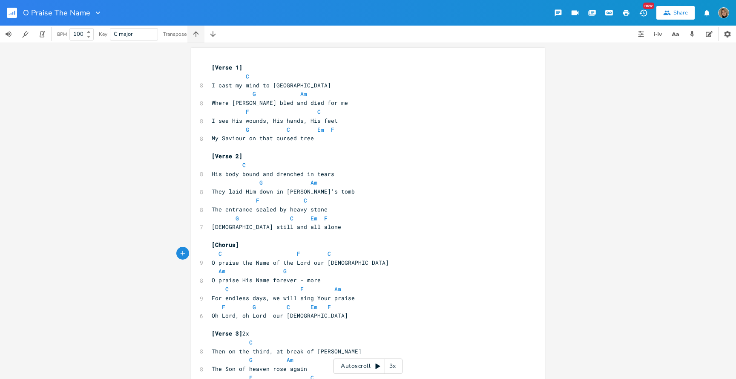
click at [200, 32] on icon "button" at bounding box center [196, 34] width 9 height 9
click at [214, 35] on icon "button" at bounding box center [213, 34] width 6 height 6
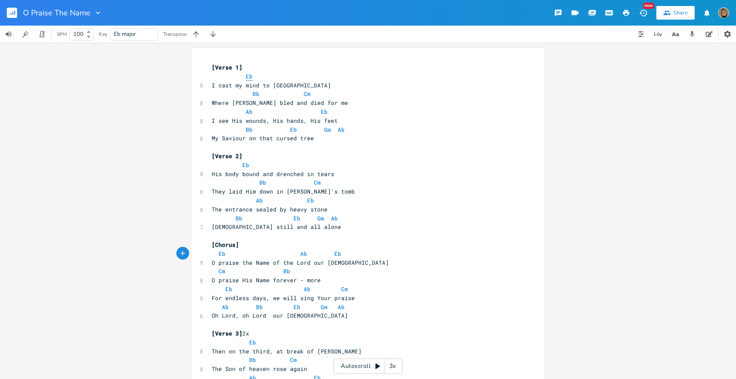
click at [246, 77] on span "Eb" at bounding box center [249, 76] width 7 height 8
type textarea "Eb"
click at [246, 77] on span "Eb" at bounding box center [249, 76] width 7 height 8
click at [319, 66] on pre "[Verse 1]" at bounding box center [364, 67] width 308 height 9
click at [254, 92] on span "Bb" at bounding box center [256, 94] width 7 height 8
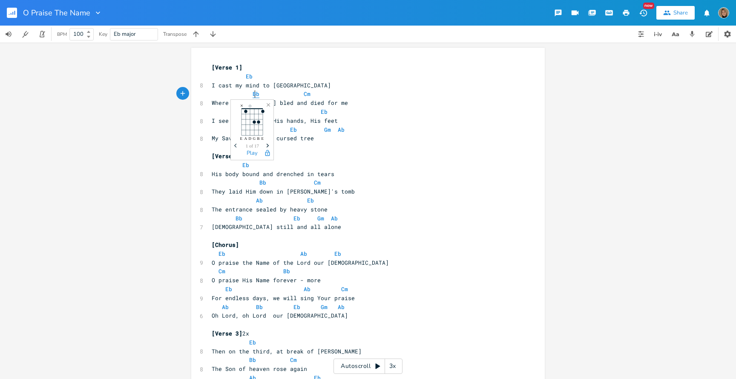
type textarea "Bb"
click at [254, 92] on span "Bb" at bounding box center [256, 94] width 7 height 8
click at [313, 77] on pre "Eb" at bounding box center [364, 76] width 308 height 9
click at [213, 32] on icon "button" at bounding box center [213, 34] width 9 height 9
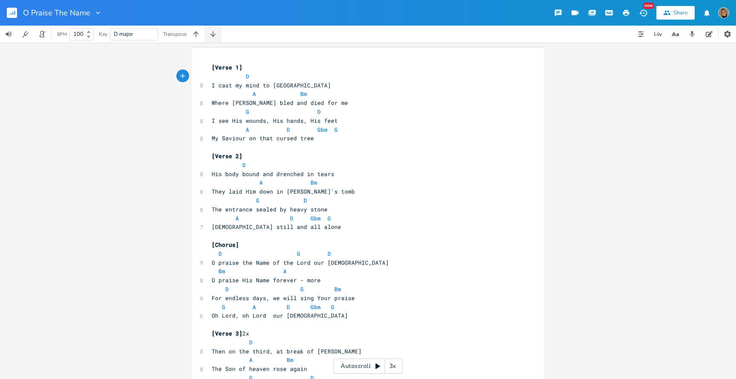
click at [213, 32] on icon "button" at bounding box center [213, 34] width 9 height 9
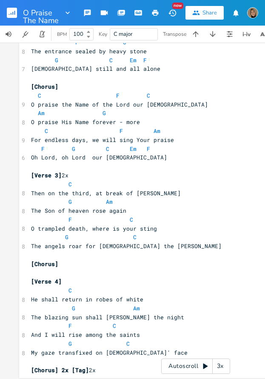
scroll to position [157, 0]
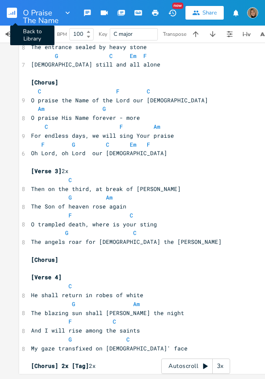
click at [12, 11] on rect "button" at bounding box center [12, 13] width 10 height 10
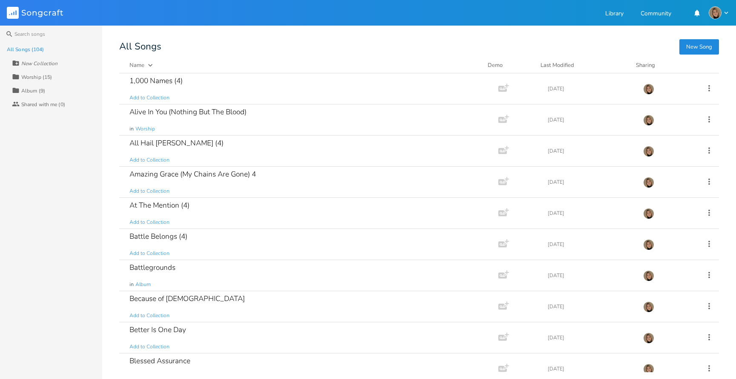
click at [696, 52] on button "New Song" at bounding box center [700, 46] width 40 height 15
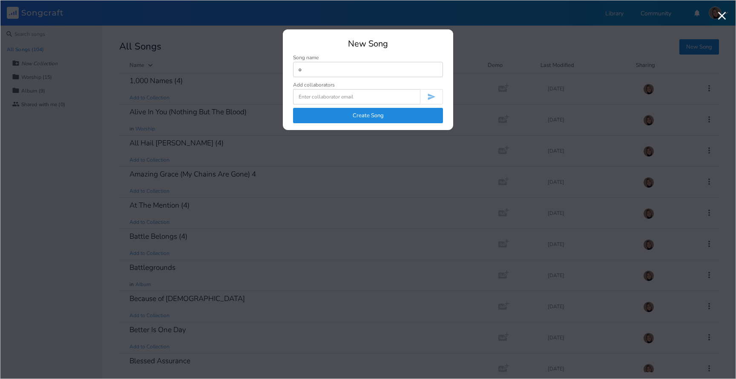
type input "o"
type input "O Praise The Name"
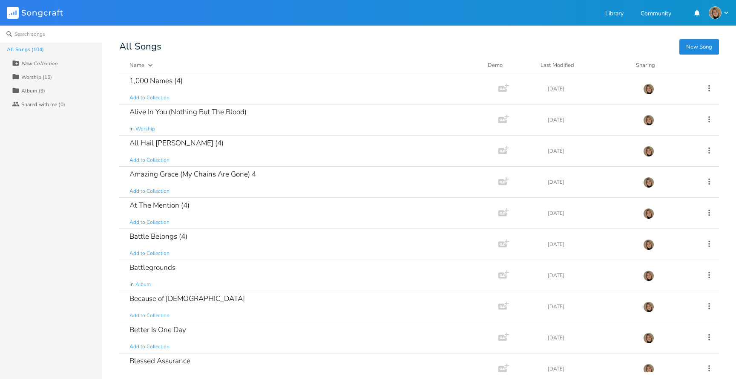
click at [63, 36] on input at bounding box center [51, 34] width 102 height 17
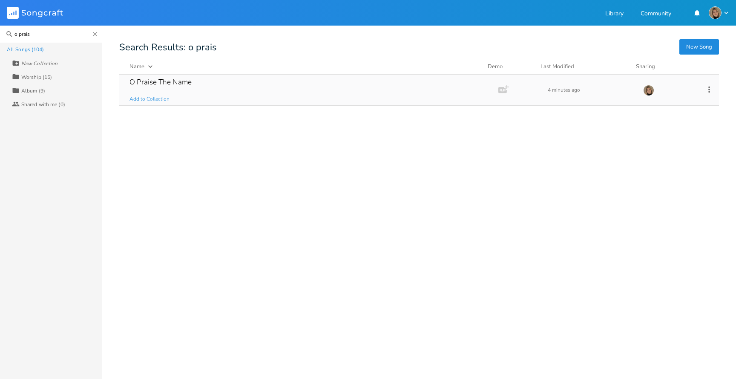
type input "o prais"
click at [171, 80] on div "O Praise The Name" at bounding box center [161, 81] width 62 height 7
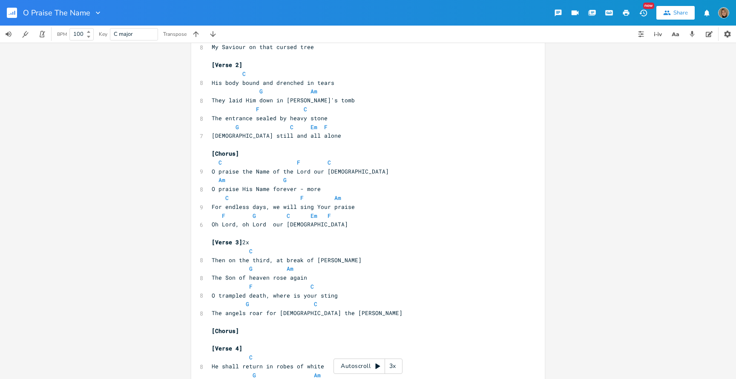
scroll to position [171, 0]
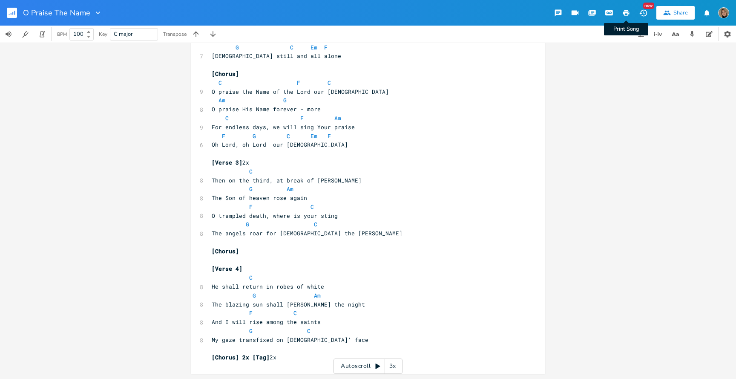
click at [626, 13] on icon "button" at bounding box center [626, 13] width 6 height 6
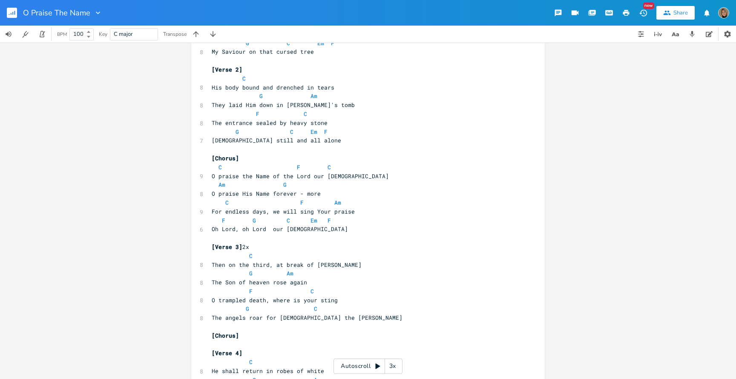
scroll to position [86, 0]
type textarea "A"
click at [210, 187] on pre "Am G" at bounding box center [364, 185] width 308 height 9
type textarea "Am G"
drag, startPoint x: 291, startPoint y: 187, endPoint x: 210, endPoint y: 182, distance: 80.7
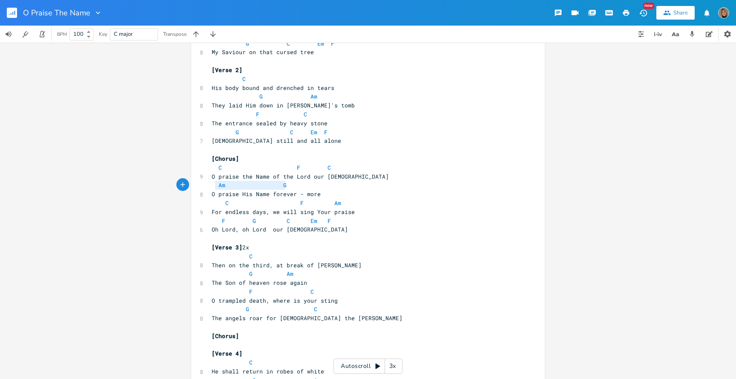
click at [210, 182] on pre "Am G" at bounding box center [364, 185] width 308 height 9
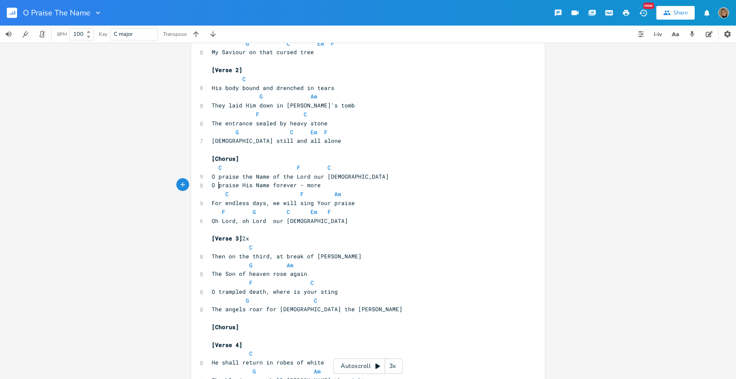
click at [216, 184] on span "O praise His Name forever - more" at bounding box center [266, 185] width 109 height 8
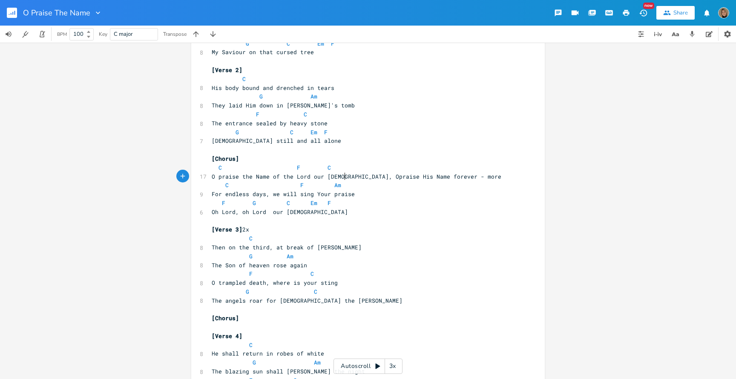
type textarea ", O"
click at [337, 170] on pre "C F C" at bounding box center [364, 167] width 308 height 9
paste textarea
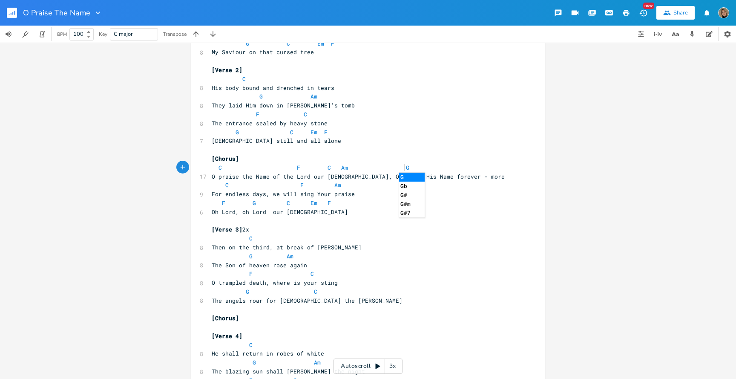
click at [333, 167] on span "C F C Am G" at bounding box center [311, 168] width 198 height 8
click at [303, 214] on pre "Oh Lord, oh Lord our [DEMOGRAPHIC_DATA]" at bounding box center [364, 212] width 308 height 9
type textarea "F G C Em F"
drag, startPoint x: 331, startPoint y: 203, endPoint x: 201, endPoint y: 205, distance: 130.0
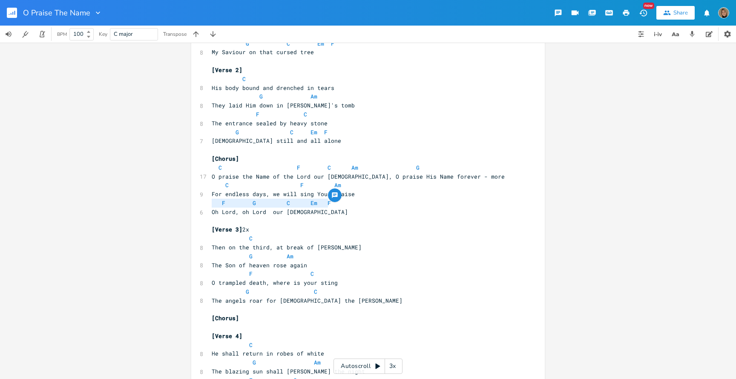
click at [201, 205] on div "F G C Em F x [Verse 1] C 8 I cast my mind to Calvary G Am 8 Where [PERSON_NAME]…" at bounding box center [368, 201] width 354 height 479
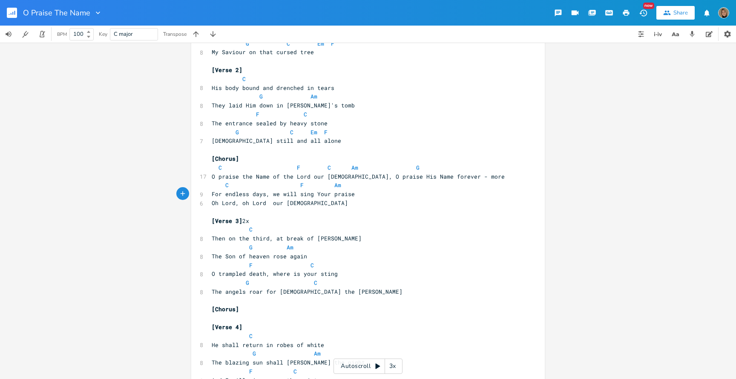
click at [212, 204] on span "Oh Lord, oh Lord our [DEMOGRAPHIC_DATA]" at bounding box center [280, 203] width 136 height 8
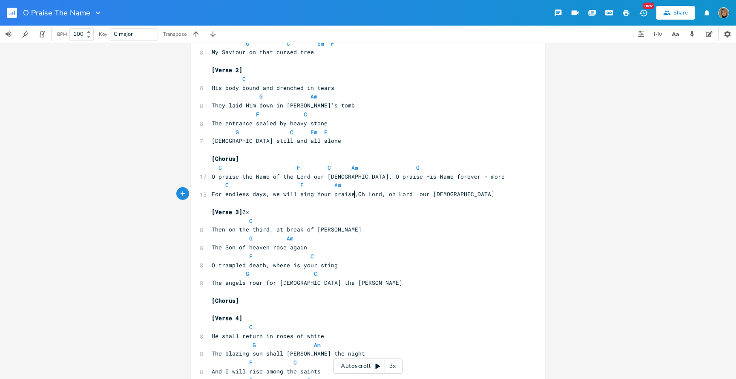
type textarea ","
click at [345, 187] on pre "C F Am" at bounding box center [364, 185] width 308 height 9
paste textarea
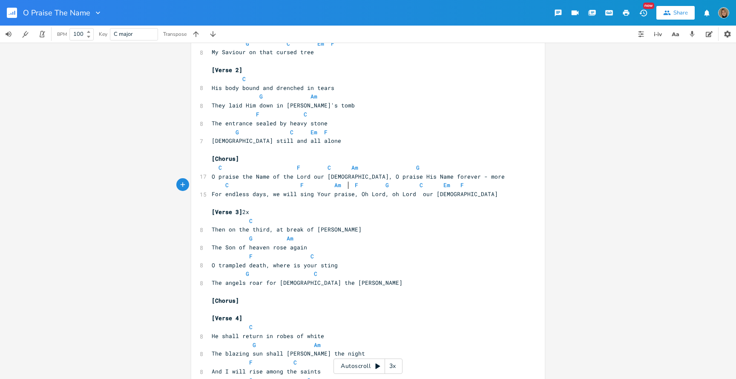
click at [346, 186] on span "C F Am F G C Em F" at bounding box center [338, 185] width 252 height 8
click at [473, 238] on pre "G Am" at bounding box center [364, 238] width 308 height 9
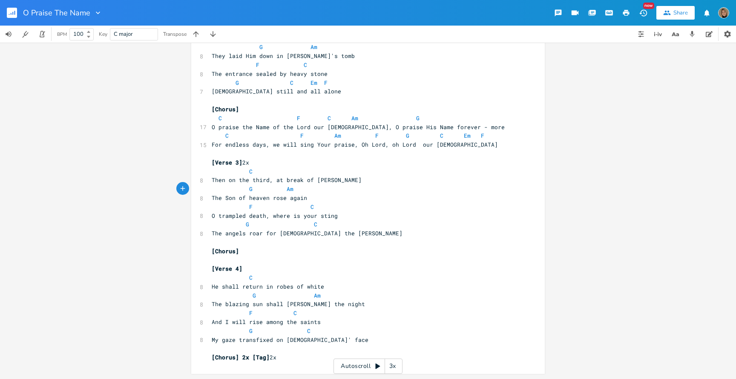
click at [624, 14] on icon "button" at bounding box center [627, 13] width 8 height 8
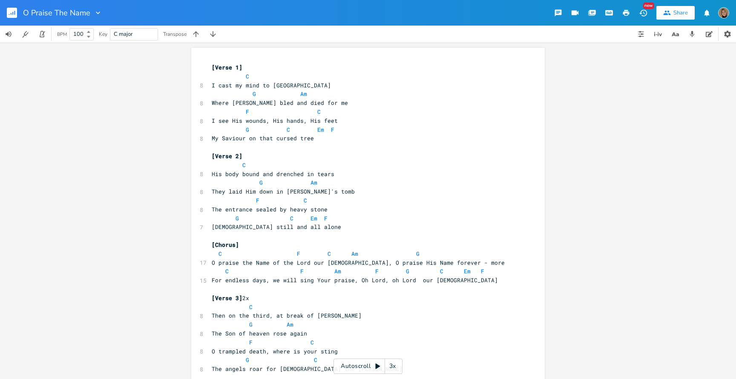
scroll to position [0, 0]
drag, startPoint x: 248, startPoint y: 156, endPoint x: 193, endPoint y: 156, distance: 55.0
click at [193, 156] on div "[Verse 2] x [Verse 1] C 8 I cast my mind to Calvary G Am 8 Where [PERSON_NAME] …" at bounding box center [368, 278] width 354 height 461
type textarea "\"
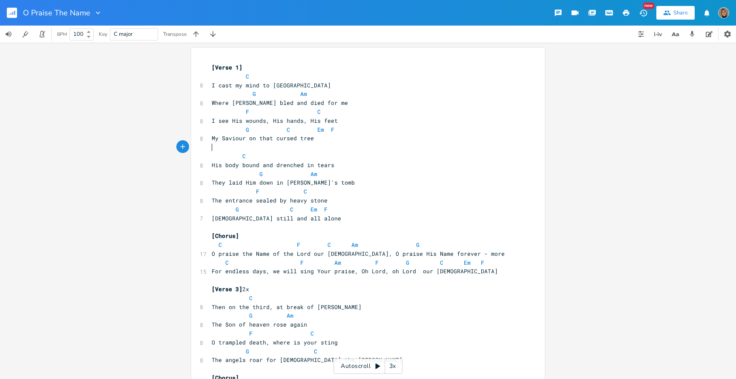
click at [627, 9] on icon "button" at bounding box center [627, 13] width 8 height 8
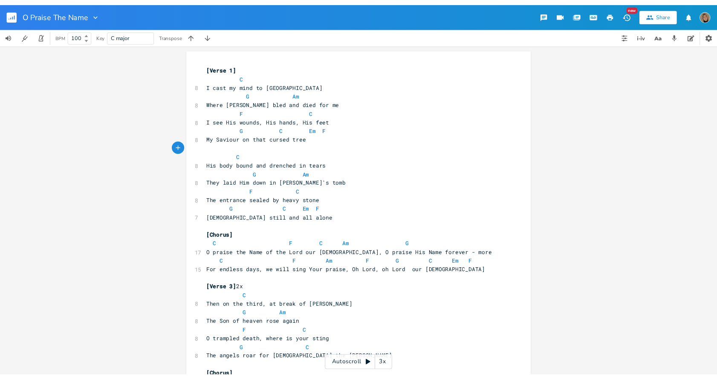
scroll to position [0, 0]
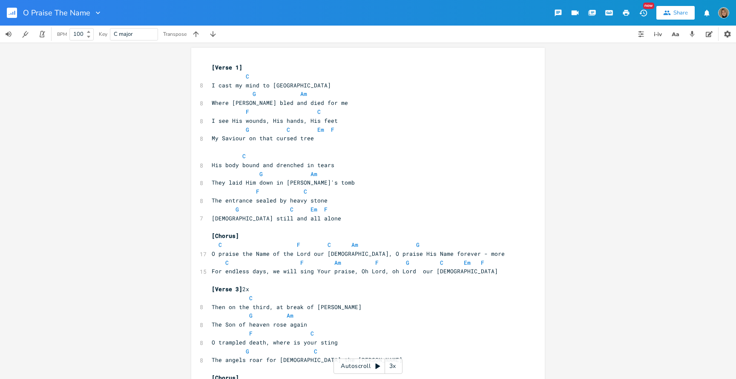
type textarea ">>>>"
click at [229, 153] on span "C" at bounding box center [229, 156] width 34 height 8
click at [227, 149] on pre "​" at bounding box center [364, 147] width 308 height 9
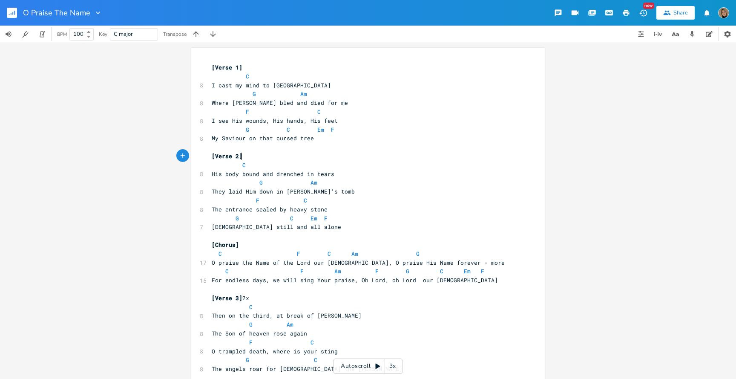
type textarea "[Verse 2]"
click at [630, 12] on icon "button" at bounding box center [627, 13] width 8 height 8
click at [628, 14] on icon "button" at bounding box center [626, 13] width 6 height 6
click at [15, 11] on rect "button" at bounding box center [12, 13] width 10 height 10
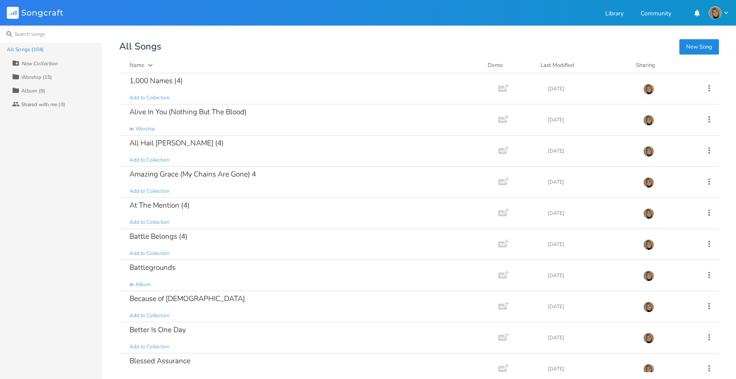
click at [65, 38] on input at bounding box center [51, 34] width 102 height 17
type input "3"
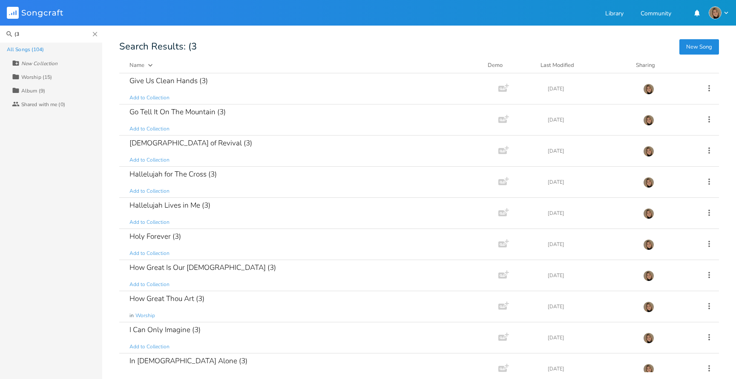
type input "(3)"
click at [206, 264] on div "How Great Is Our [DEMOGRAPHIC_DATA] (3)" at bounding box center [203, 267] width 147 height 7
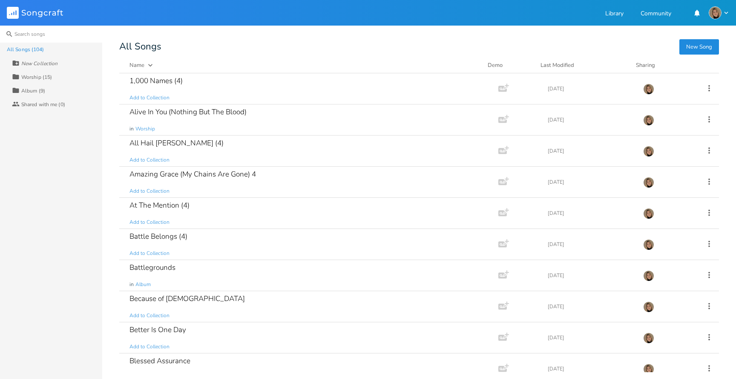
click at [59, 34] on input at bounding box center [51, 34] width 102 height 17
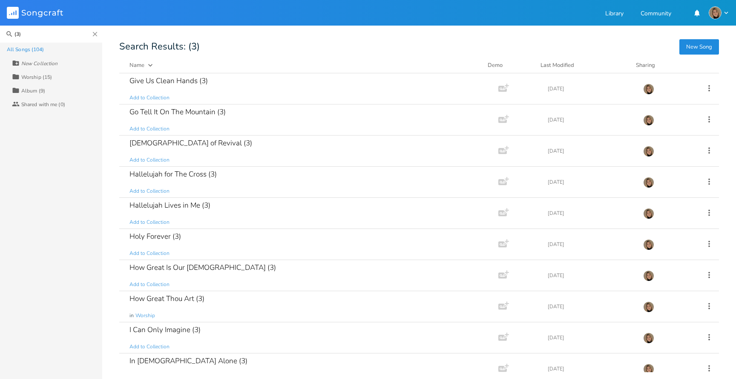
type input "(3)"
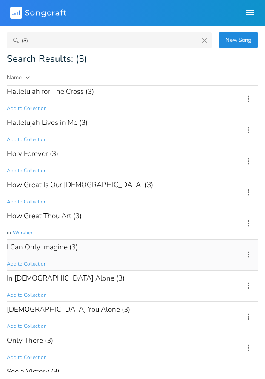
scroll to position [149, 0]
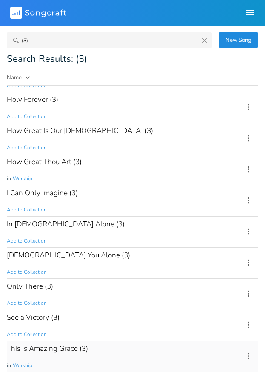
click at [92, 348] on div "This Is Amazing Grace (3) in Worship" at bounding box center [120, 356] width 227 height 31
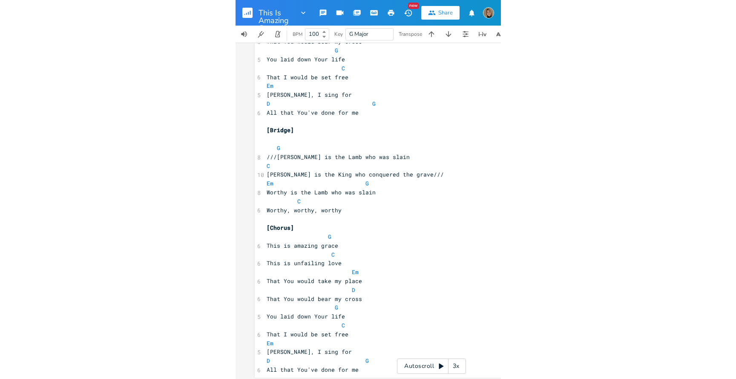
scroll to position [530, 0]
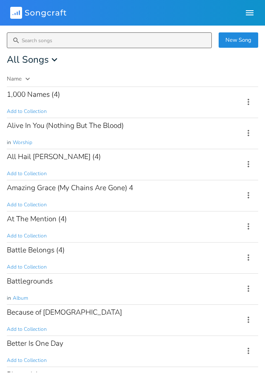
click at [40, 43] on input at bounding box center [109, 40] width 205 height 16
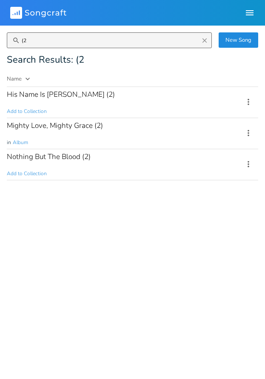
type input "(2)"
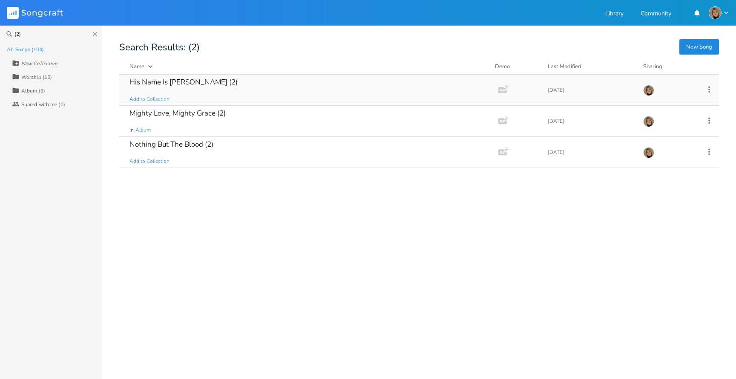
click at [179, 88] on div "His Name Is [PERSON_NAME] (2) Add to Collection" at bounding box center [307, 90] width 355 height 31
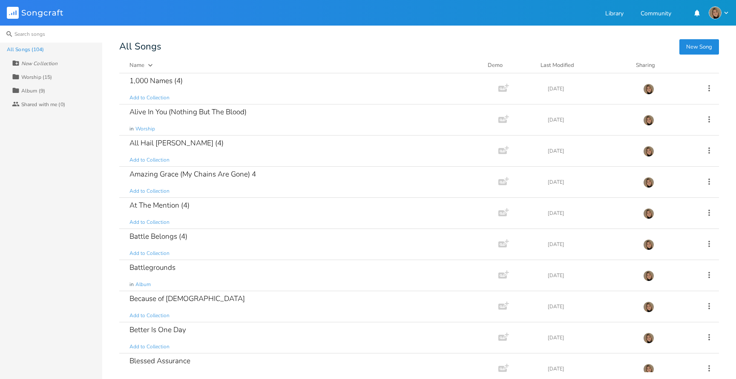
click at [28, 32] on input at bounding box center [51, 34] width 102 height 17
type input "3"
type input "1"
type input "2"
type input "3"
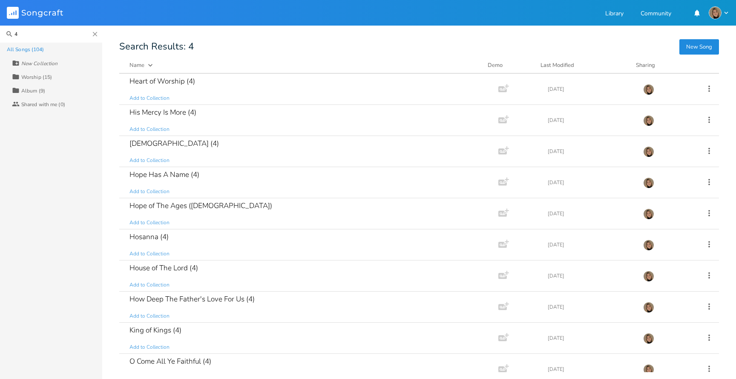
scroll to position [412, 0]
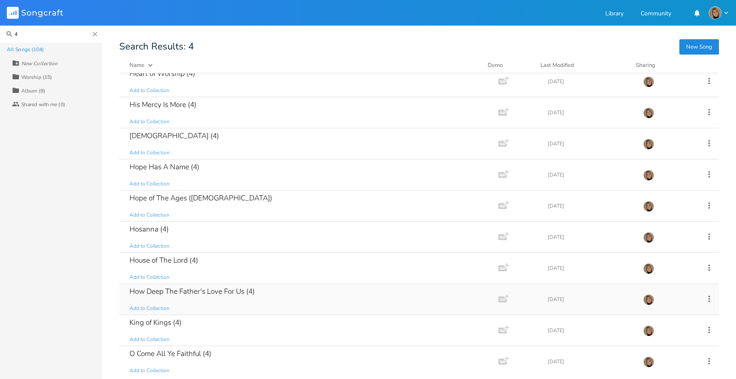
type input "4"
click at [205, 291] on div "How Deep The Father's Love For Us (4)" at bounding box center [192, 291] width 125 height 7
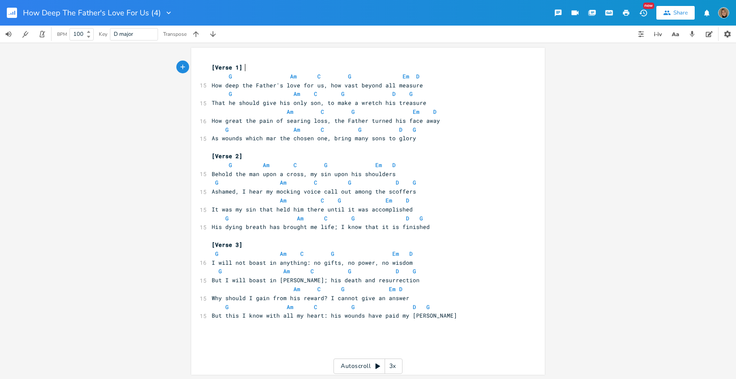
click at [630, 14] on button "button" at bounding box center [626, 12] width 17 height 15
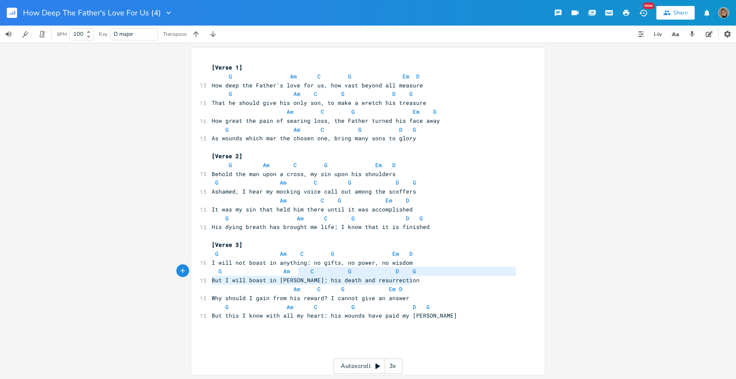
type textarea "G Am C G Em D I will not boast in anything: no gifts, no power, no wisdom G Am …"
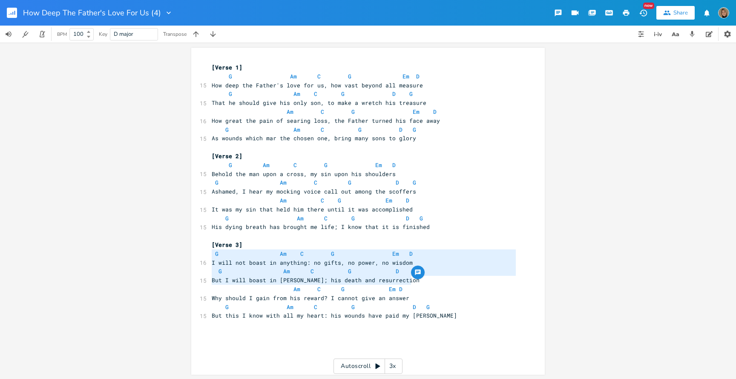
drag, startPoint x: 405, startPoint y: 280, endPoint x: 205, endPoint y: 251, distance: 202.2
click at [205, 251] on div "G Am C G Em D I will not boast in anything: no gifts, no power, no wisdom G Am …" at bounding box center [368, 211] width 354 height 327
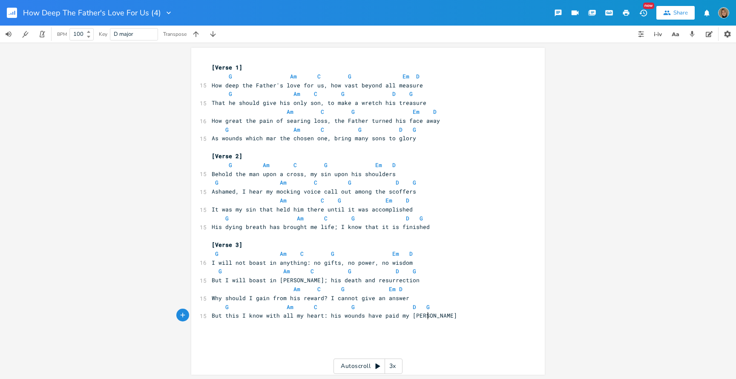
click at [433, 316] on pre "But this I know with all my heart: his wounds have paid my [PERSON_NAME]" at bounding box center [364, 315] width 308 height 9
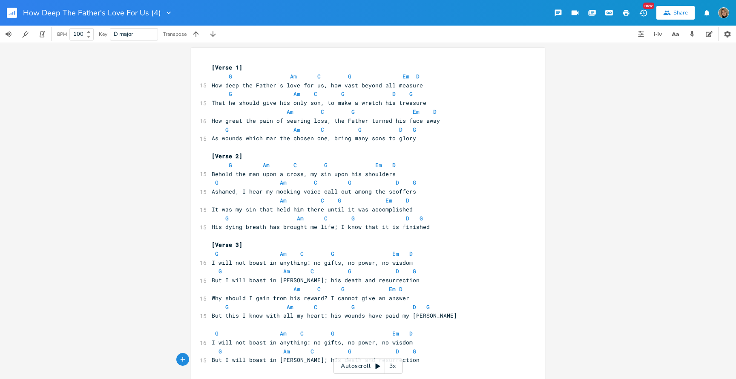
scroll to position [38, 0]
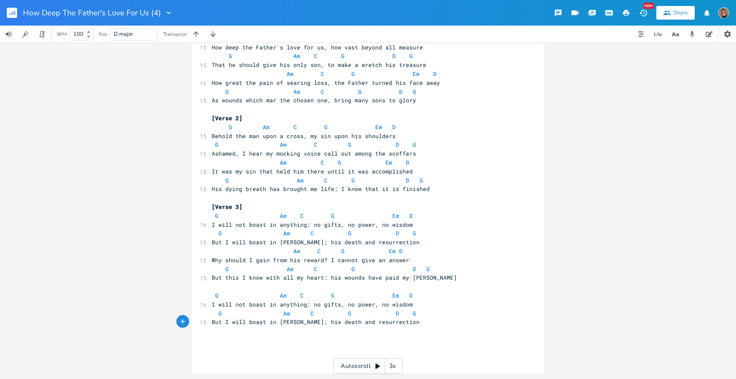
click at [629, 10] on icon "button" at bounding box center [627, 13] width 8 height 8
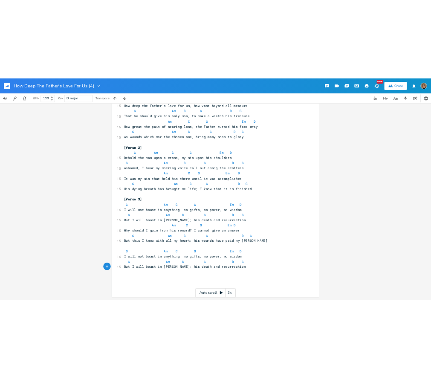
scroll to position [0, 0]
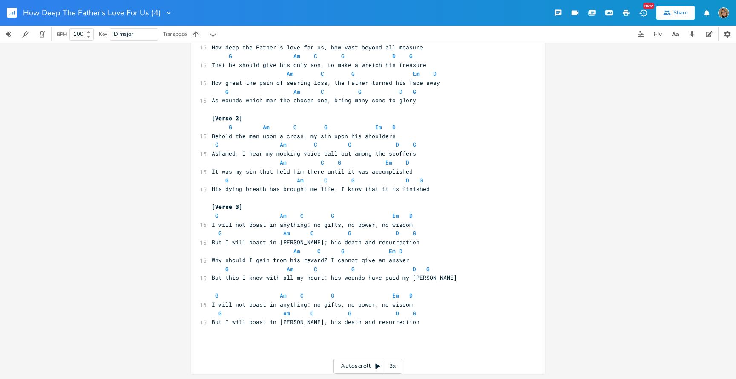
click at [12, 20] on button "button" at bounding box center [15, 13] width 17 height 20
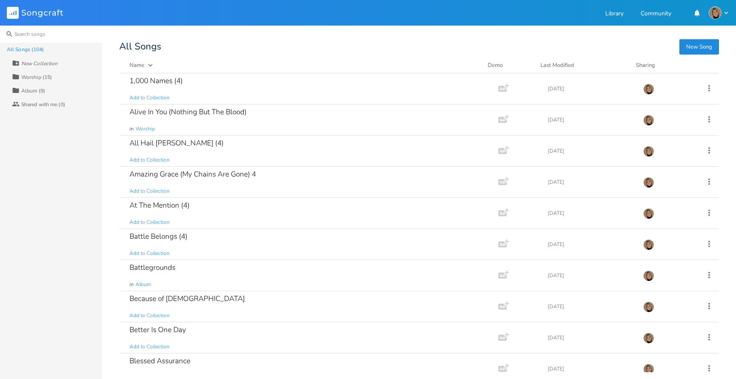
click at [56, 29] on input at bounding box center [51, 34] width 102 height 17
type input "i"
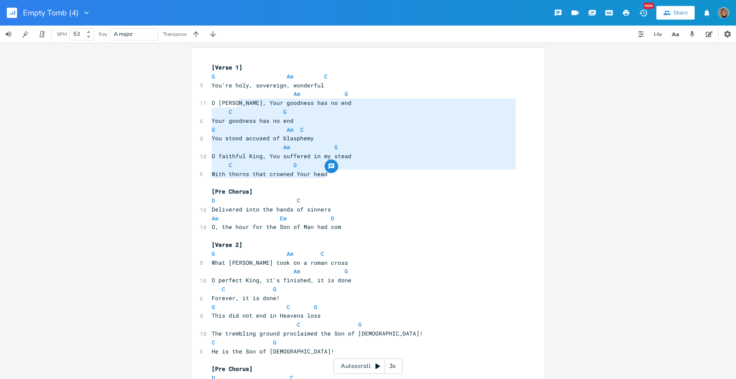
type textarea "[Verse 1] G Am C You're holy, sovereign, wonderful Am G O [PERSON_NAME], Your g…"
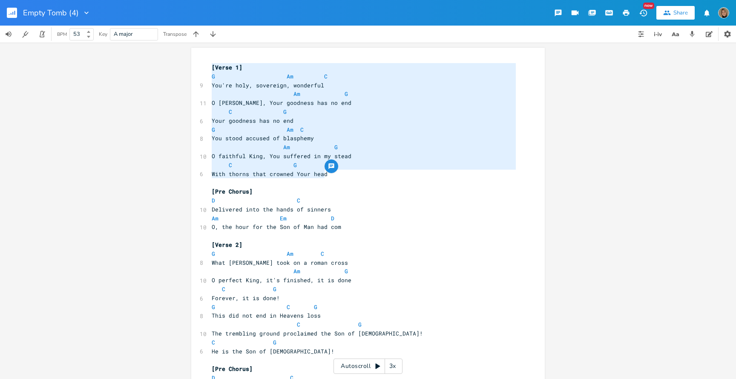
drag, startPoint x: 332, startPoint y: 172, endPoint x: 202, endPoint y: 65, distance: 167.7
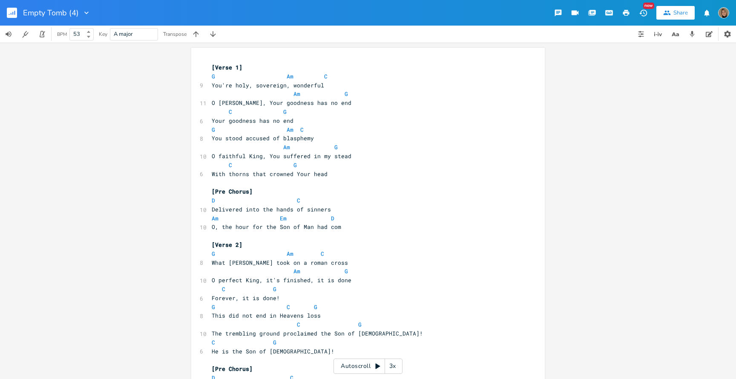
click at [343, 222] on pre "O, the hour for the Son of Man had com" at bounding box center [364, 226] width 308 height 9
type textarea "e"
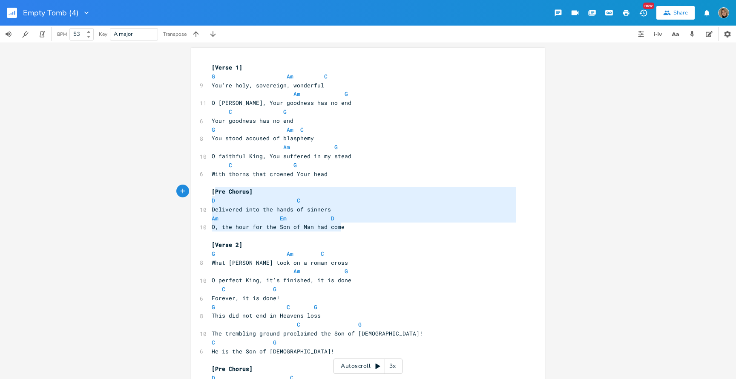
type textarea "[Pre Chorus] D C Delivered into the hands of sinners Am Em D O, the hour for th…"
drag, startPoint x: 343, startPoint y: 90, endPoint x: 201, endPoint y: 50, distance: 146.9
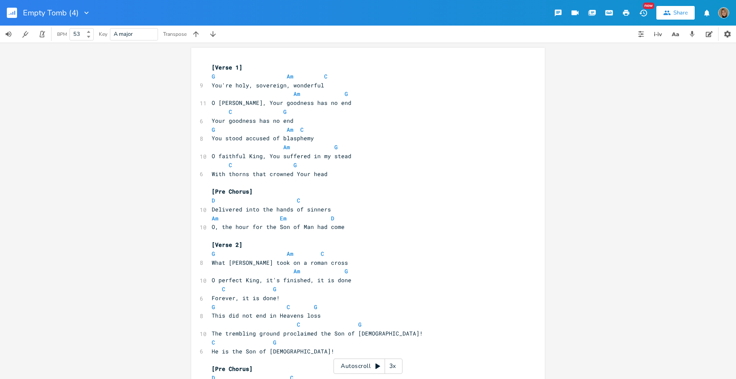
type textarea "[Chorus] G Am Em Hallelujah for the cross and the empty tomb C The empty tomb G…"
drag, startPoint x: 357, startPoint y: 224, endPoint x: 199, endPoint y: 167, distance: 167.8
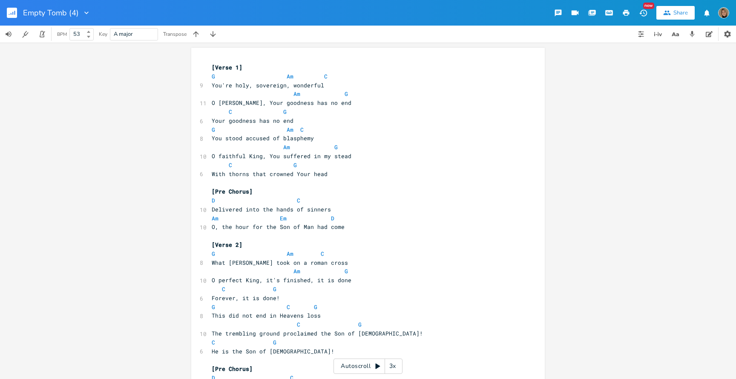
type textarea "[Bridge] G This was the end to which [PERSON_NAME] was born D This was the turn…"
drag, startPoint x: 301, startPoint y: 286, endPoint x: 206, endPoint y: 146, distance: 169.0
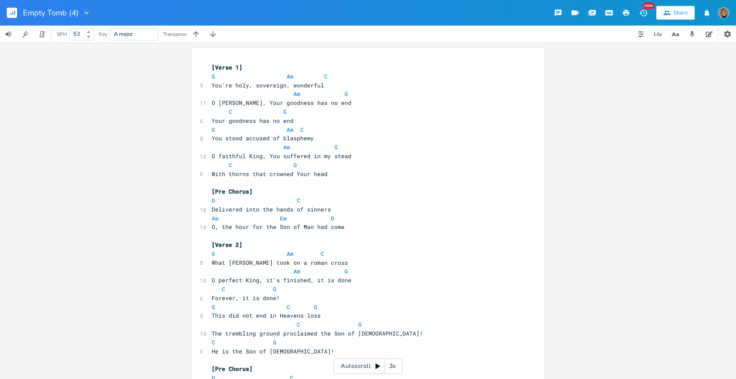
type textarea "2x"
paste textarea "ord!"
type textarea "[Bridge] G This was the end to which [PERSON_NAME] was born D This was the turn…"
drag, startPoint x: 303, startPoint y: 358, endPoint x: 202, endPoint y: 212, distance: 177.4
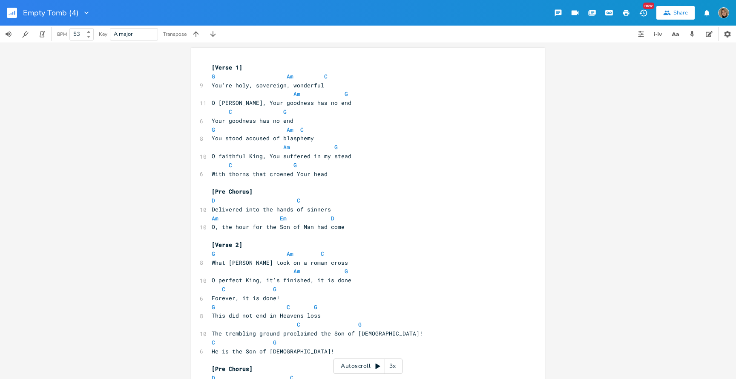
type textarea "[Chorus] 2x"
drag, startPoint x: 248, startPoint y: 149, endPoint x: 208, endPoint y: 149, distance: 39.6
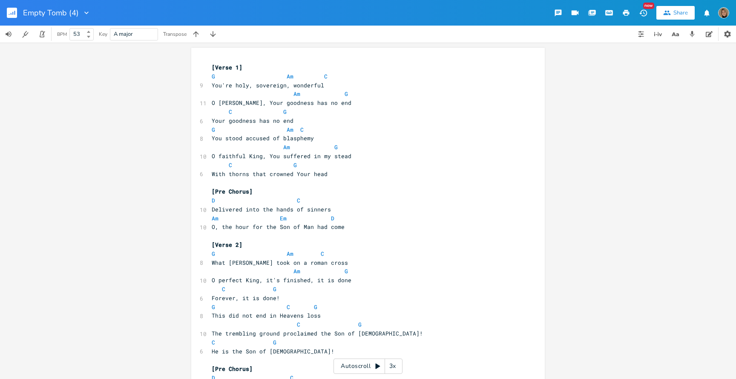
click at [628, 9] on icon "button" at bounding box center [627, 13] width 8 height 8
click at [631, 11] on button "button" at bounding box center [626, 12] width 17 height 15
click at [631, 10] on button "button" at bounding box center [626, 12] width 17 height 15
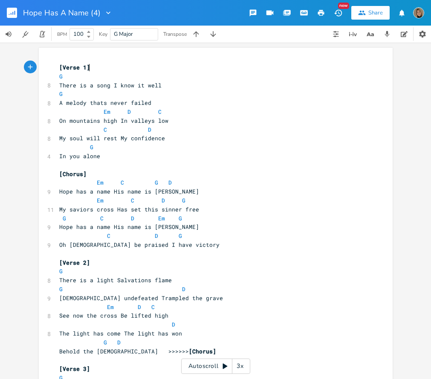
click at [326, 11] on button "button" at bounding box center [320, 12] width 17 height 15
click at [14, 14] on rect "button" at bounding box center [12, 13] width 10 height 10
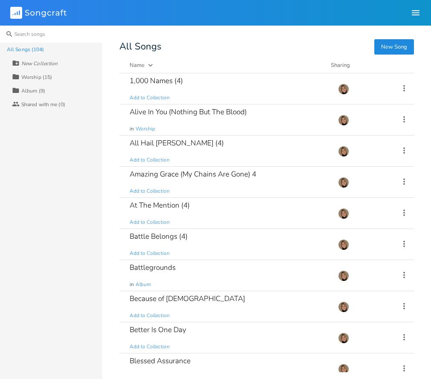
click at [35, 34] on input at bounding box center [51, 34] width 102 height 17
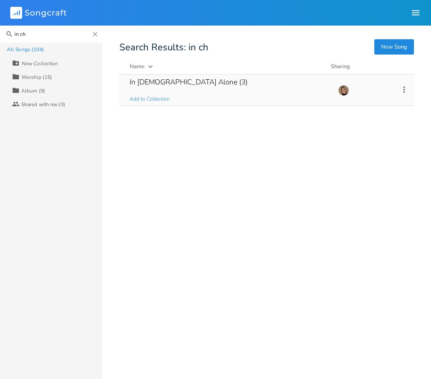
type input "in ch"
click at [154, 83] on div "In [DEMOGRAPHIC_DATA] Alone (3)" at bounding box center [189, 81] width 118 height 7
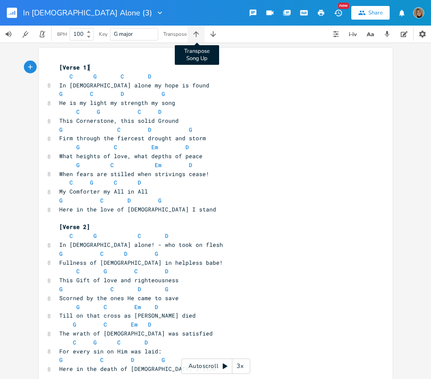
click at [200, 37] on icon "button" at bounding box center [196, 34] width 9 height 9
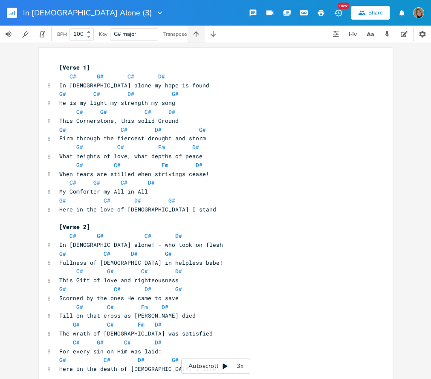
click at [200, 37] on icon "button" at bounding box center [196, 34] width 9 height 9
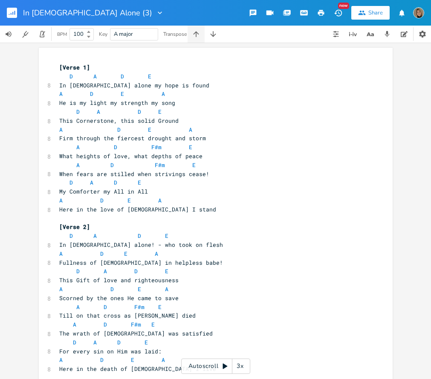
click at [200, 37] on icon "button" at bounding box center [196, 34] width 9 height 9
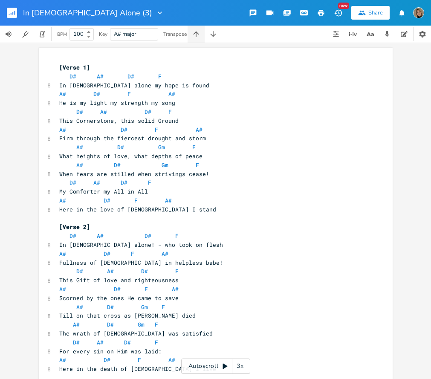
click at [200, 37] on icon "button" at bounding box center [196, 34] width 9 height 9
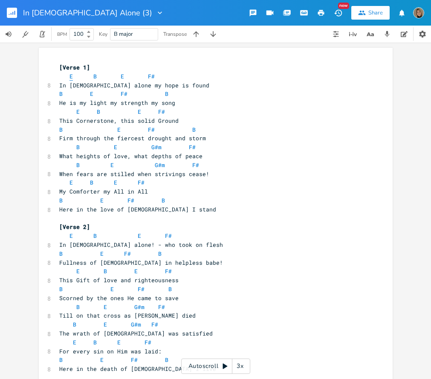
click at [69, 77] on span "E" at bounding box center [70, 76] width 3 height 8
click at [93, 76] on span "B" at bounding box center [94, 76] width 3 height 8
click at [121, 75] on span "E" at bounding box center [122, 76] width 3 height 8
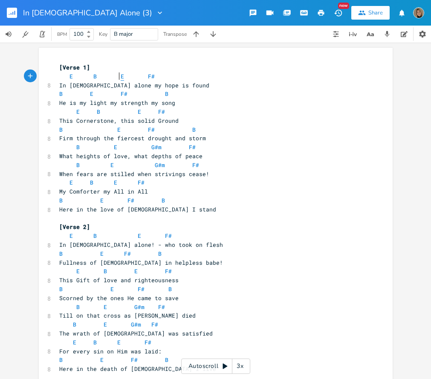
click at [121, 75] on span "E" at bounding box center [122, 76] width 3 height 8
click at [148, 74] on span "F#" at bounding box center [151, 76] width 7 height 8
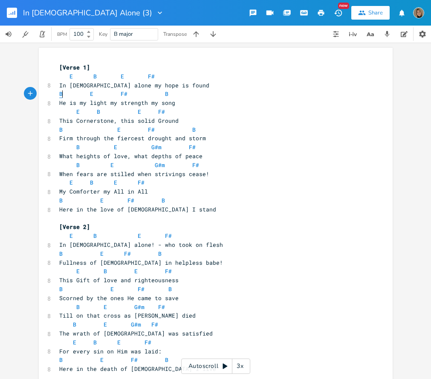
click at [59, 94] on span "B" at bounding box center [60, 94] width 3 height 8
click at [90, 93] on span "E" at bounding box center [91, 94] width 3 height 8
click at [121, 92] on span "F#" at bounding box center [124, 94] width 7 height 8
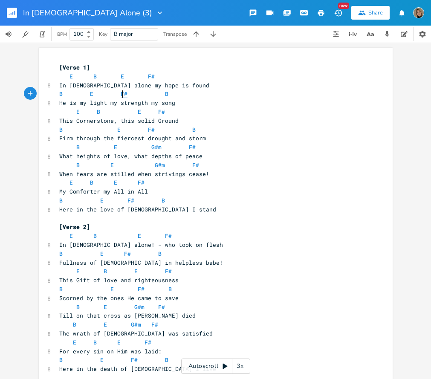
click at [121, 92] on span "F#" at bounding box center [124, 94] width 7 height 8
click at [165, 92] on span "B" at bounding box center [166, 94] width 3 height 8
click at [76, 111] on span "E" at bounding box center [77, 112] width 3 height 8
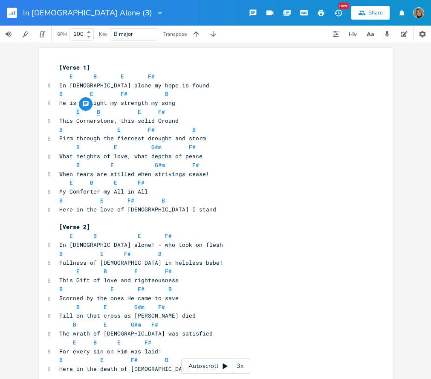
click at [97, 111] on span "B" at bounding box center [98, 112] width 3 height 8
click at [114, 146] on span "E" at bounding box center [115, 147] width 3 height 8
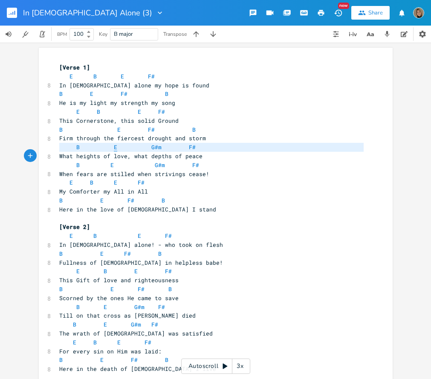
click at [114, 146] on span "E" at bounding box center [115, 147] width 3 height 8
click at [151, 145] on span "G#m" at bounding box center [156, 147] width 10 height 8
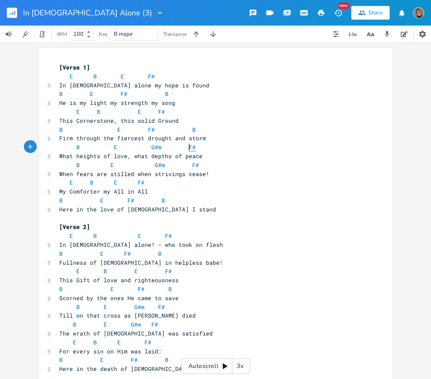
click at [189, 147] on span "F#" at bounding box center [192, 147] width 7 height 8
click at [76, 167] on span "B" at bounding box center [77, 165] width 3 height 8
click at [110, 165] on span "E" at bounding box center [111, 165] width 3 height 8
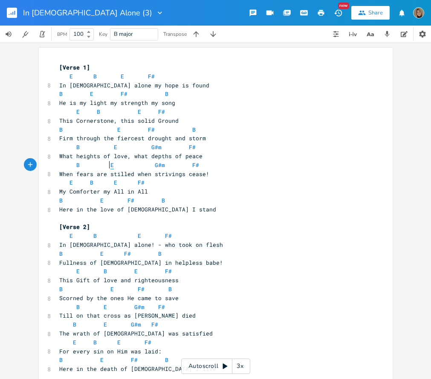
click at [110, 165] on span "E" at bounding box center [111, 165] width 3 height 8
click at [155, 166] on span "G#m" at bounding box center [160, 165] width 10 height 8
click at [192, 164] on span "F#" at bounding box center [195, 165] width 7 height 8
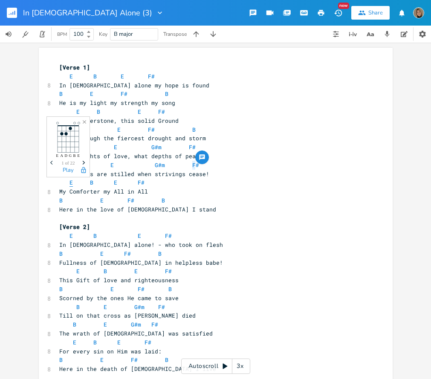
click at [69, 184] on span "E" at bounding box center [70, 183] width 3 height 8
click at [86, 184] on span "E B E F#" at bounding box center [101, 183] width 85 height 8
click at [90, 184] on span "B" at bounding box center [91, 183] width 3 height 8
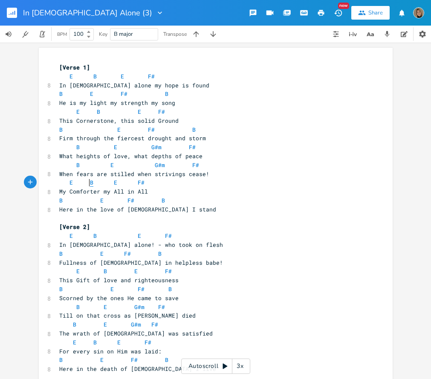
click at [90, 184] on span "B" at bounding box center [91, 183] width 3 height 8
click at [215, 35] on icon "button" at bounding box center [213, 34] width 9 height 9
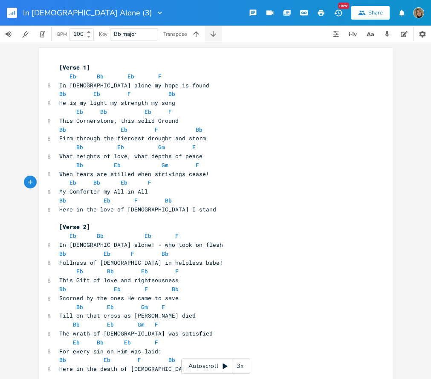
click at [215, 35] on icon "button" at bounding box center [213, 34] width 9 height 9
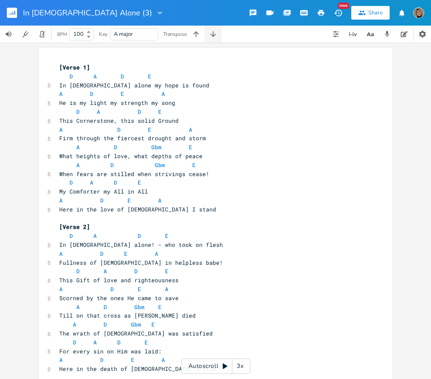
click at [215, 35] on icon "button" at bounding box center [213, 34] width 9 height 9
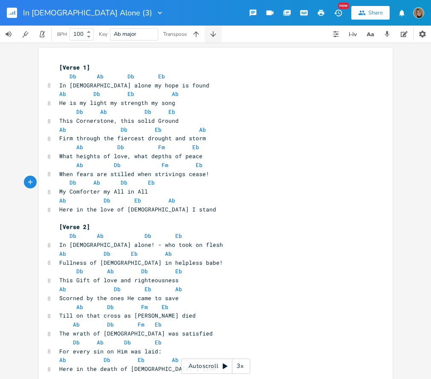
click at [215, 35] on icon "button" at bounding box center [213, 34] width 9 height 9
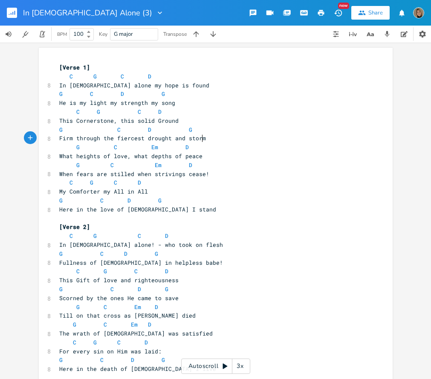
click at [234, 135] on pre "Firm through the fiercest drought and storm" at bounding box center [212, 138] width 308 height 9
click at [327, 9] on button "button" at bounding box center [320, 12] width 17 height 15
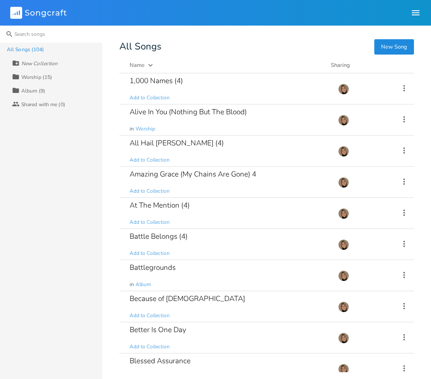
click at [58, 35] on input at bounding box center [51, 34] width 102 height 17
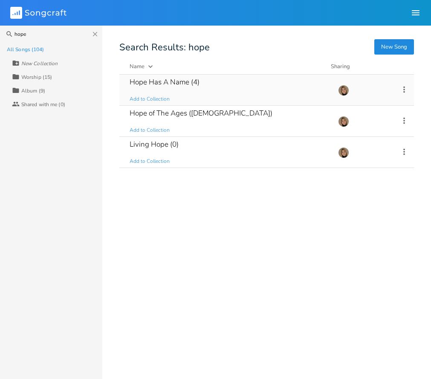
click at [174, 90] on div "Hope Has A Name (4) Add to Collection" at bounding box center [229, 90] width 198 height 31
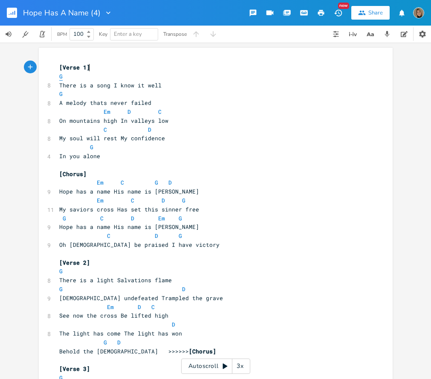
click at [59, 78] on span "G" at bounding box center [60, 76] width 3 height 8
click at [195, 76] on pre "G" at bounding box center [212, 76] width 308 height 9
click at [118, 102] on span "A melody thats never failed" at bounding box center [105, 103] width 92 height 8
click at [92, 72] on pre "G" at bounding box center [212, 76] width 308 height 9
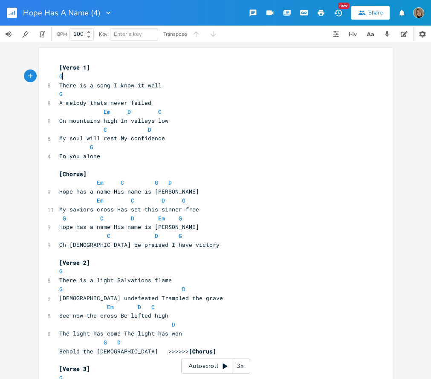
scroll to position [0, 1]
click at [198, 32] on icon "button" at bounding box center [196, 34] width 6 height 6
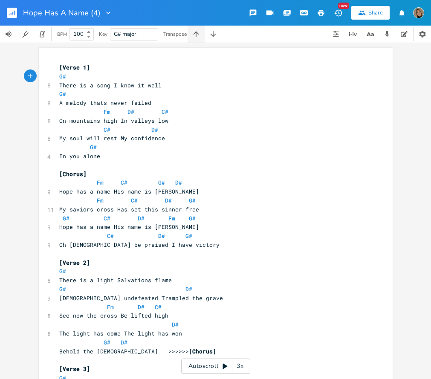
click at [198, 32] on icon "button" at bounding box center [196, 34] width 6 height 6
click at [59, 76] on span "B" at bounding box center [60, 76] width 3 height 8
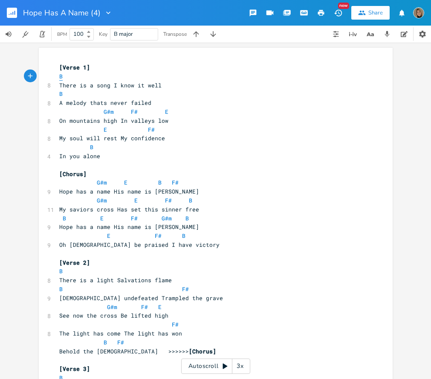
click at [59, 76] on span "B" at bounding box center [60, 76] width 3 height 8
click at [59, 94] on span "B" at bounding box center [60, 94] width 3 height 8
click at [99, 181] on span "G#m" at bounding box center [102, 183] width 10 height 8
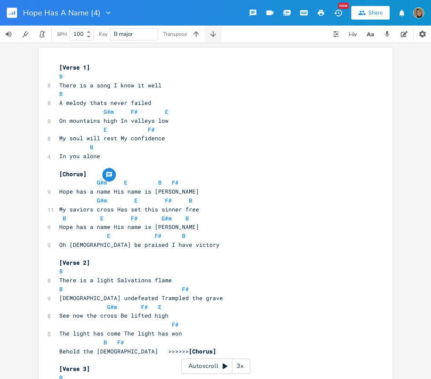
click at [217, 35] on icon "button" at bounding box center [213, 34] width 9 height 9
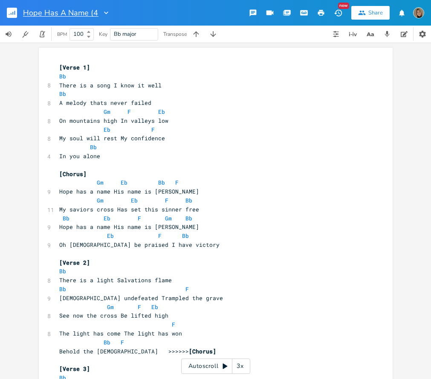
click at [97, 9] on input "Hope Has A Name (4)" at bounding box center [60, 13] width 75 height 8
click at [238, 124] on pre "On mountains high In valleys low" at bounding box center [212, 120] width 308 height 9
click at [211, 32] on icon "button" at bounding box center [213, 34] width 9 height 9
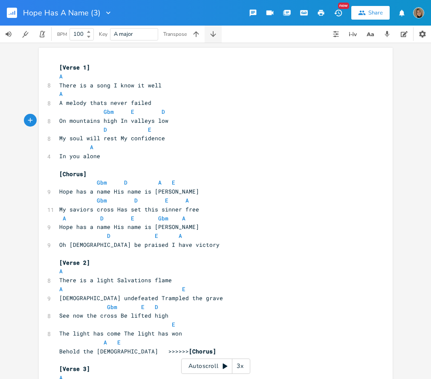
click at [211, 32] on icon "button" at bounding box center [213, 34] width 9 height 9
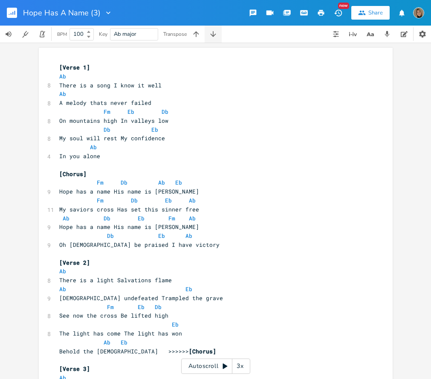
click at [211, 32] on icon "button" at bounding box center [213, 34] width 9 height 9
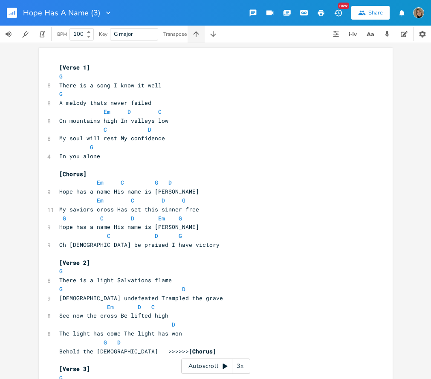
click at [196, 35] on icon "button" at bounding box center [196, 34] width 9 height 9
click at [60, 76] on span "A#" at bounding box center [62, 76] width 7 height 8
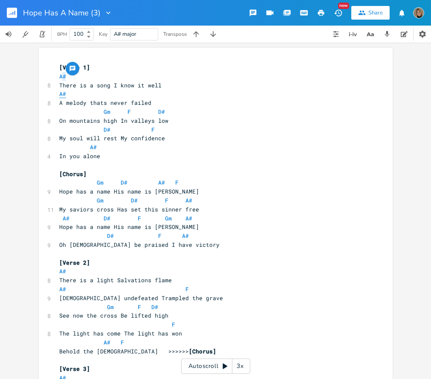
click at [60, 95] on span "A#" at bounding box center [62, 94] width 7 height 8
click at [104, 113] on span "Gm" at bounding box center [107, 112] width 7 height 8
click at [214, 35] on icon "button" at bounding box center [213, 34] width 6 height 6
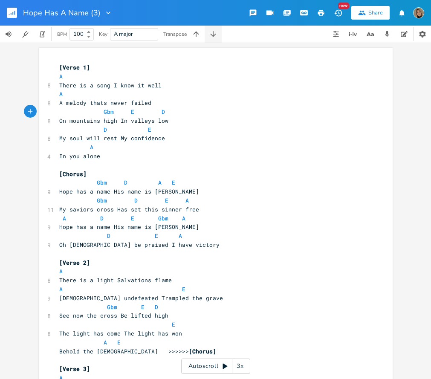
click at [214, 35] on icon "button" at bounding box center [213, 34] width 6 height 6
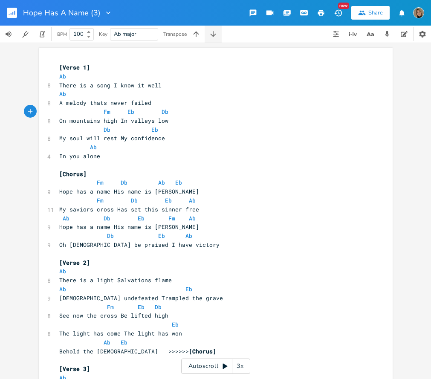
click at [214, 35] on icon "button" at bounding box center [213, 34] width 6 height 6
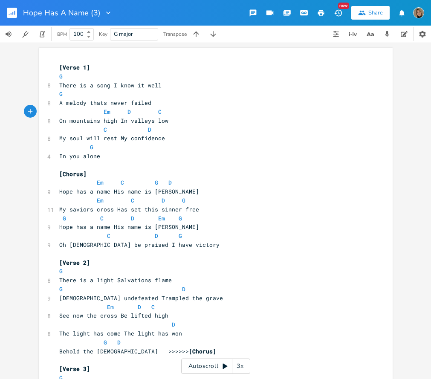
click at [320, 10] on icon "button" at bounding box center [321, 13] width 6 height 6
click at [17, 13] on rect "button" at bounding box center [12, 13] width 10 height 10
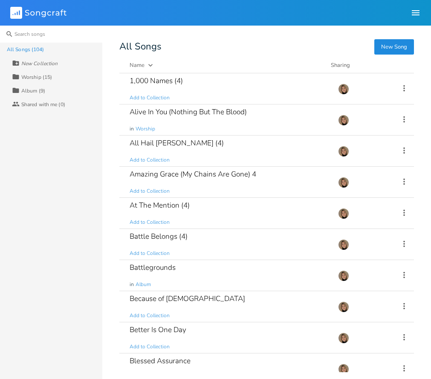
click at [58, 34] on input at bounding box center [51, 34] width 102 height 17
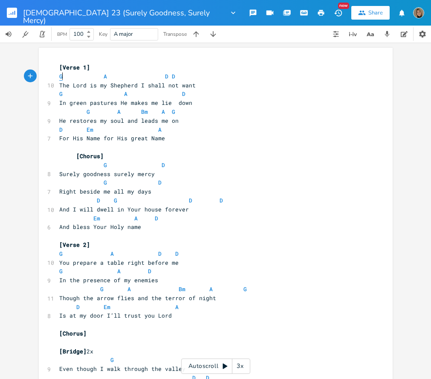
click at [59, 76] on span "G" at bounding box center [60, 76] width 3 height 8
click at [104, 76] on span "A" at bounding box center [105, 76] width 3 height 8
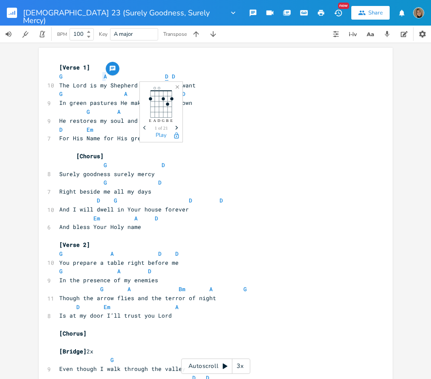
click at [165, 76] on span "D" at bounding box center [166, 76] width 3 height 8
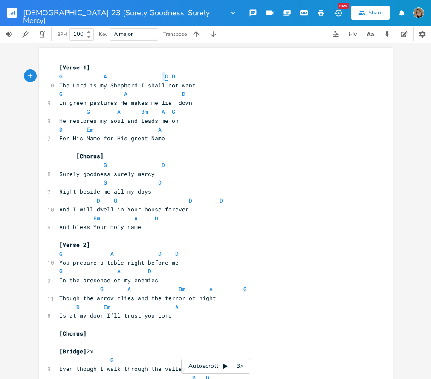
click at [165, 76] on span "D" at bounding box center [166, 76] width 3 height 8
click at [59, 94] on span "G" at bounding box center [60, 94] width 3 height 8
click at [124, 94] on span "A" at bounding box center [125, 94] width 3 height 8
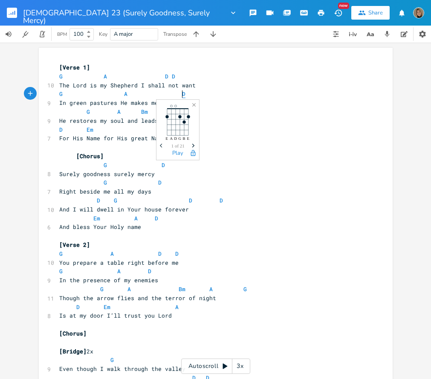
click at [182, 94] on span "D" at bounding box center [183, 94] width 3 height 8
click at [216, 39] on button "button" at bounding box center [213, 34] width 17 height 17
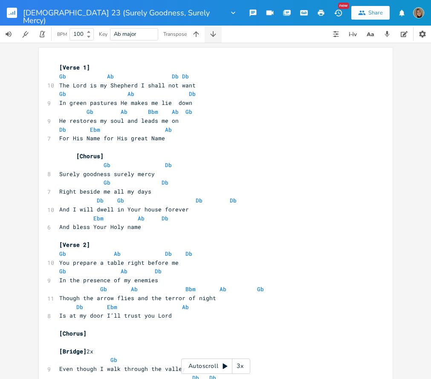
click at [216, 39] on button "button" at bounding box center [213, 34] width 17 height 17
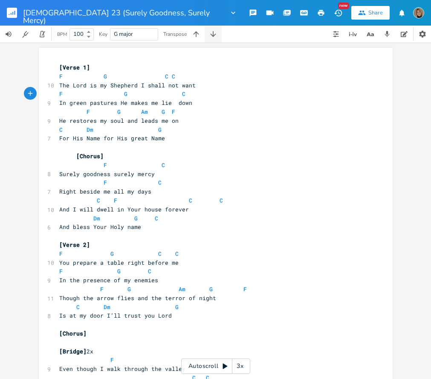
click at [216, 39] on button "button" at bounding box center [213, 34] width 17 height 17
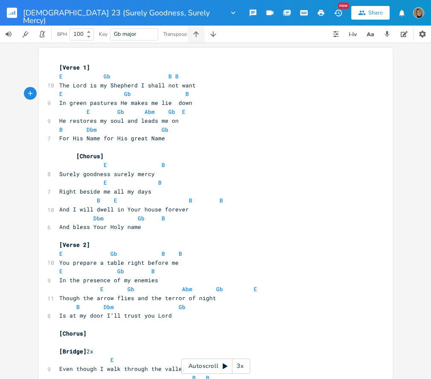
click at [196, 35] on icon "button" at bounding box center [196, 34] width 9 height 9
click at [58, 75] on pre "F G C C" at bounding box center [212, 76] width 308 height 9
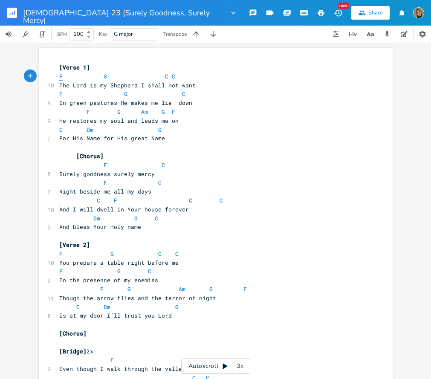
click at [59, 76] on span "F" at bounding box center [60, 76] width 3 height 8
click at [196, 35] on icon "button" at bounding box center [196, 34] width 9 height 9
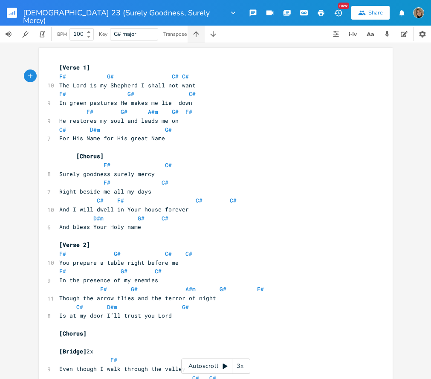
click at [196, 35] on icon "button" at bounding box center [196, 34] width 9 height 9
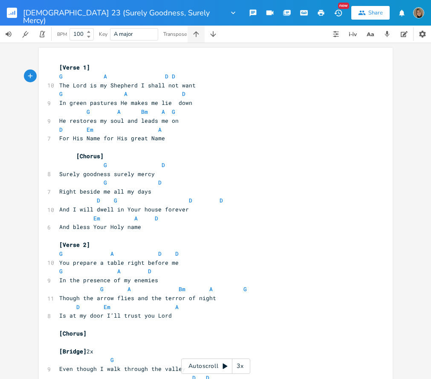
click at [196, 35] on icon "button" at bounding box center [196, 34] width 9 height 9
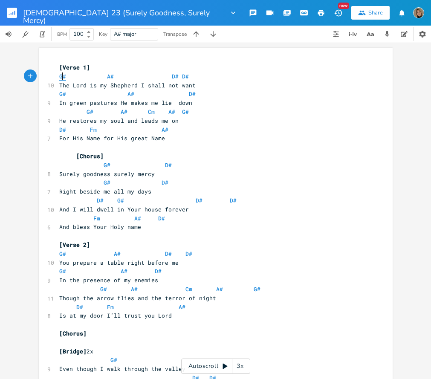
click at [60, 78] on span "G#" at bounding box center [62, 76] width 7 height 8
click at [107, 76] on span "A#" at bounding box center [110, 76] width 7 height 8
click at [172, 78] on span "D#" at bounding box center [175, 76] width 7 height 8
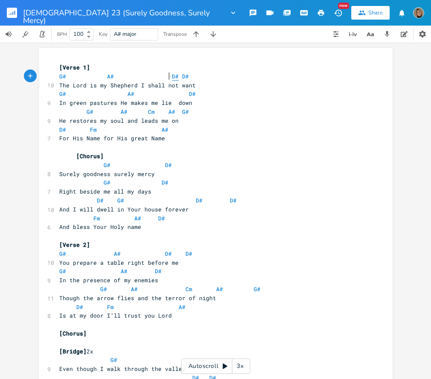
click at [172, 78] on span "D#" at bounding box center [175, 76] width 7 height 8
click at [60, 94] on span "G#" at bounding box center [62, 94] width 7 height 8
click at [127, 94] on span "A#" at bounding box center [130, 94] width 7 height 8
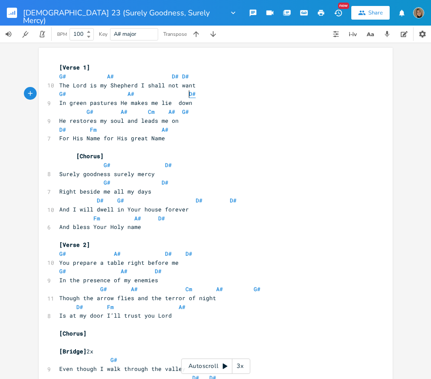
click at [189, 93] on span "D#" at bounding box center [192, 94] width 7 height 8
click at [87, 110] on span "G#" at bounding box center [90, 112] width 7 height 8
click at [121, 114] on span "A#" at bounding box center [124, 112] width 7 height 8
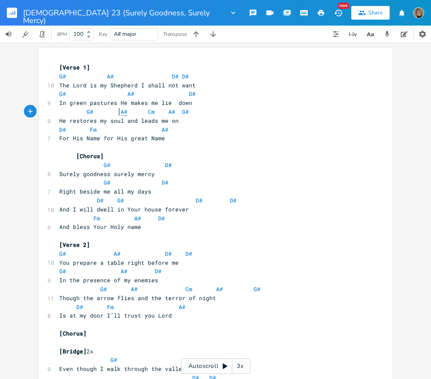
click at [121, 114] on span "A#" at bounding box center [124, 112] width 7 height 8
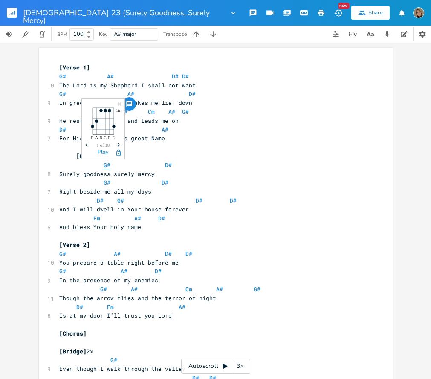
click at [104, 163] on span "G#" at bounding box center [107, 165] width 7 height 8
click at [110, 356] on span "G#" at bounding box center [113, 360] width 7 height 8
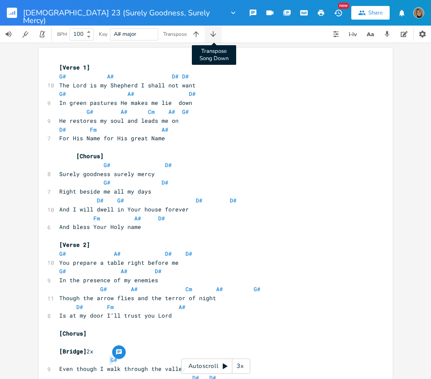
click at [214, 32] on icon "button" at bounding box center [213, 34] width 9 height 9
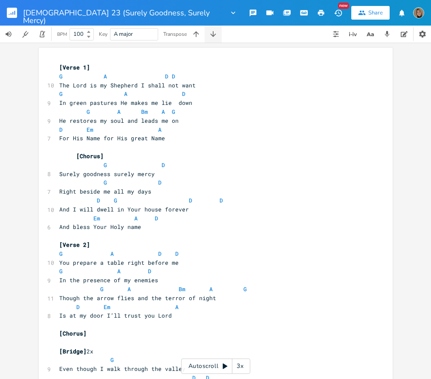
click at [214, 32] on icon "button" at bounding box center [213, 34] width 9 height 9
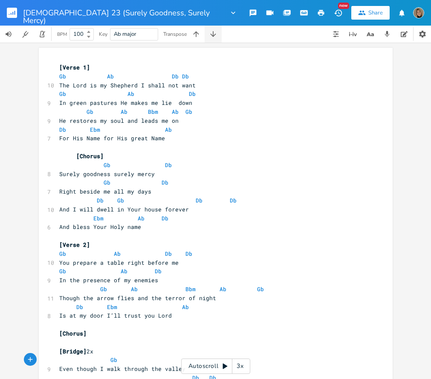
click at [214, 32] on icon "button" at bounding box center [213, 34] width 9 height 9
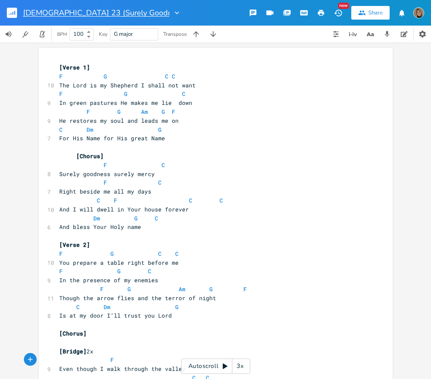
click at [168, 12] on input "[DEMOGRAPHIC_DATA] 23 (Surely Goodness, Surely Mercy)" at bounding box center [96, 13] width 146 height 8
click at [61, 11] on input "[DEMOGRAPHIC_DATA] 23 (Surely Goodness, Surely Mercy) (3)" at bounding box center [102, 13] width 158 height 8
click at [172, 13] on input "[DEMOGRAPHIC_DATA] 23 - Surely Goodness, Surely Mercy) (3)" at bounding box center [103, 13] width 160 height 8
click at [259, 123] on pre "He restores my soul and leads me on" at bounding box center [212, 120] width 308 height 9
click at [323, 16] on icon "button" at bounding box center [321, 13] width 8 height 8
